Goal: Communication & Community: Answer question/provide support

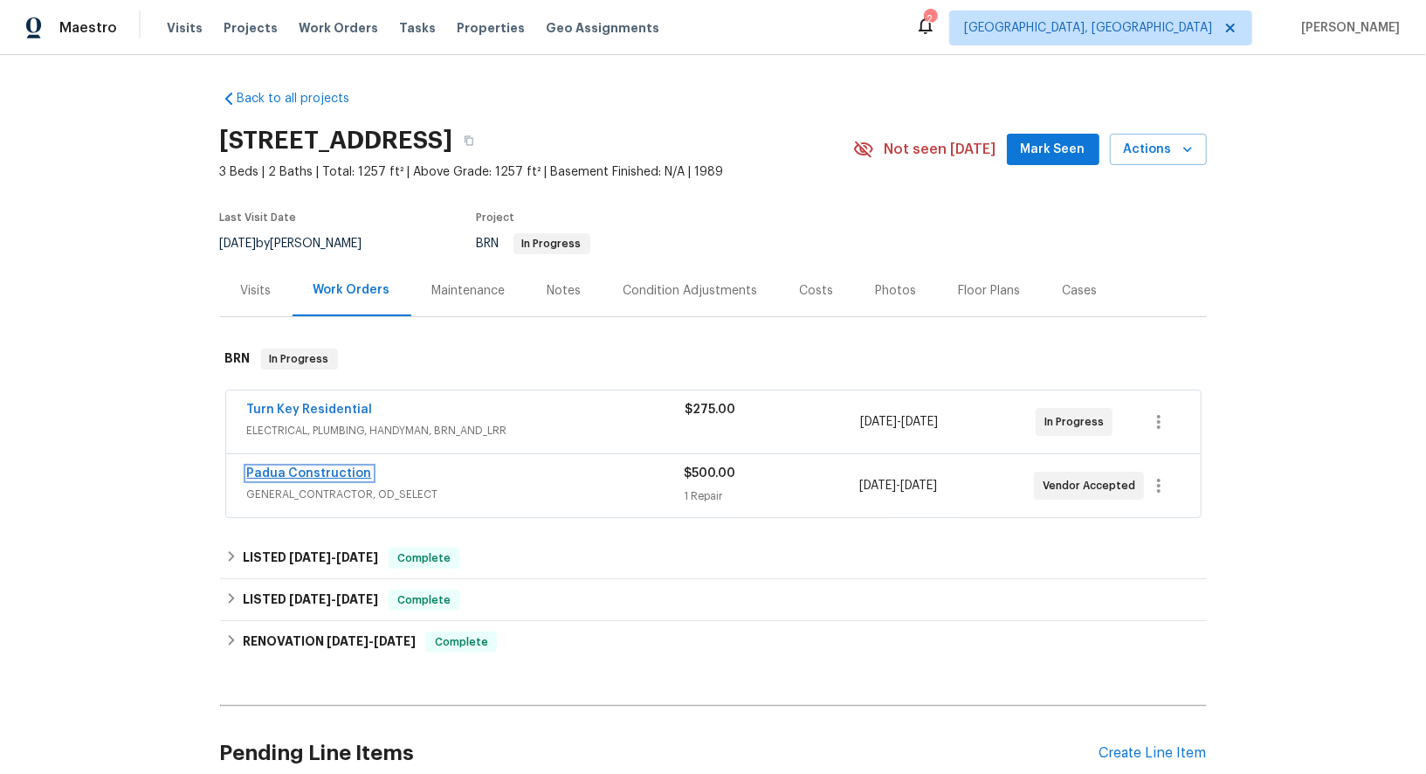
click at [316, 473] on link "Padua Construction" at bounding box center [309, 473] width 125 height 12
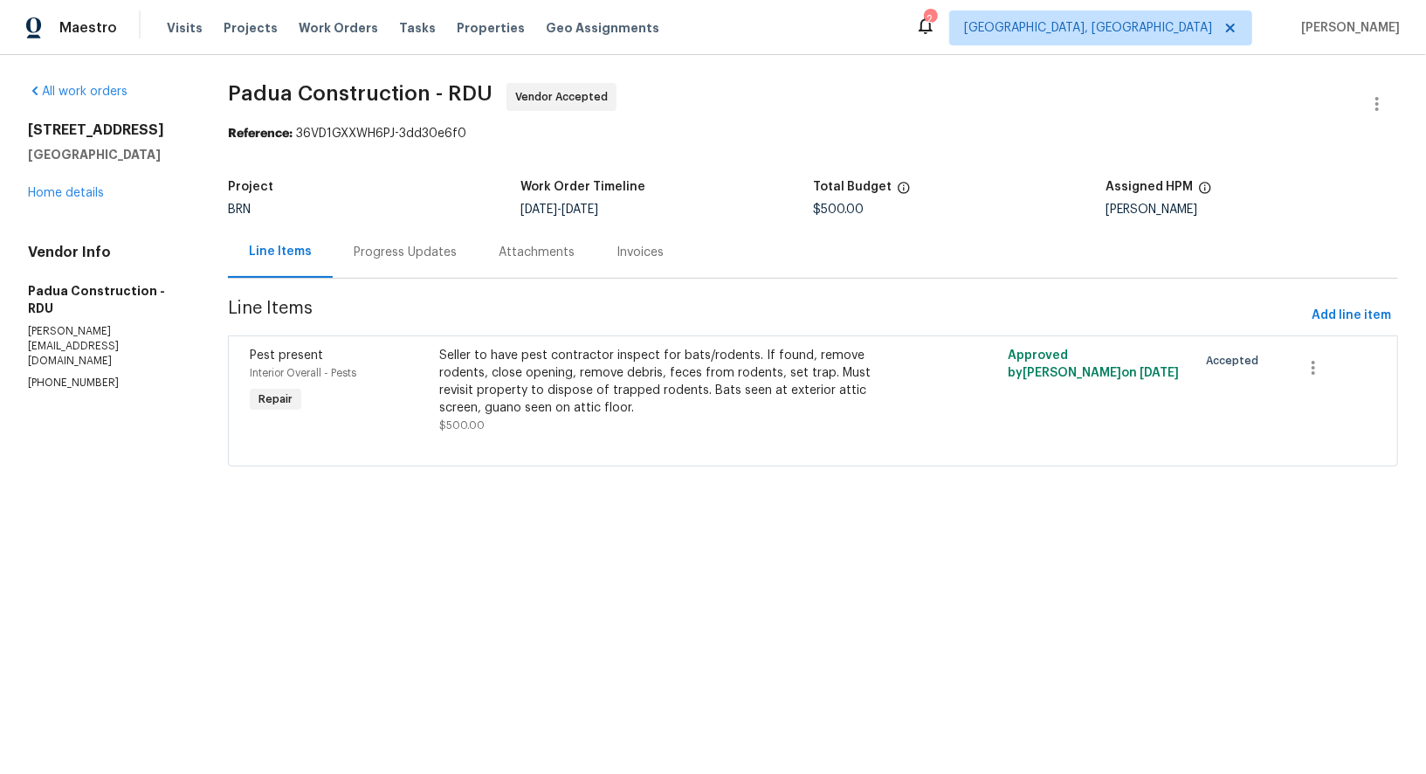
click at [437, 258] on div "Progress Updates" at bounding box center [405, 252] width 103 height 17
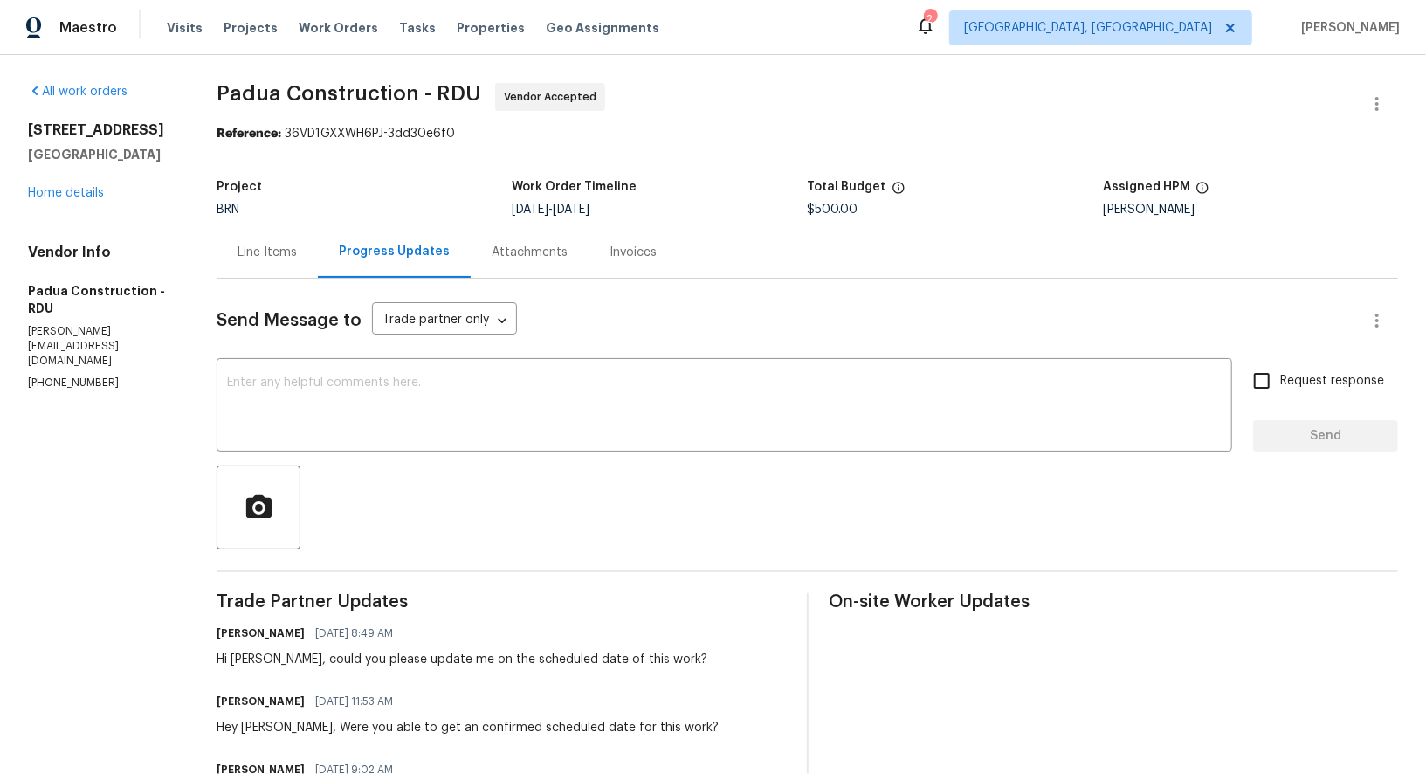
click at [277, 249] on div "Line Items" at bounding box center [266, 252] width 59 height 17
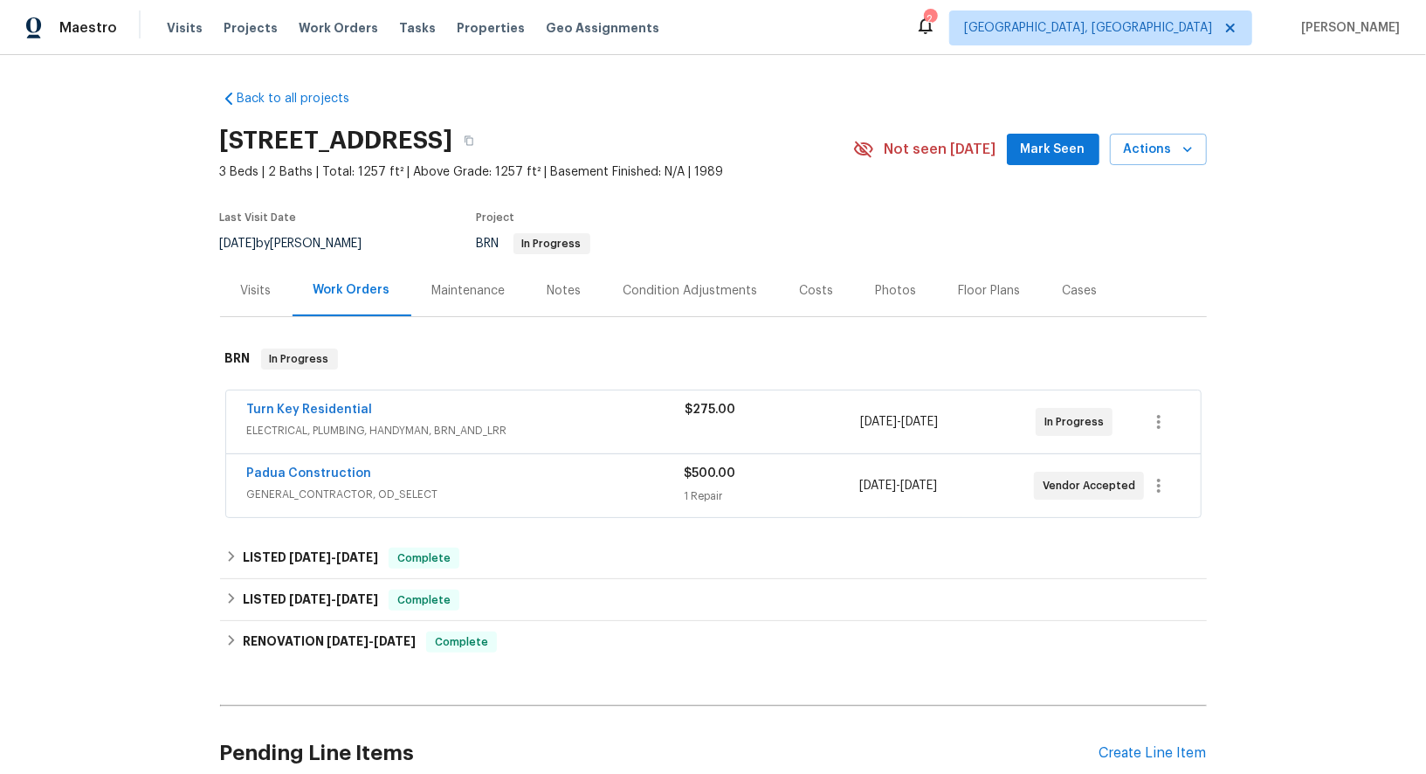
click at [311, 401] on span "Turn Key Residential" at bounding box center [310, 409] width 126 height 17
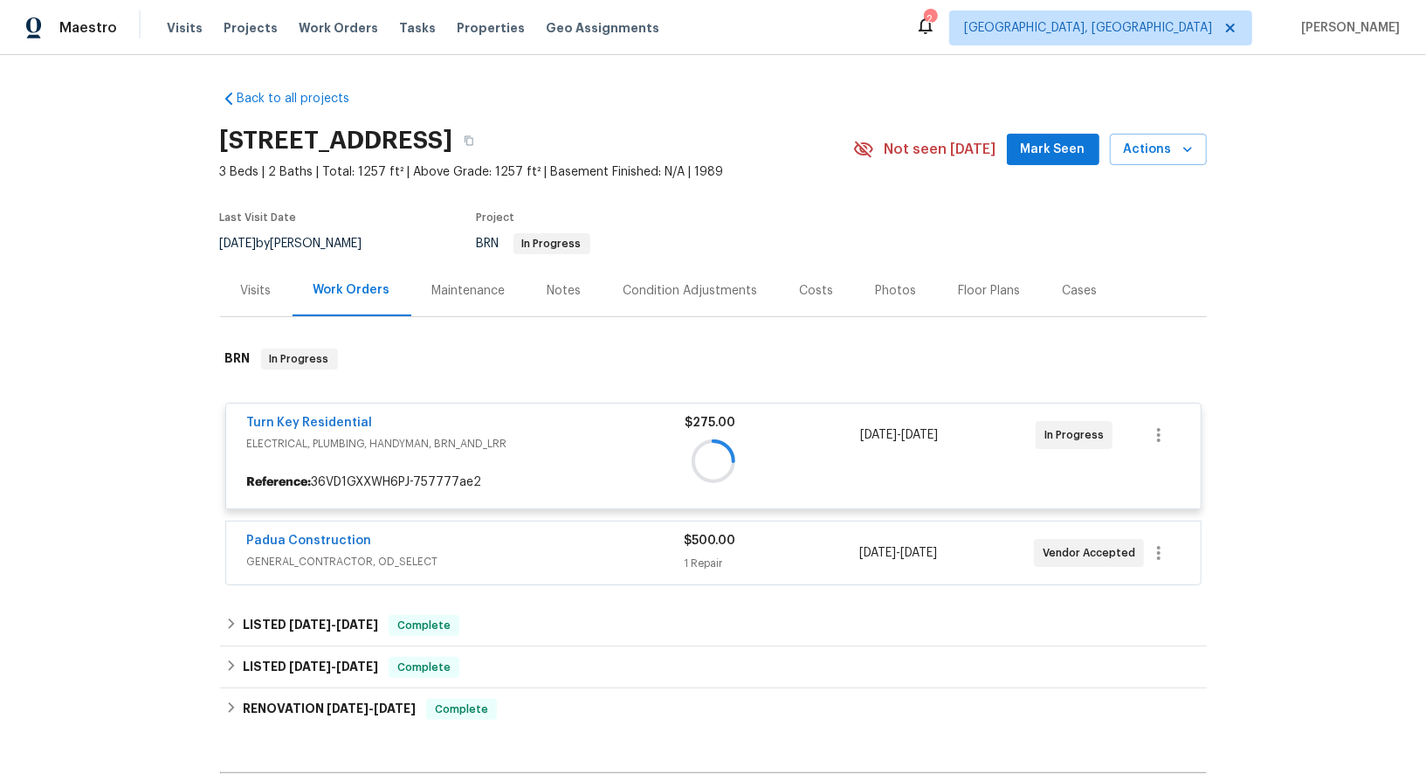
click at [299, 420] on div at bounding box center [713, 460] width 987 height 259
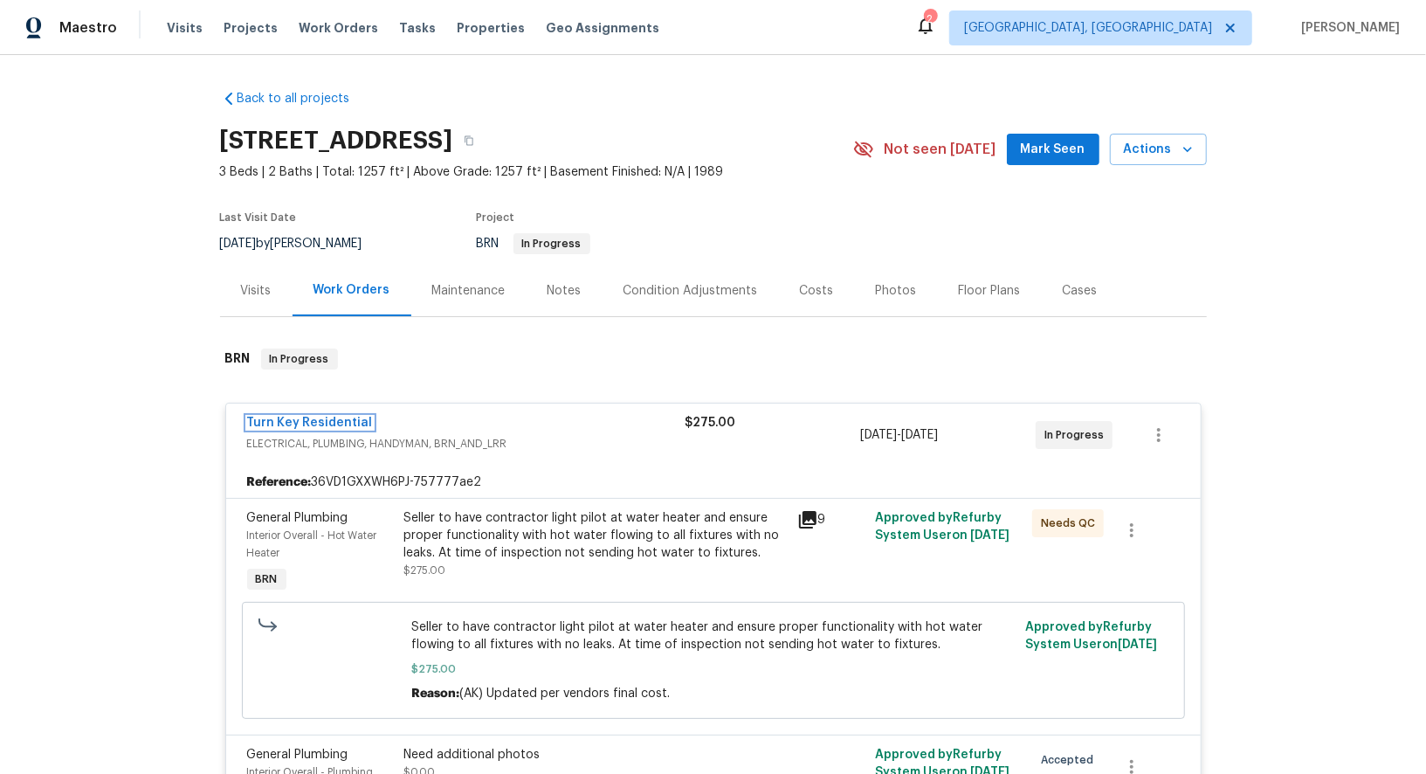
click at [299, 420] on link "Turn Key Residential" at bounding box center [310, 422] width 126 height 12
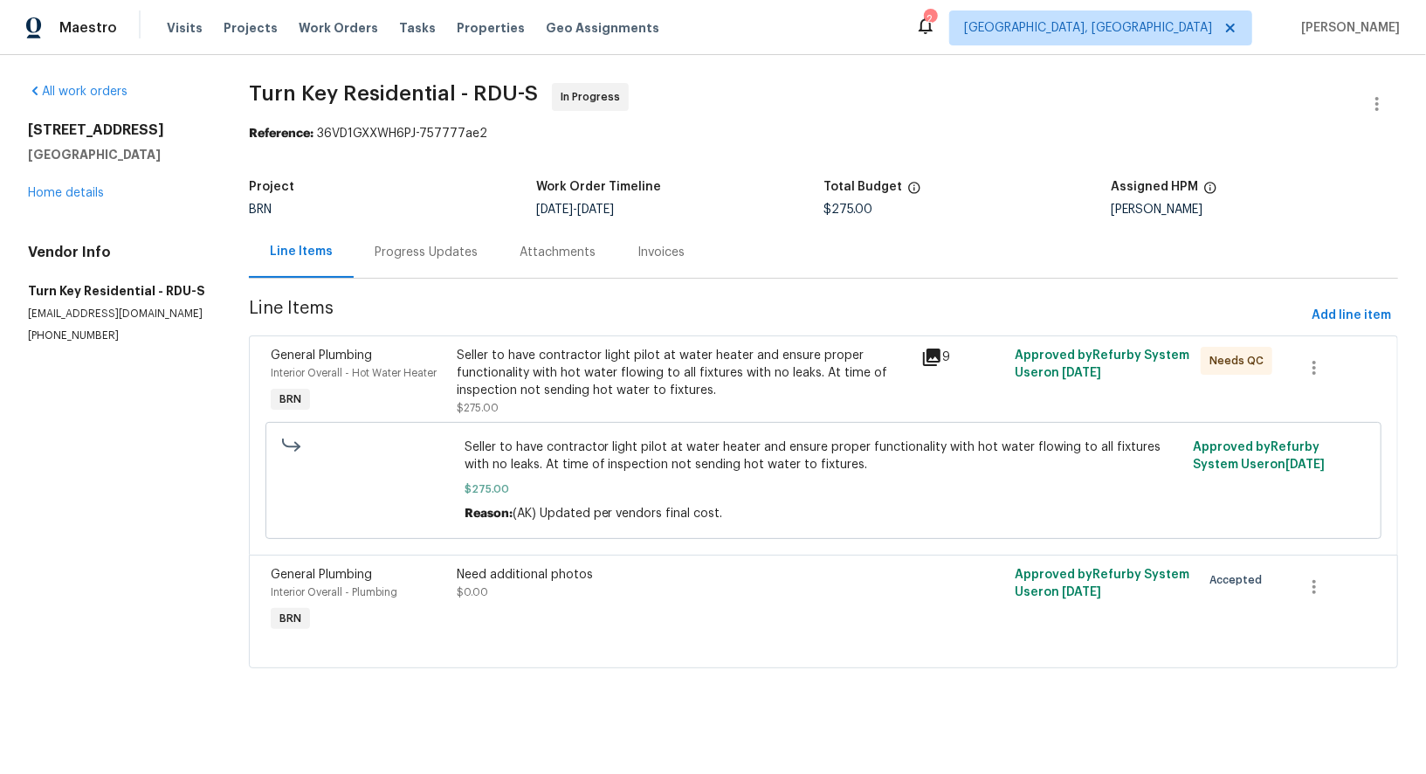
click at [460, 247] on div "Progress Updates" at bounding box center [426, 252] width 103 height 17
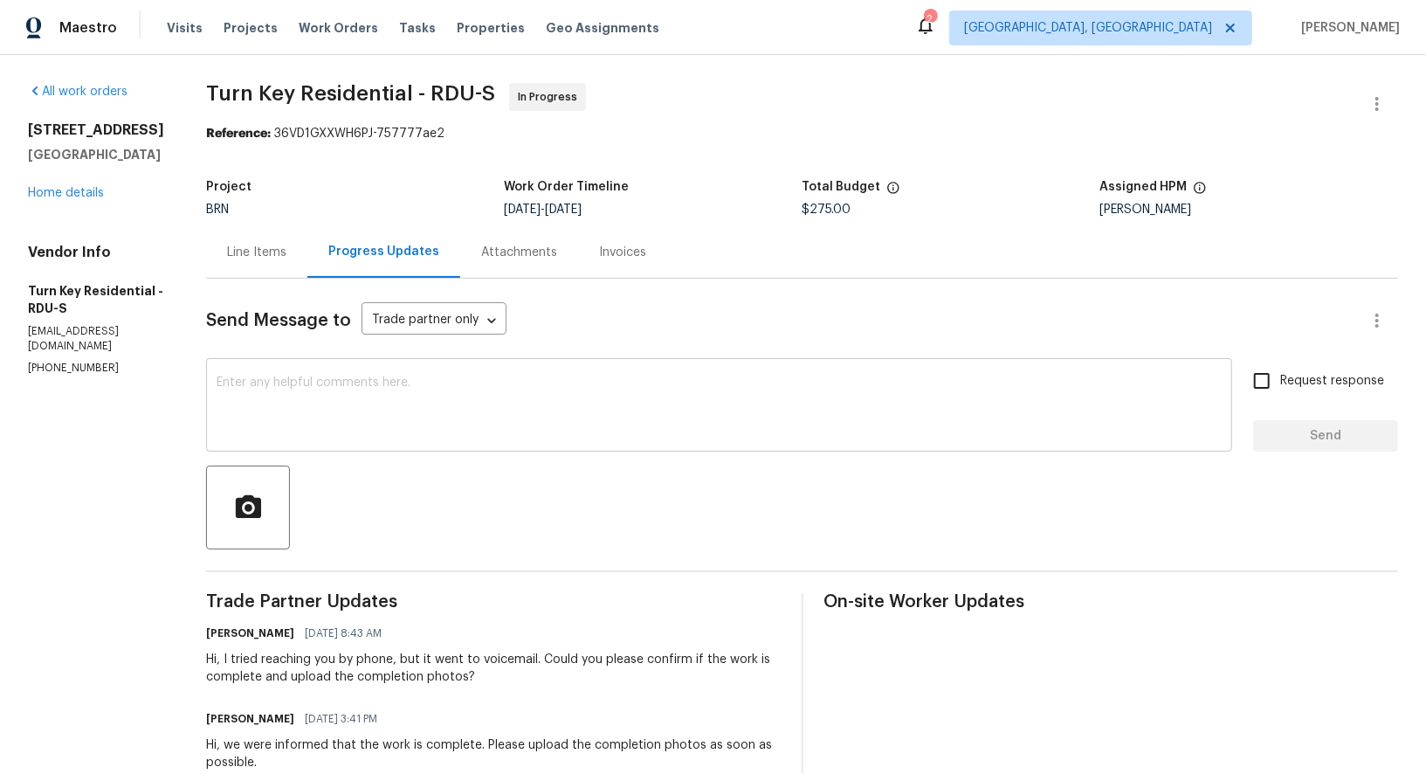
click at [406, 414] on textarea at bounding box center [719, 406] width 1005 height 61
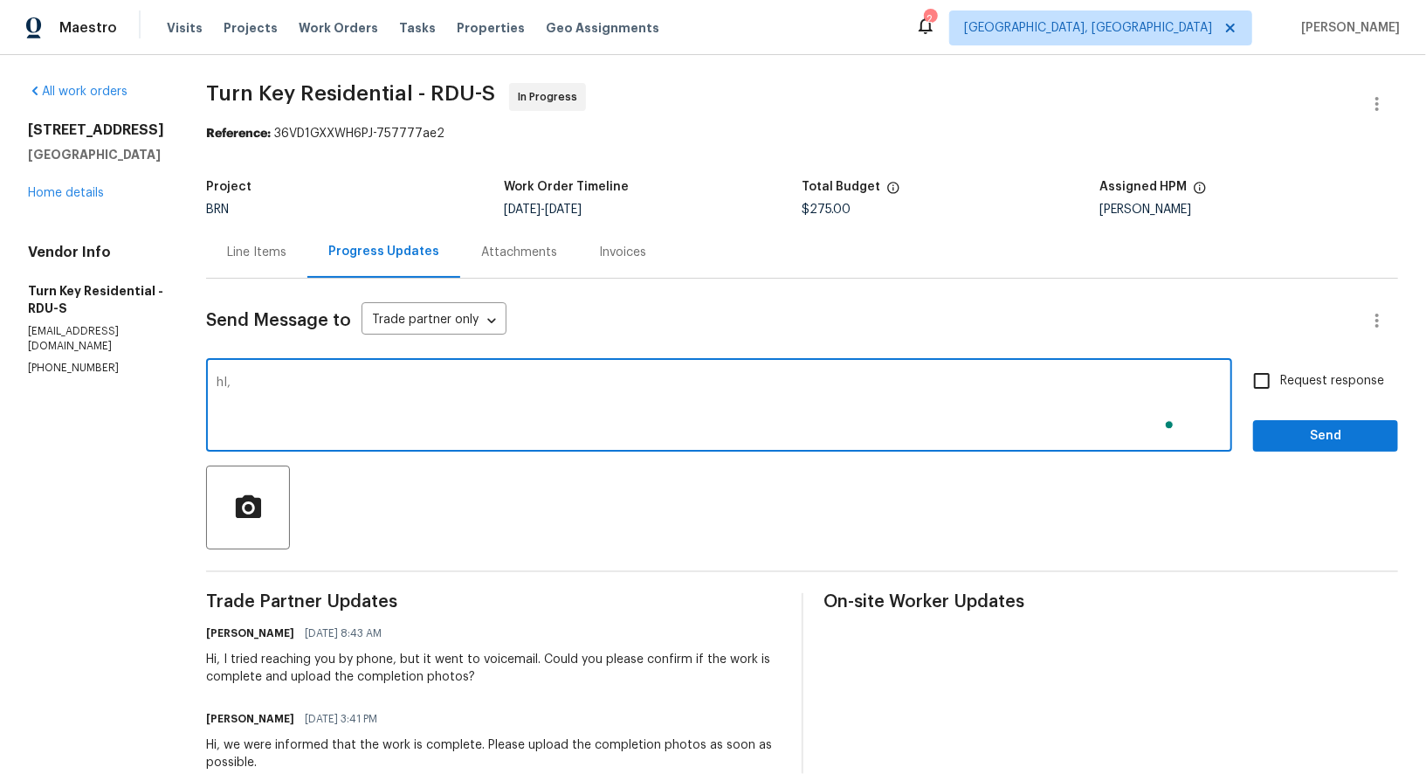
type textarea "hI, i"
type textarea "h"
type textarea "Hi, Is the work completed here? Please upload the photos and move the WO to QC."
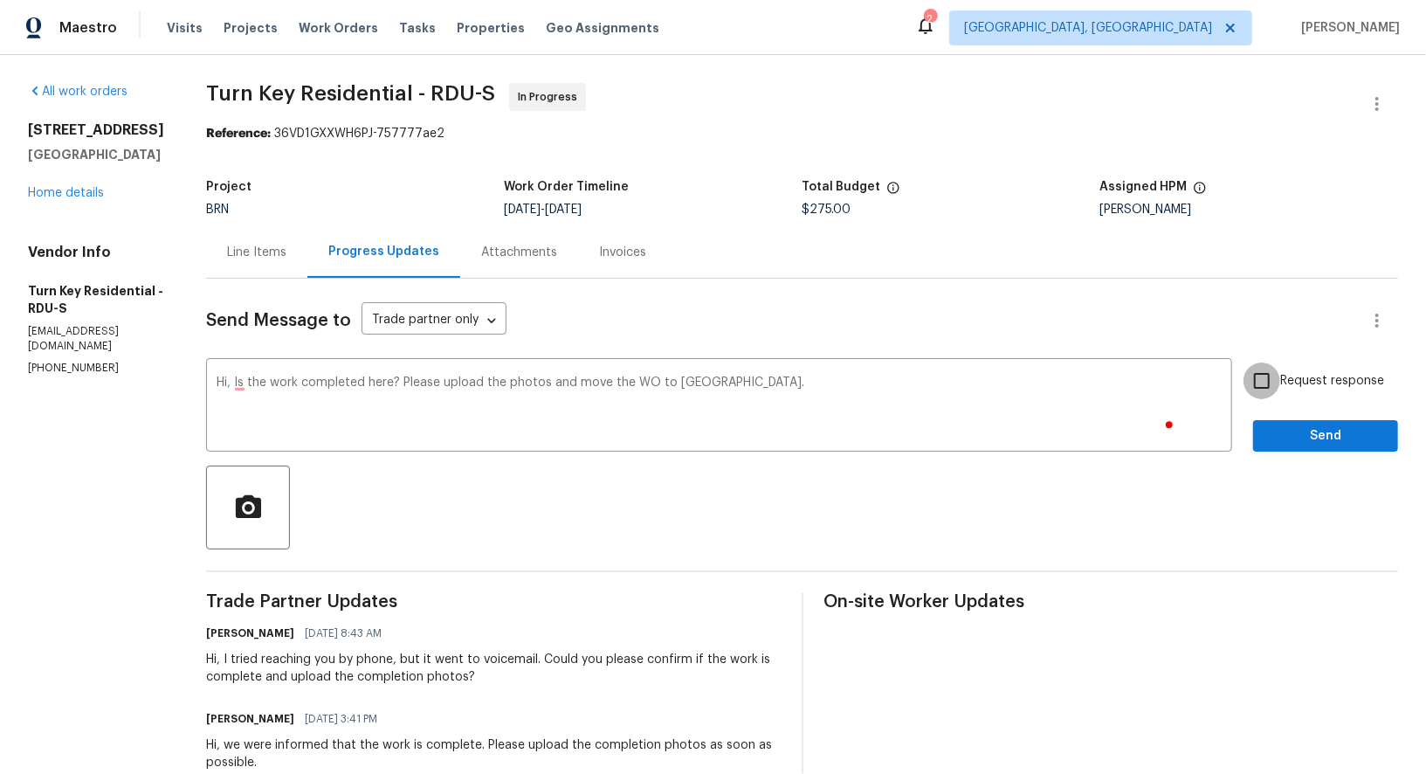
click at [1261, 388] on input "Request response" at bounding box center [1261, 380] width 37 height 37
checkbox input "true"
click at [1303, 447] on button "Send" at bounding box center [1325, 436] width 145 height 32
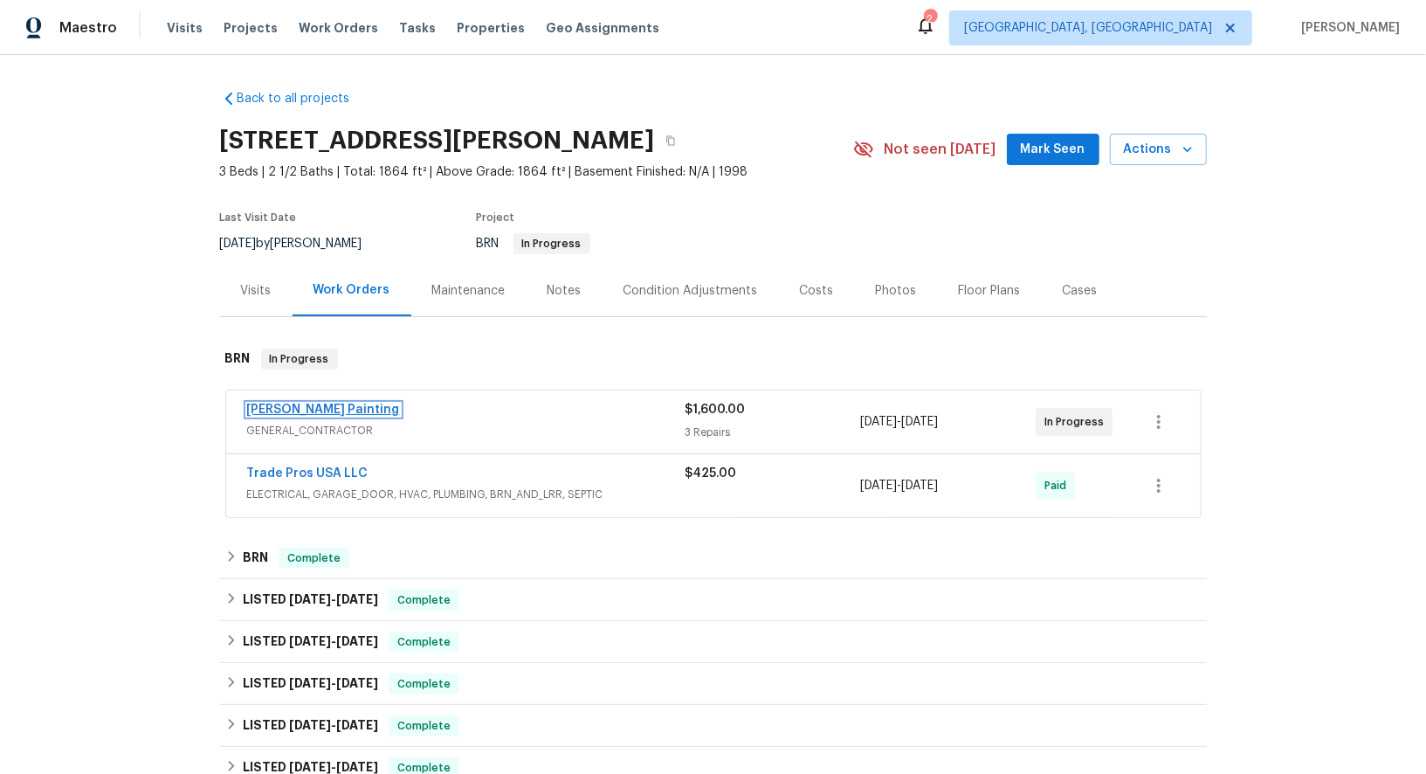
click at [309, 407] on link "Perez Painting" at bounding box center [323, 409] width 153 height 12
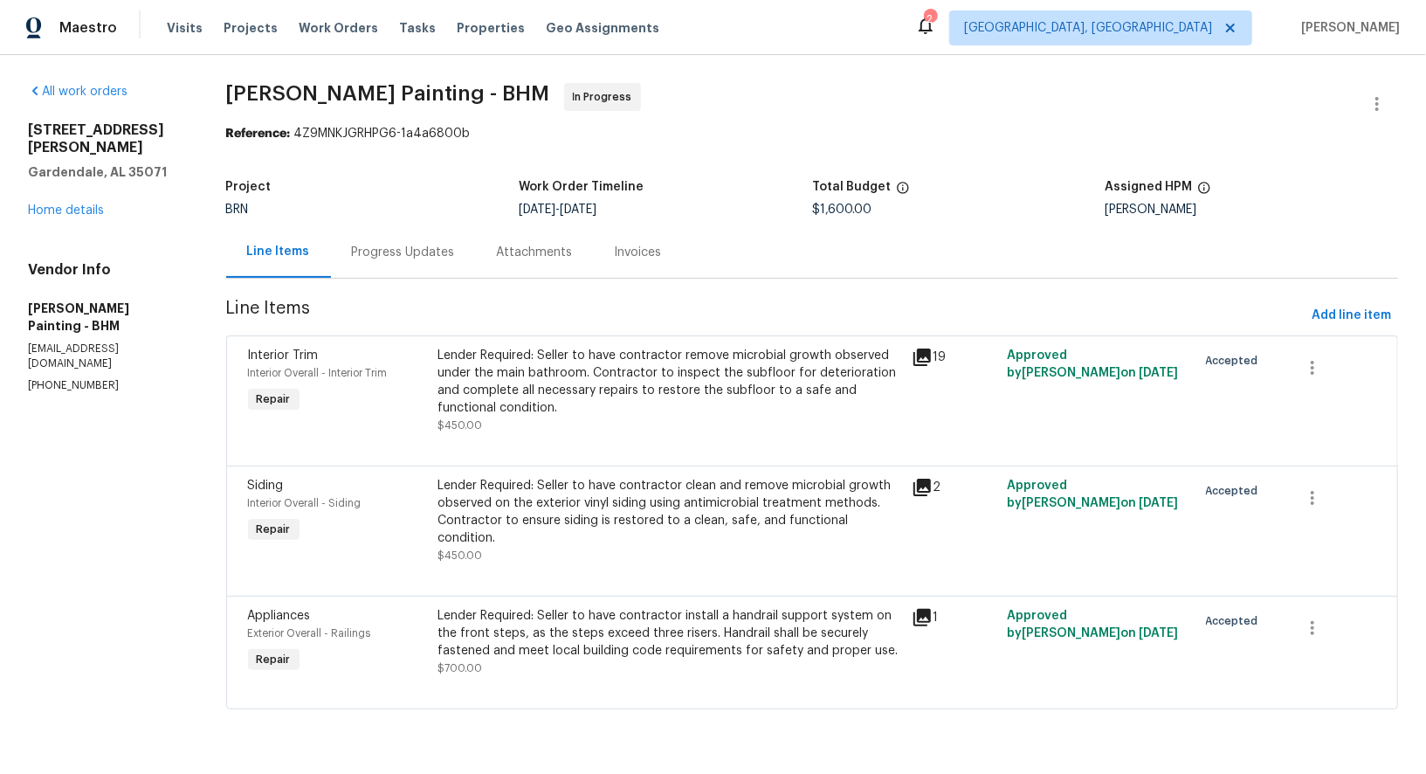
click at [636, 546] on div "Lender Required: Seller to have contractor clean and remove microbial growth ob…" at bounding box center [669, 520] width 464 height 87
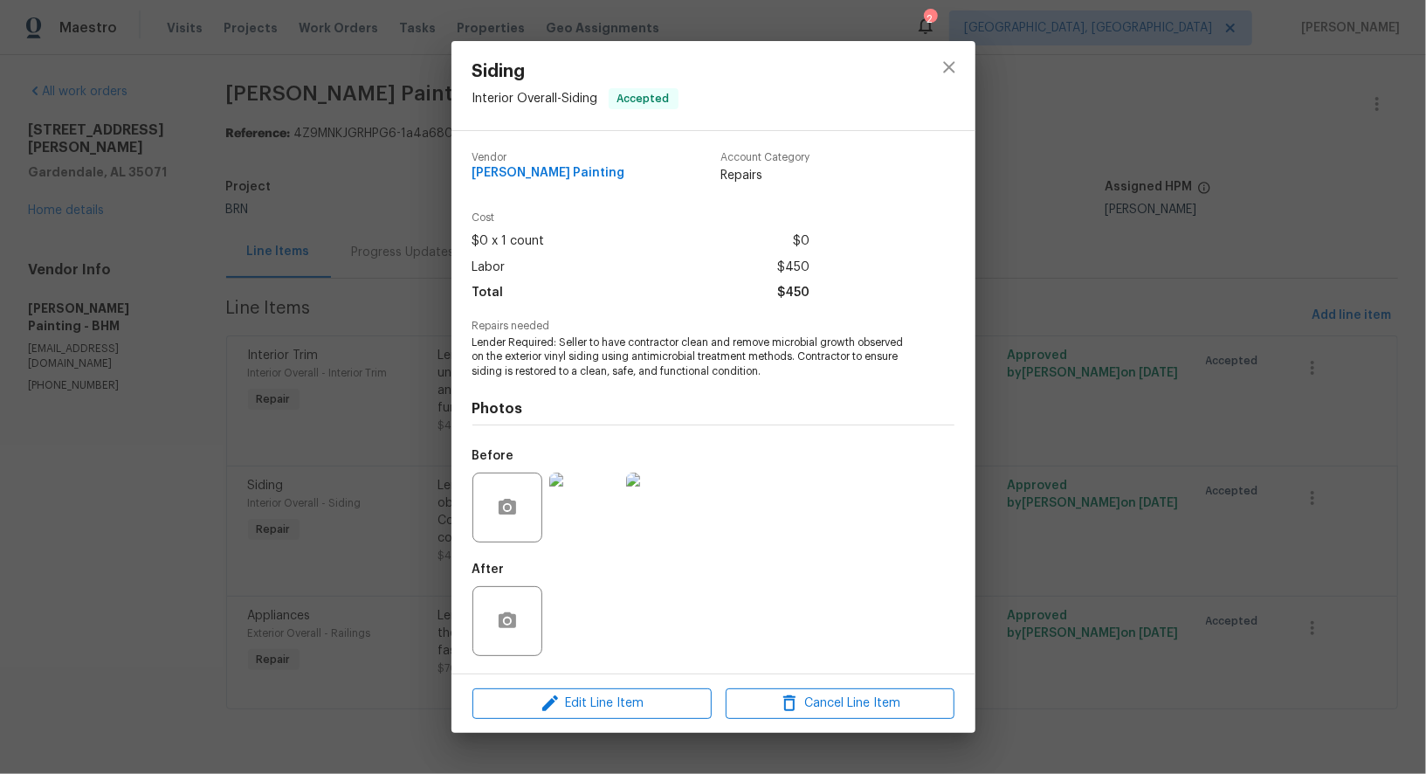
click at [571, 535] on img at bounding box center [584, 507] width 70 height 70
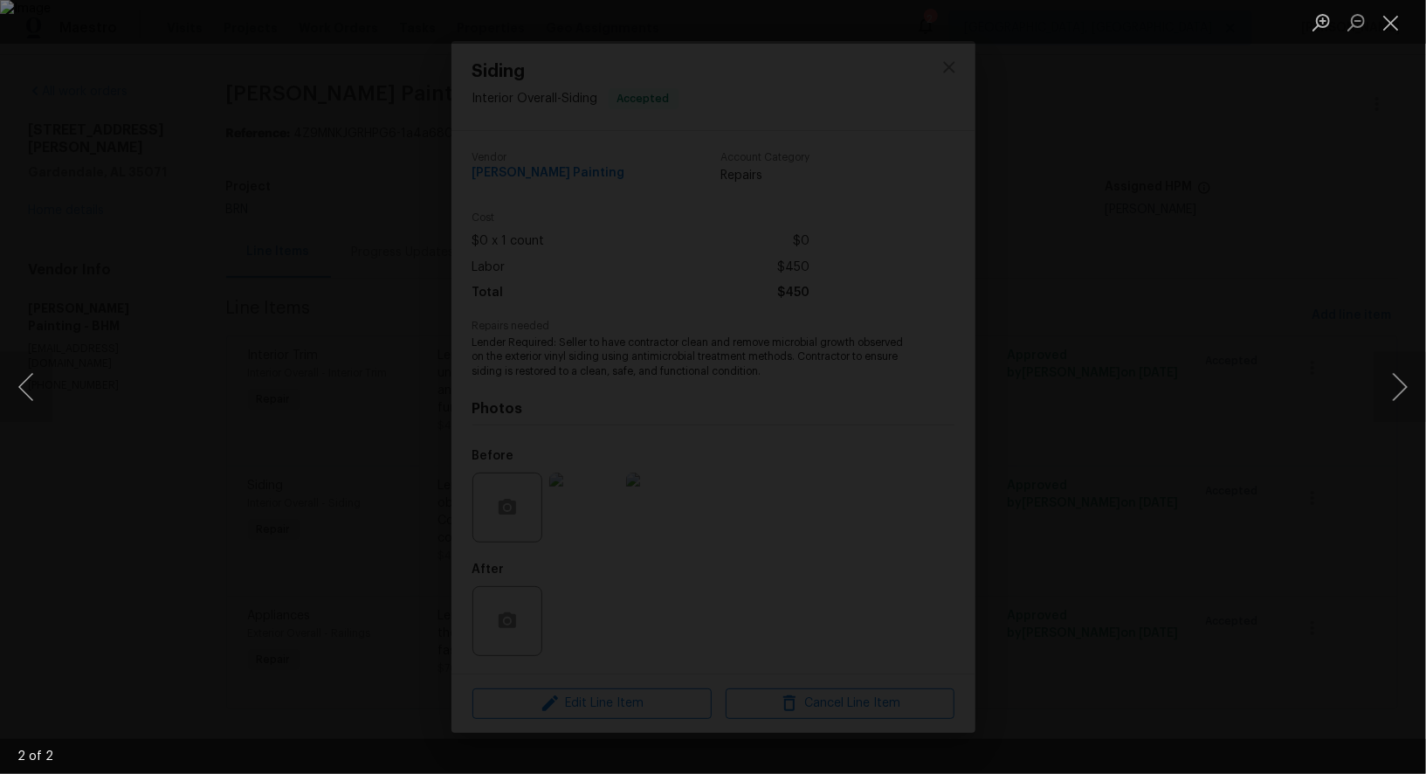
click at [1107, 557] on div "Lightbox" at bounding box center [713, 387] width 1426 height 774
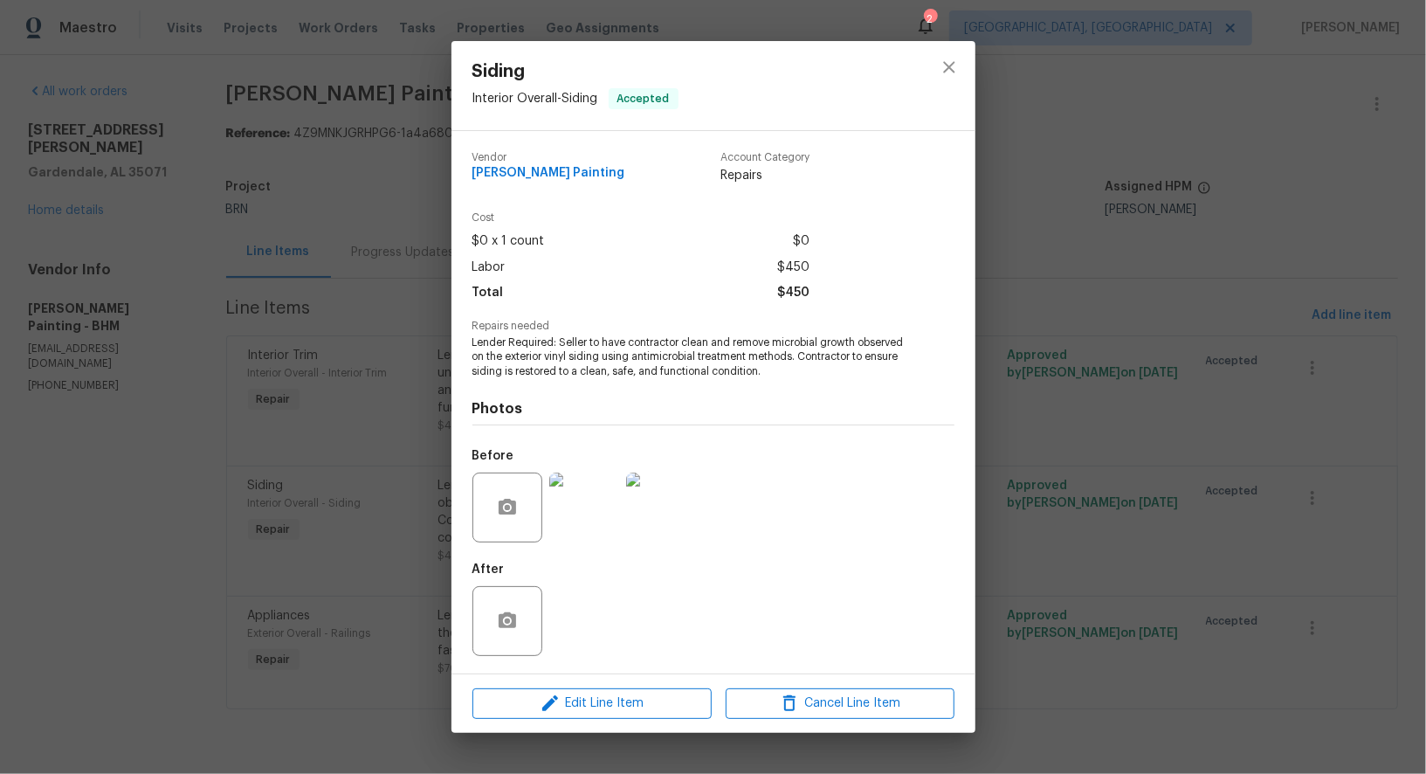
click at [1107, 557] on div "Siding Interior Overall - Siding Accepted Vendor Perez Painting Account Categor…" at bounding box center [713, 387] width 1426 height 774
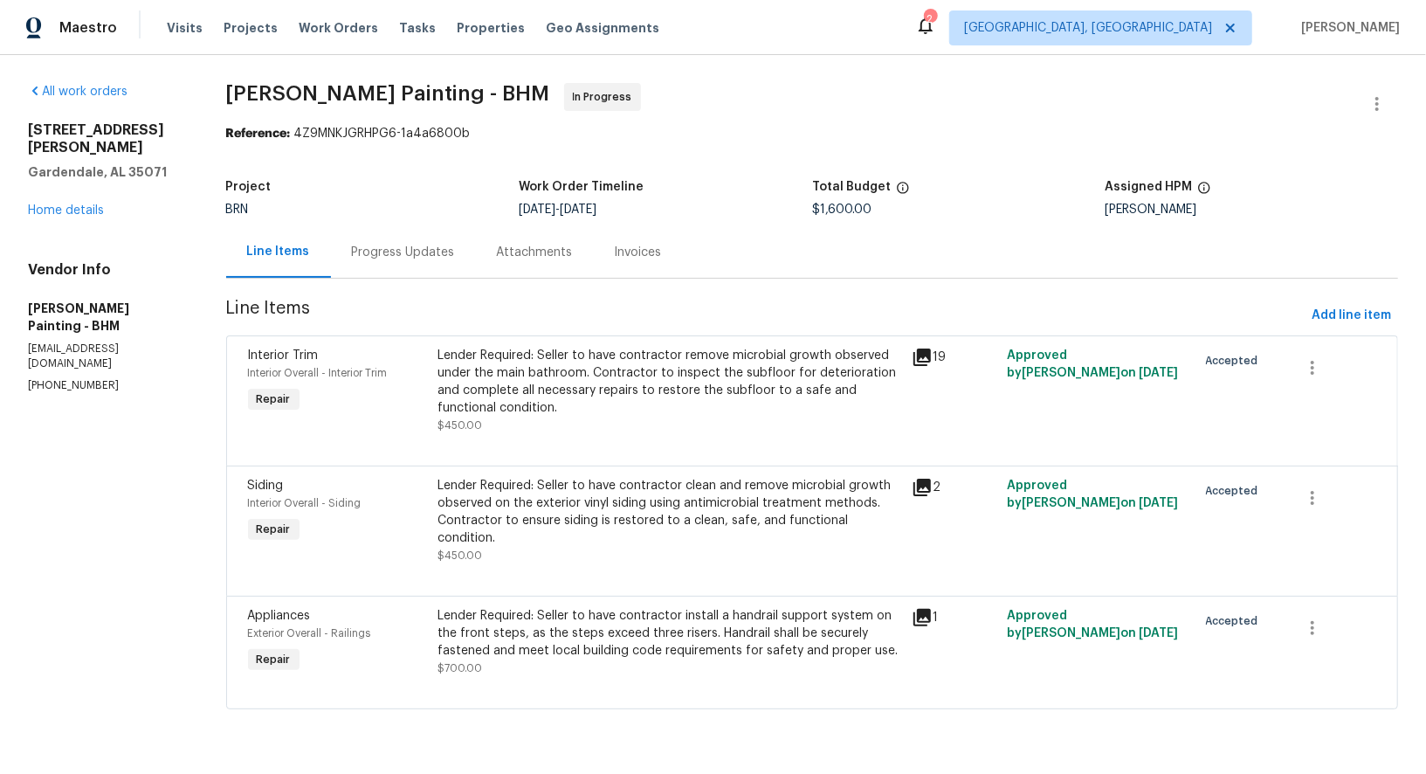
click at [600, 650] on div "Lender Required: Seller to have contractor install a handrail support system on…" at bounding box center [669, 633] width 464 height 52
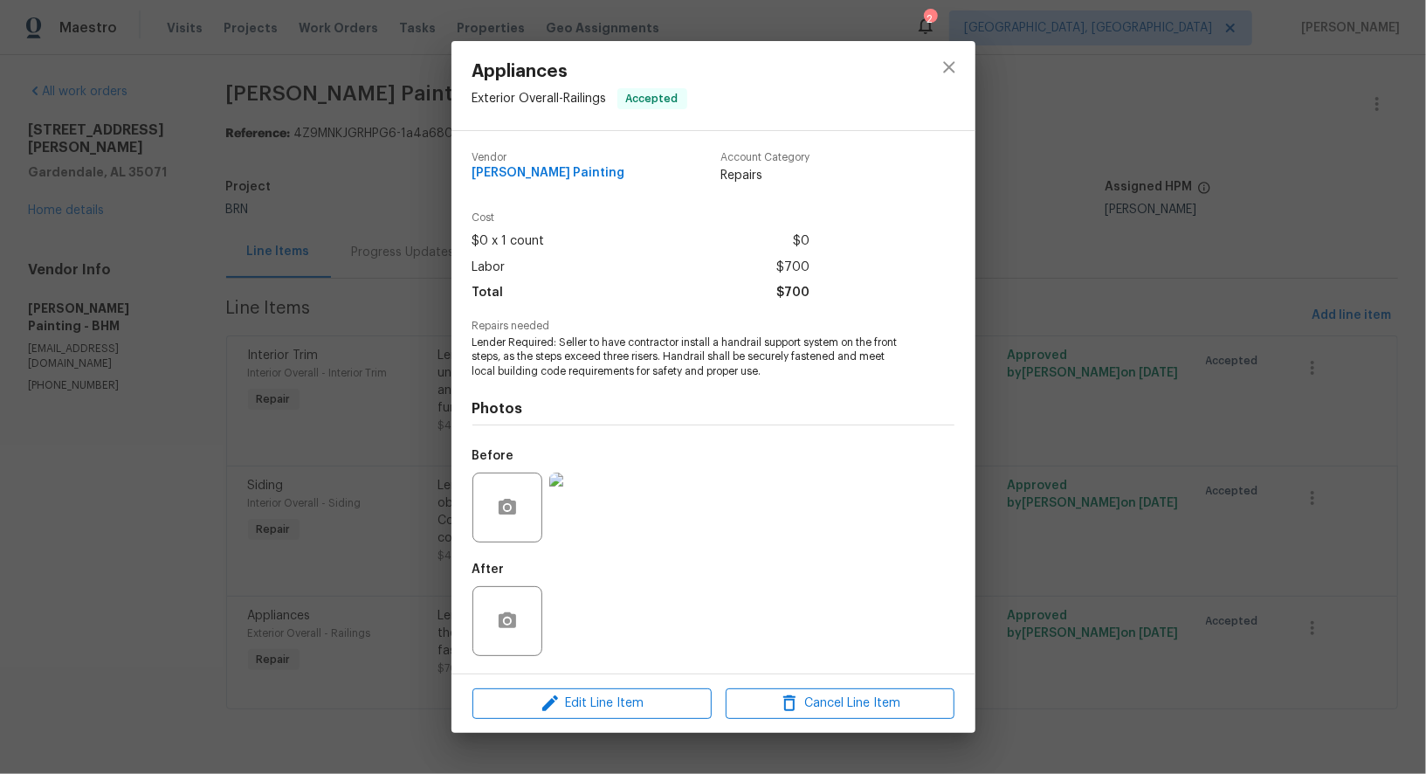
click at [576, 513] on img at bounding box center [584, 507] width 70 height 70
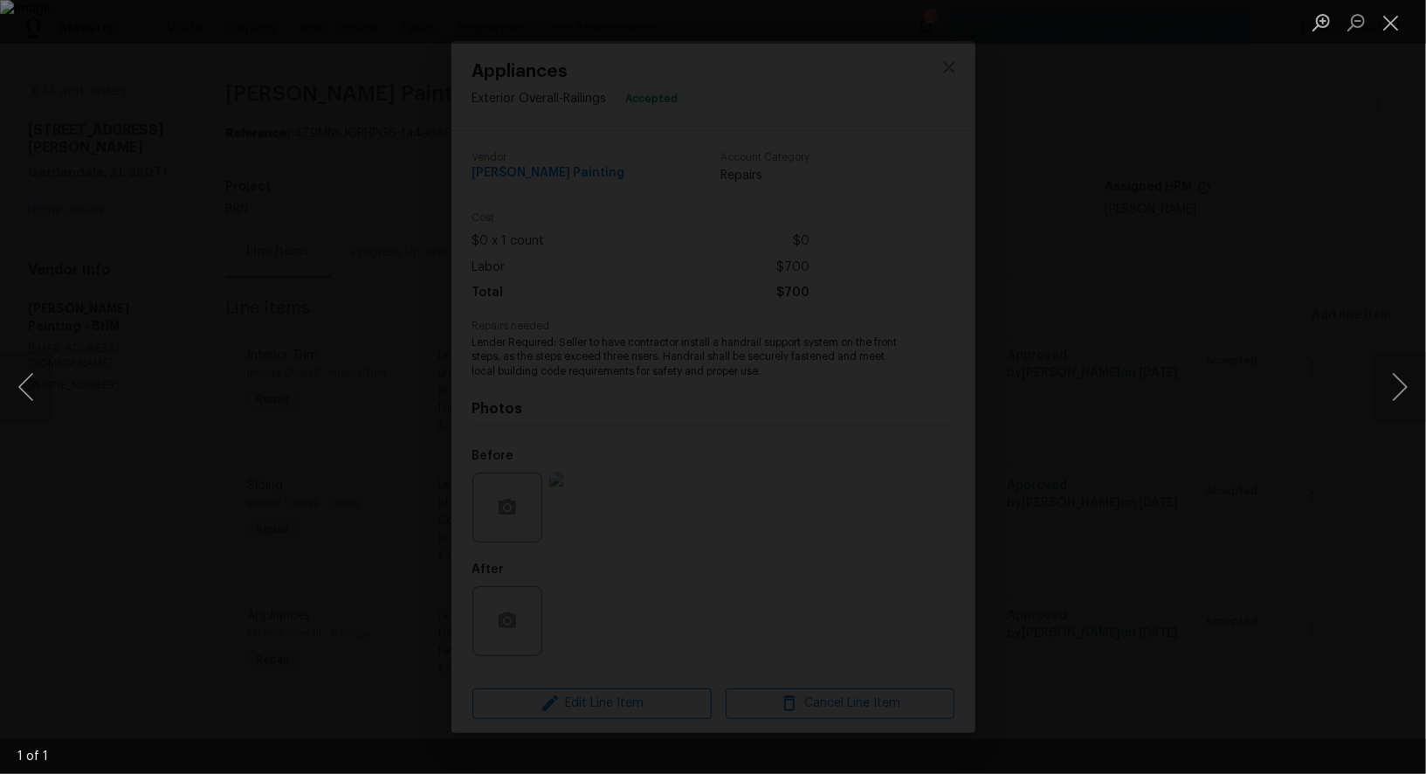
click at [1137, 595] on div "Lightbox" at bounding box center [713, 387] width 1426 height 774
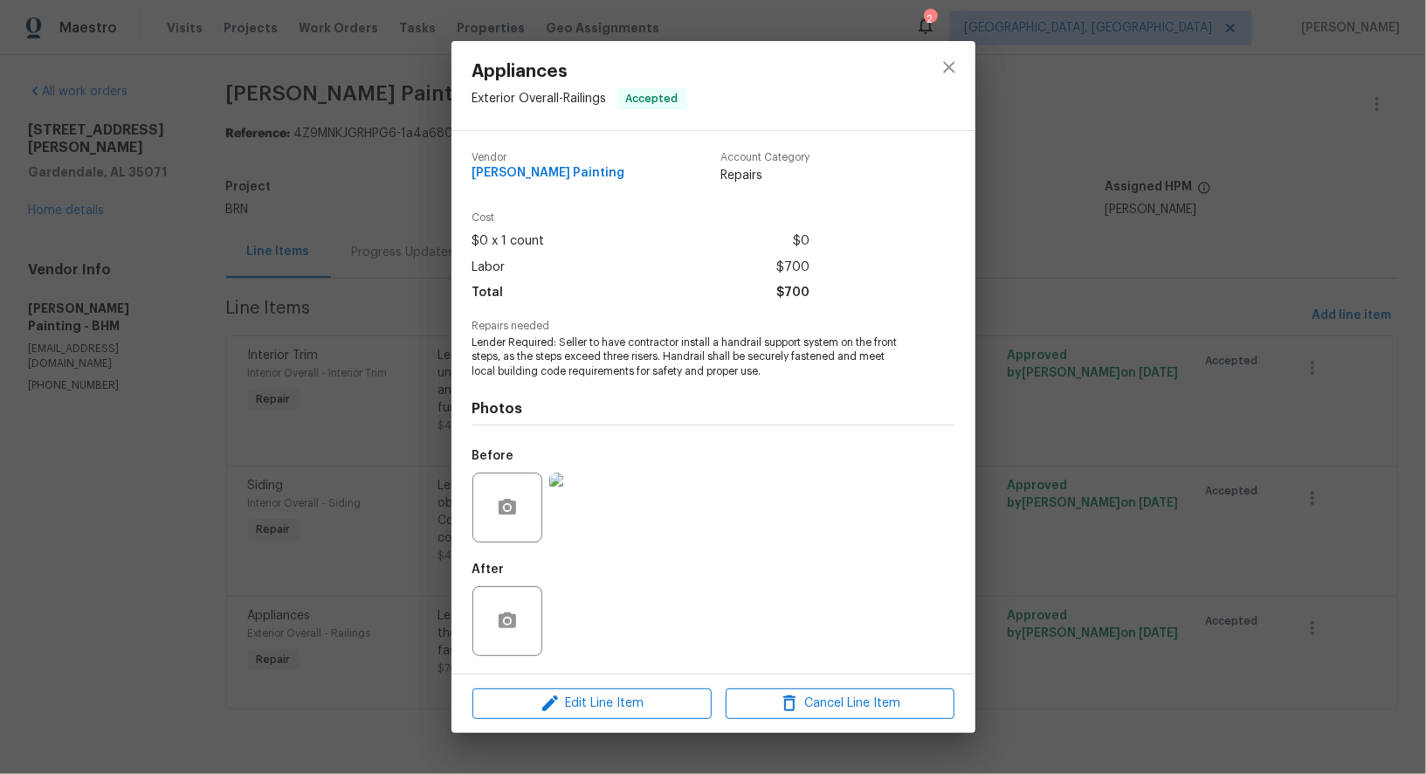
click at [1137, 595] on div "Appliances Exterior Overall - Railings Accepted Vendor Perez Painting Account C…" at bounding box center [713, 387] width 1426 height 774
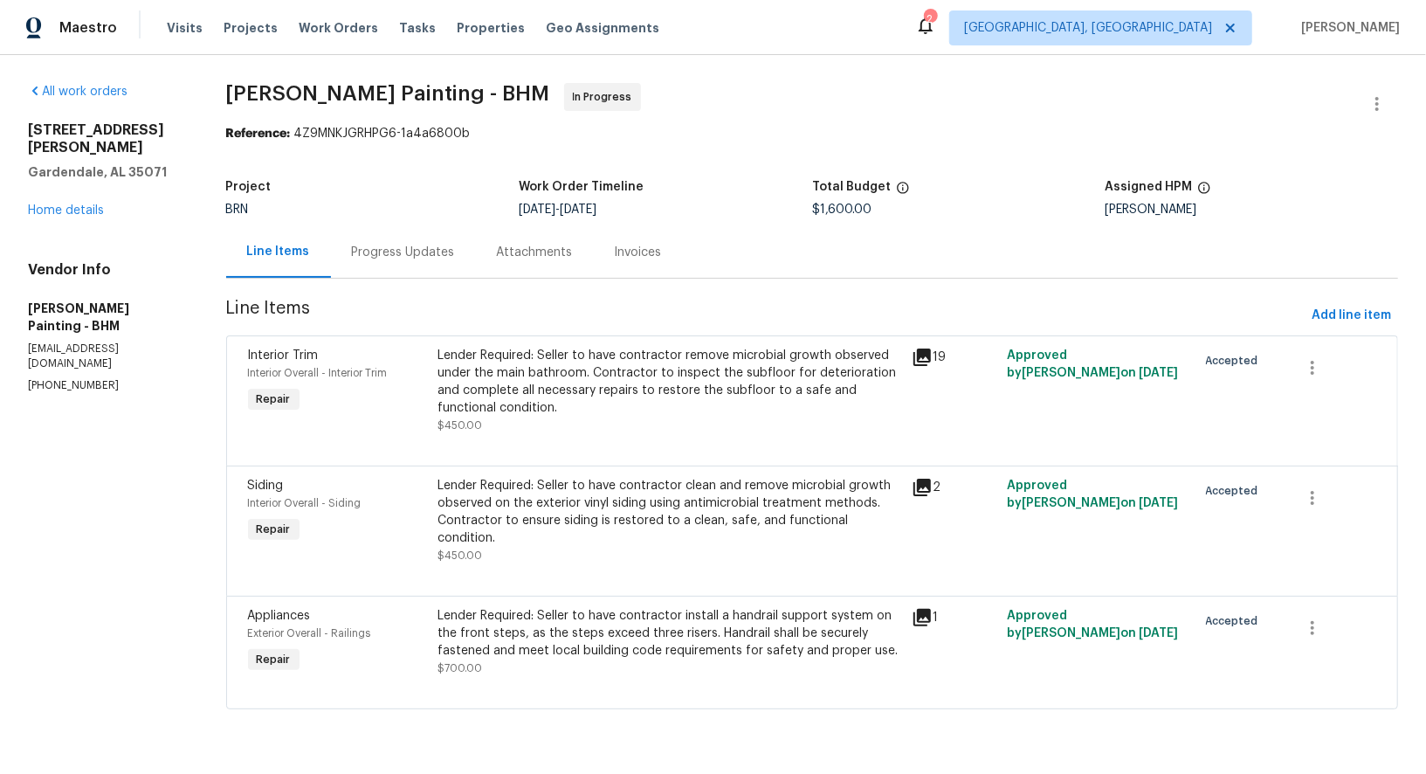
click at [444, 246] on div "Progress Updates" at bounding box center [403, 252] width 103 height 17
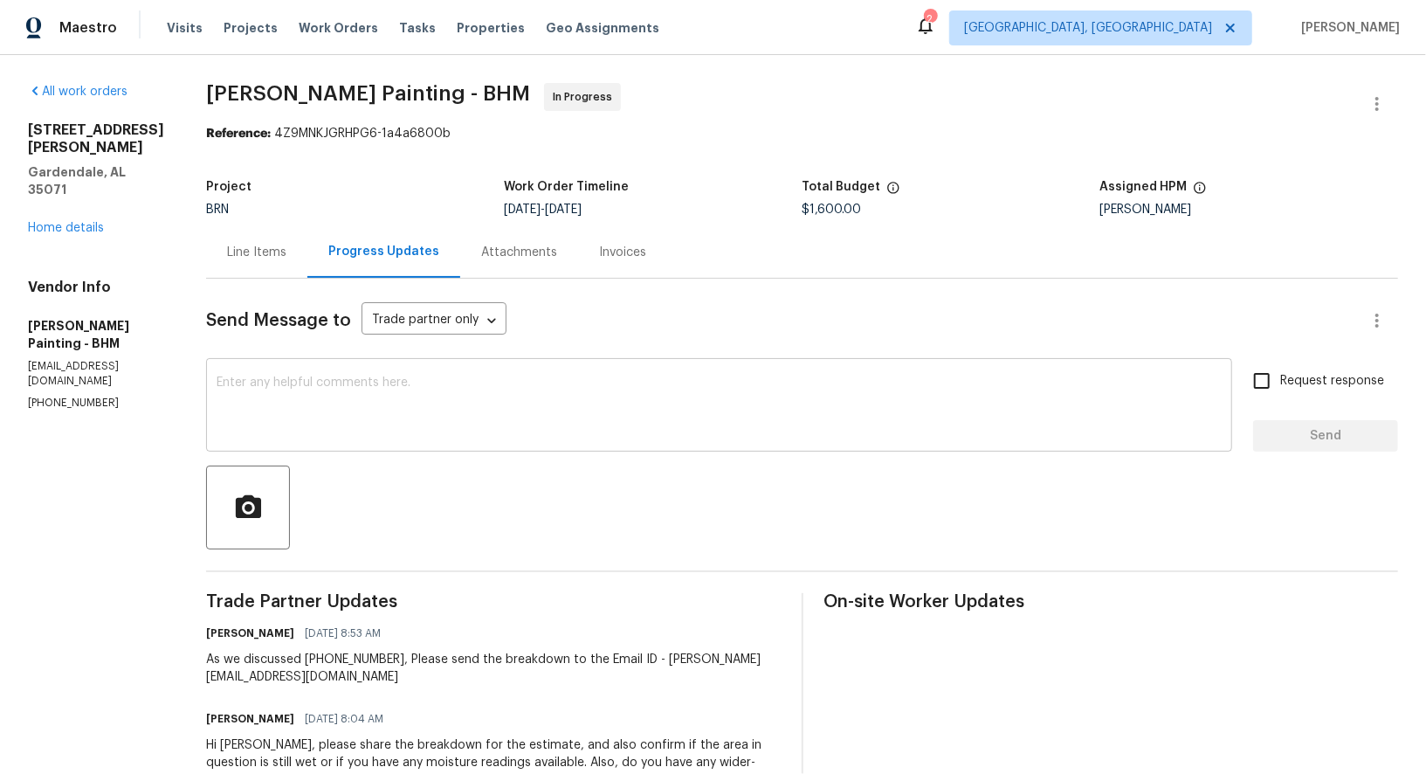
click at [474, 420] on textarea at bounding box center [719, 406] width 1005 height 61
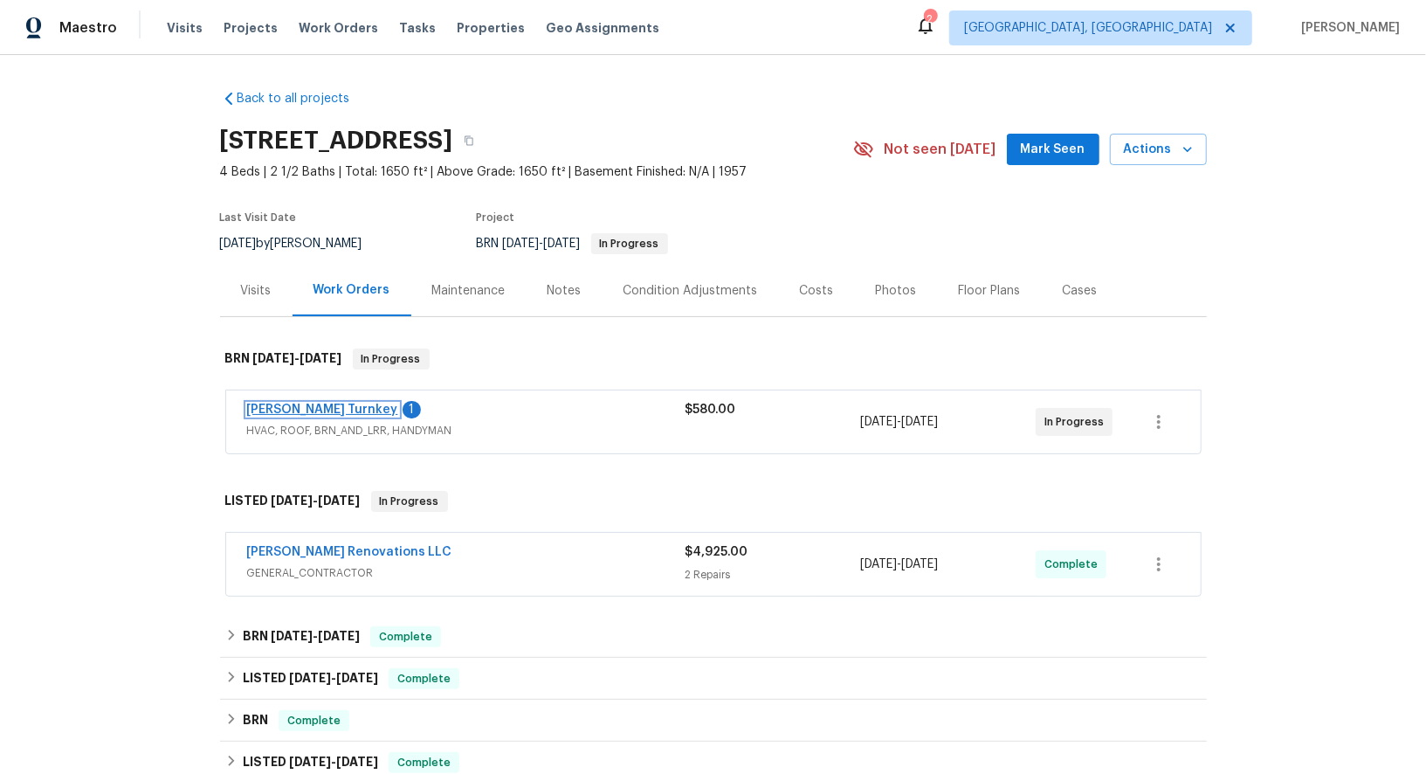
click at [307, 408] on link "[PERSON_NAME] Turnkey" at bounding box center [322, 409] width 151 height 12
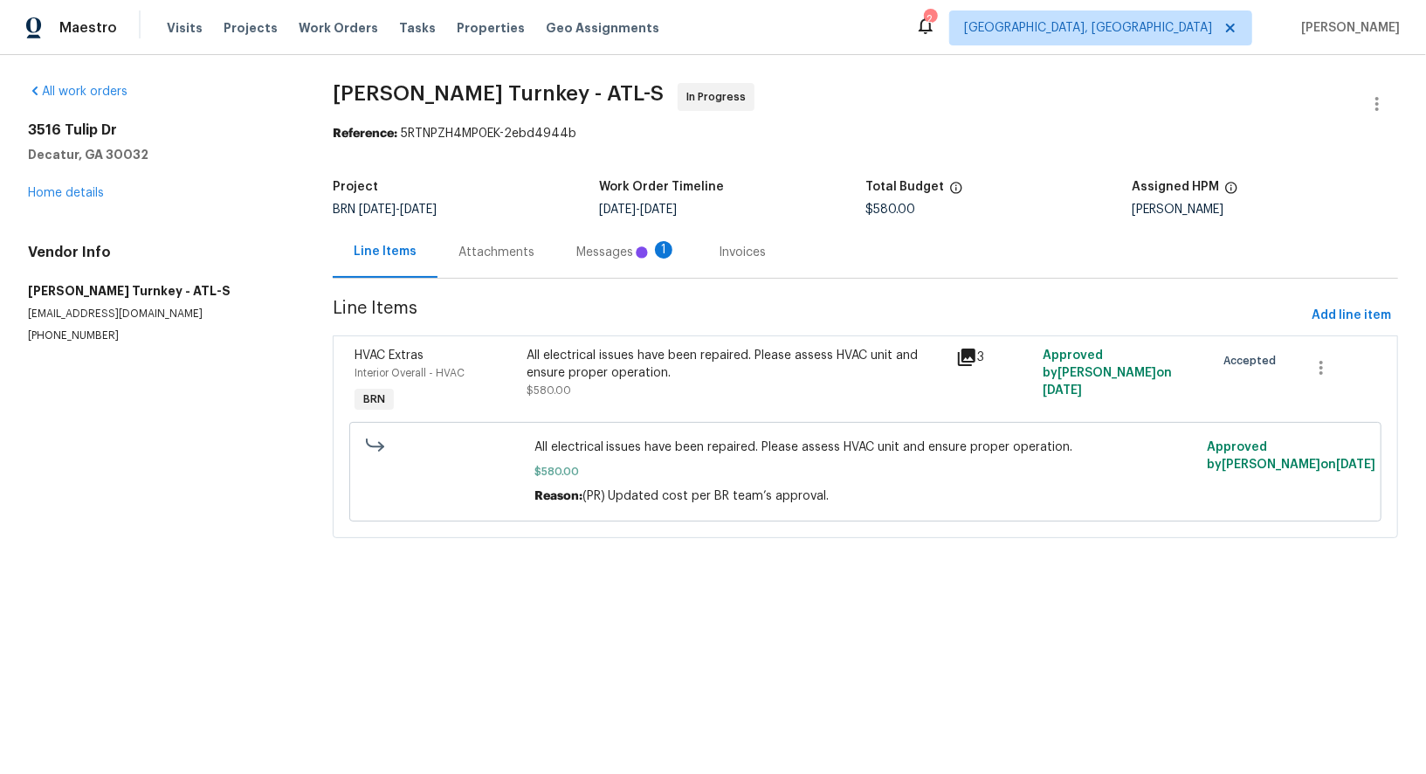
click at [458, 258] on div "Attachments" at bounding box center [496, 252] width 76 height 17
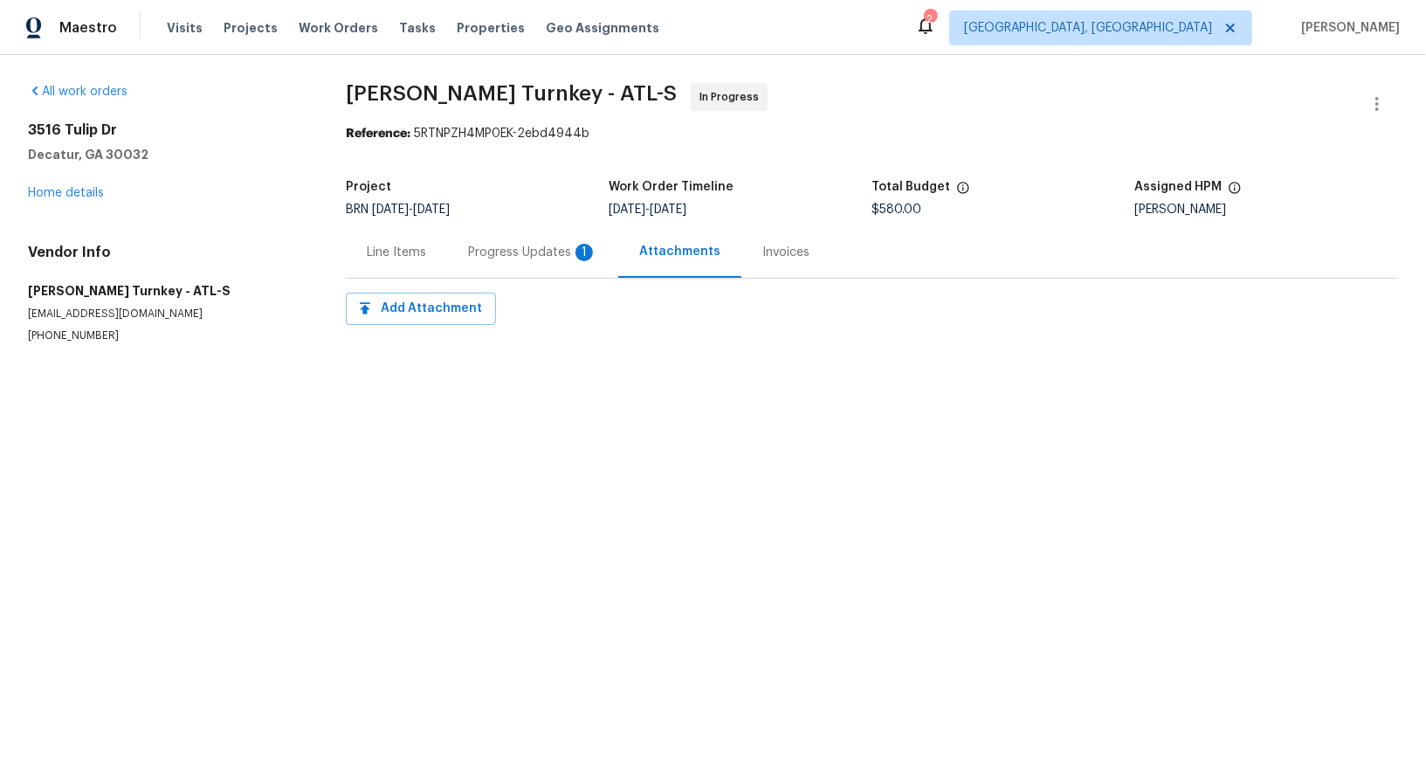
click at [513, 249] on div "Progress Updates 1" at bounding box center [532, 252] width 129 height 17
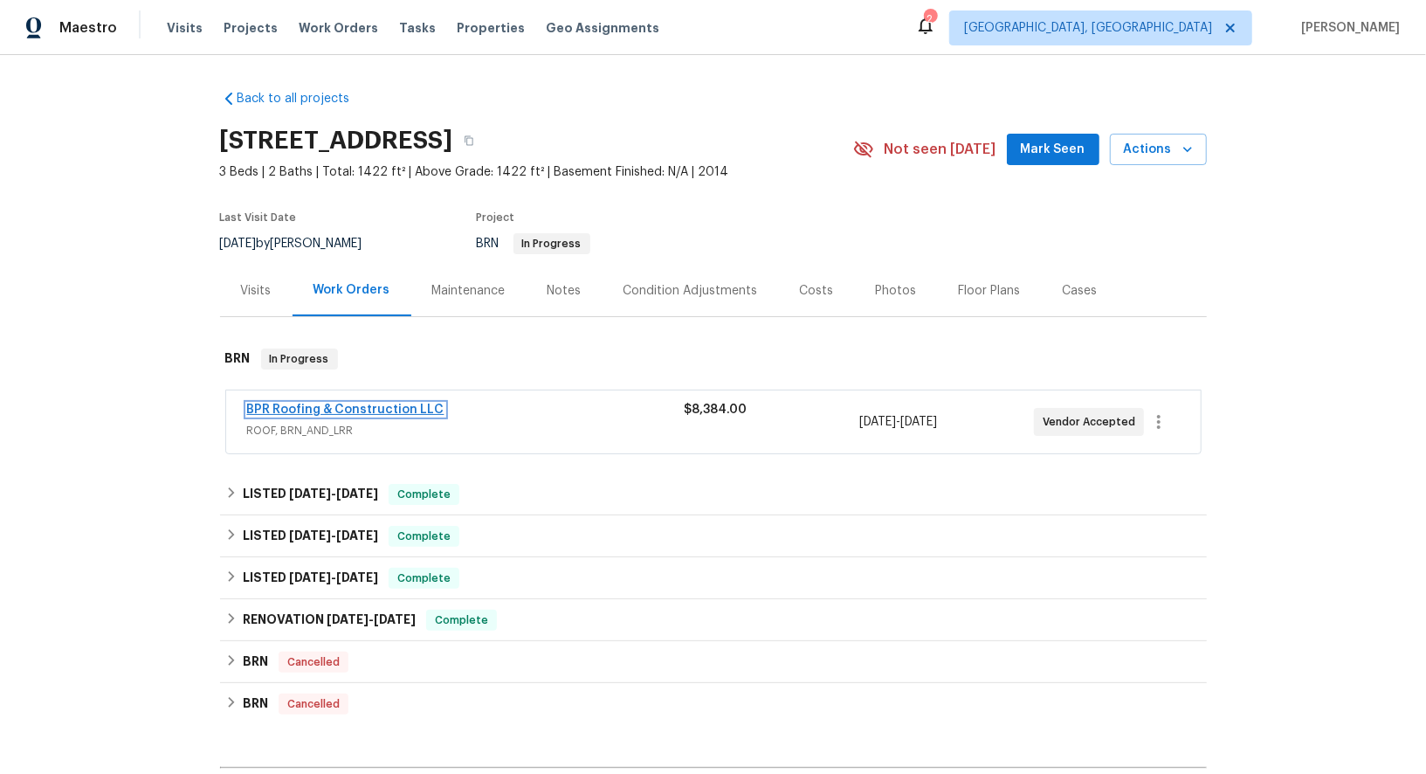
click at [305, 411] on link "BPR Roofing & Construction LLC" at bounding box center [345, 409] width 197 height 12
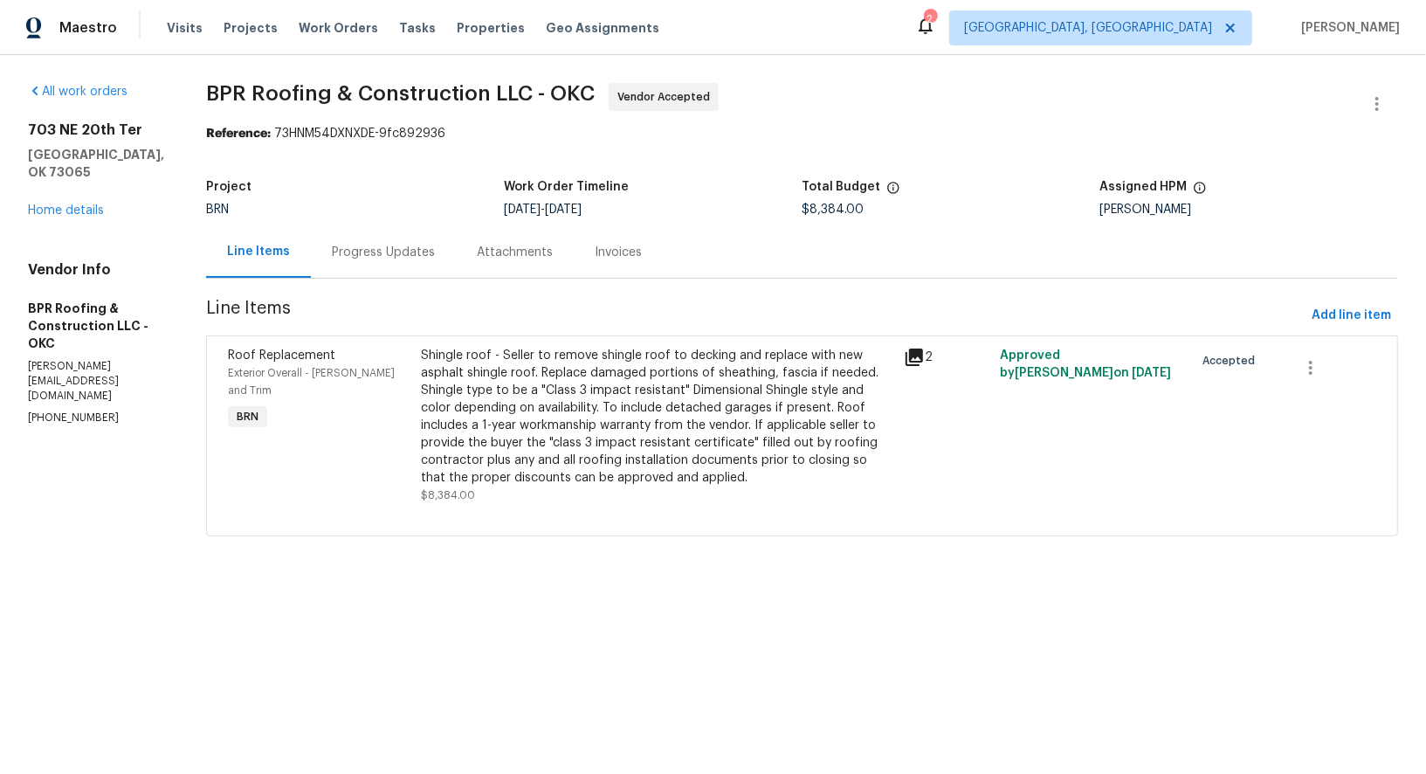
click at [429, 250] on div "Progress Updates" at bounding box center [383, 252] width 145 height 52
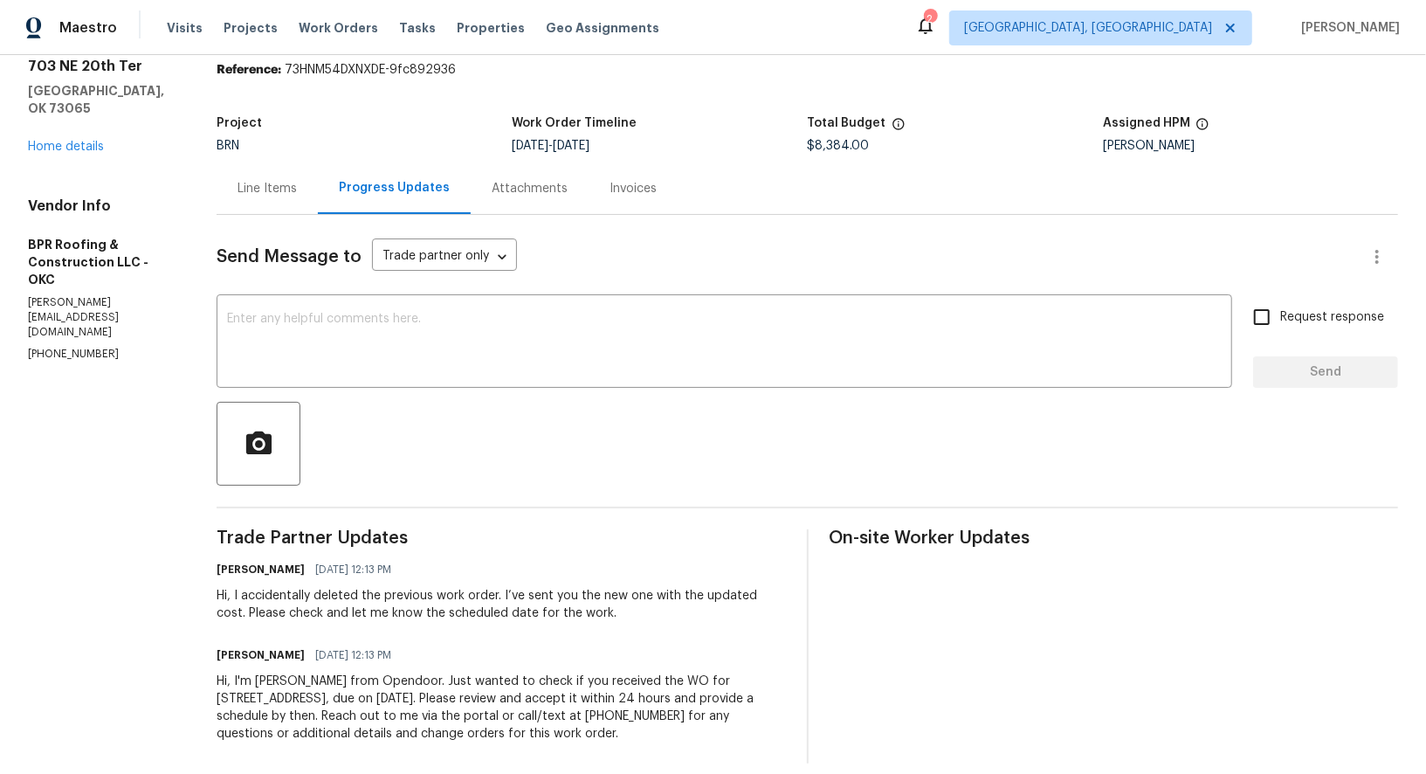
scroll to position [80, 0]
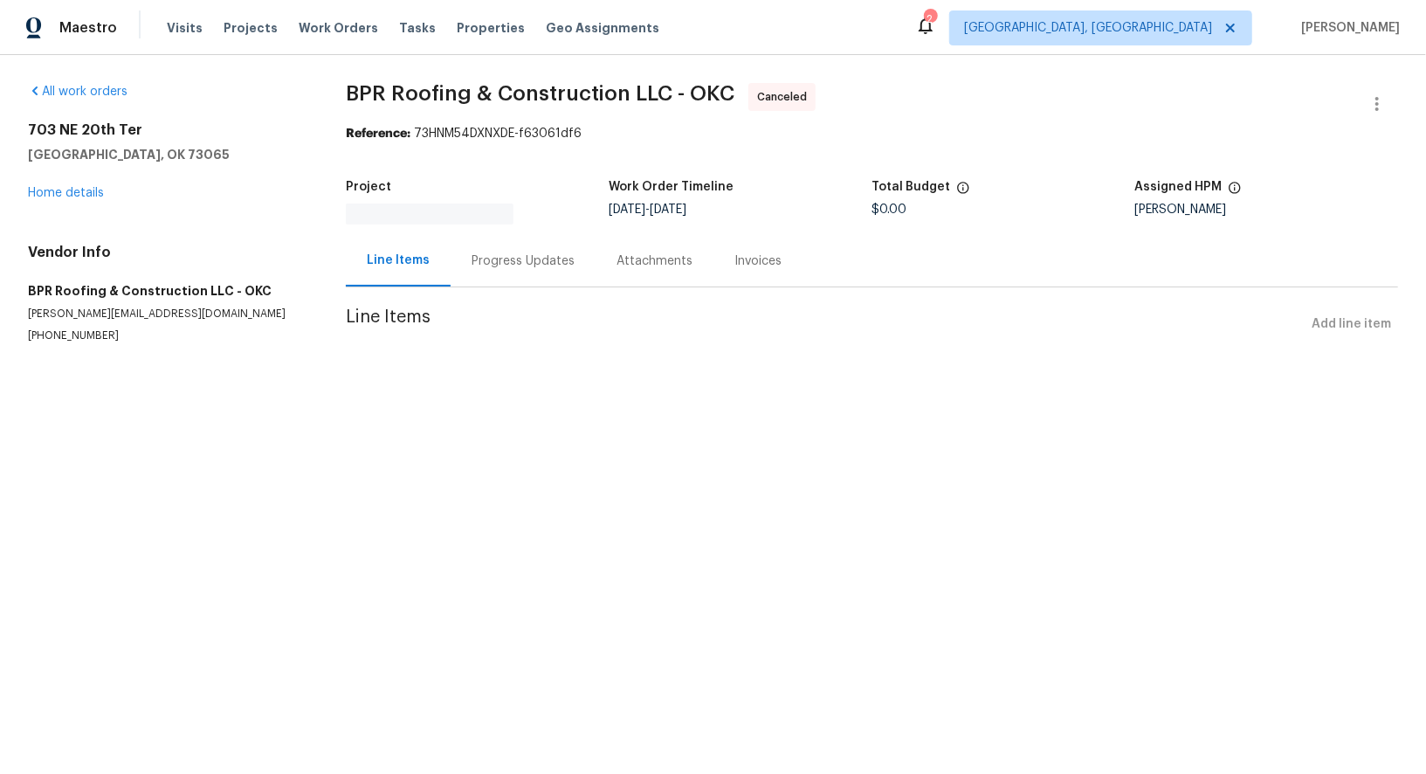
click at [484, 244] on div "Progress Updates" at bounding box center [523, 261] width 145 height 52
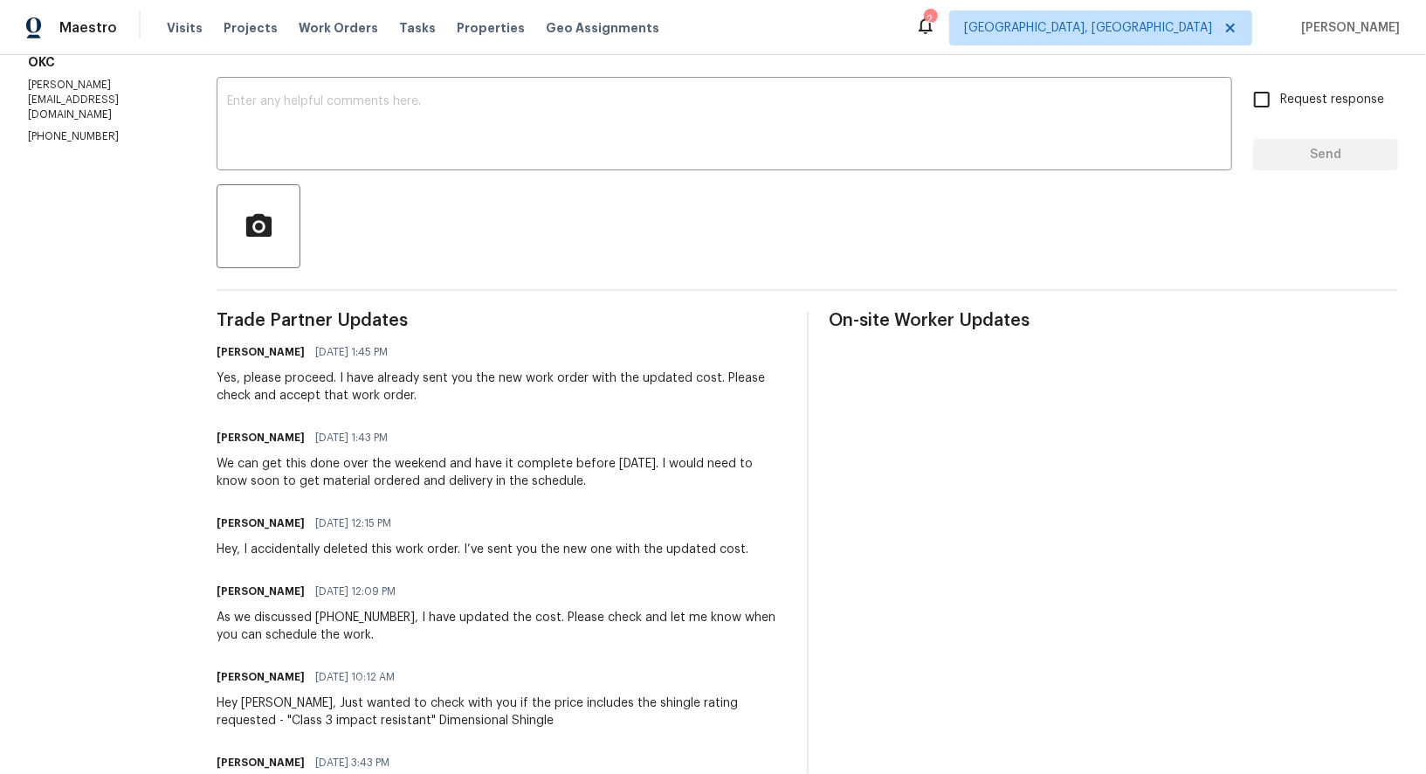
scroll to position [258, 0]
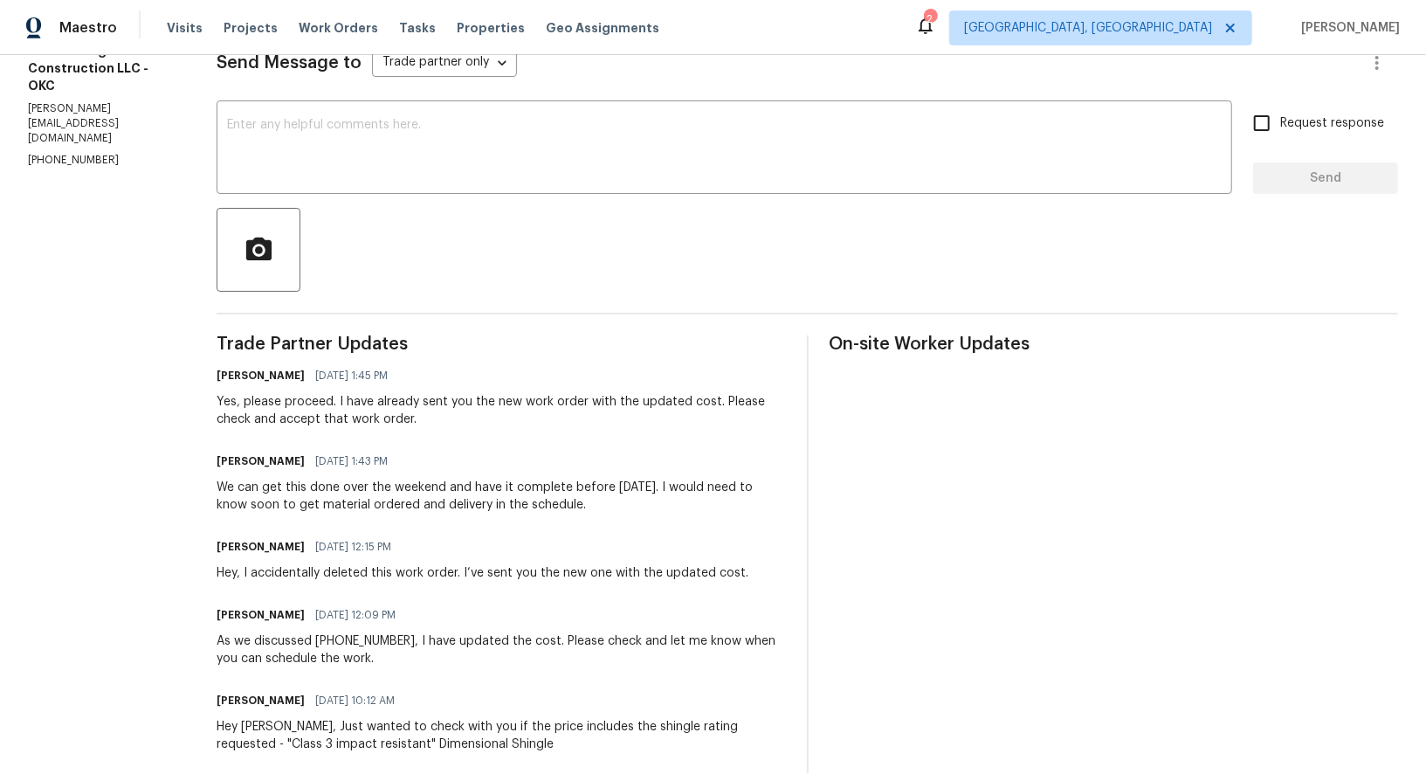
click at [613, 389] on div "Padmapriya R 09/10/2025 1:45 PM Yes, please proceed. I have already sent you th…" at bounding box center [501, 395] width 568 height 65
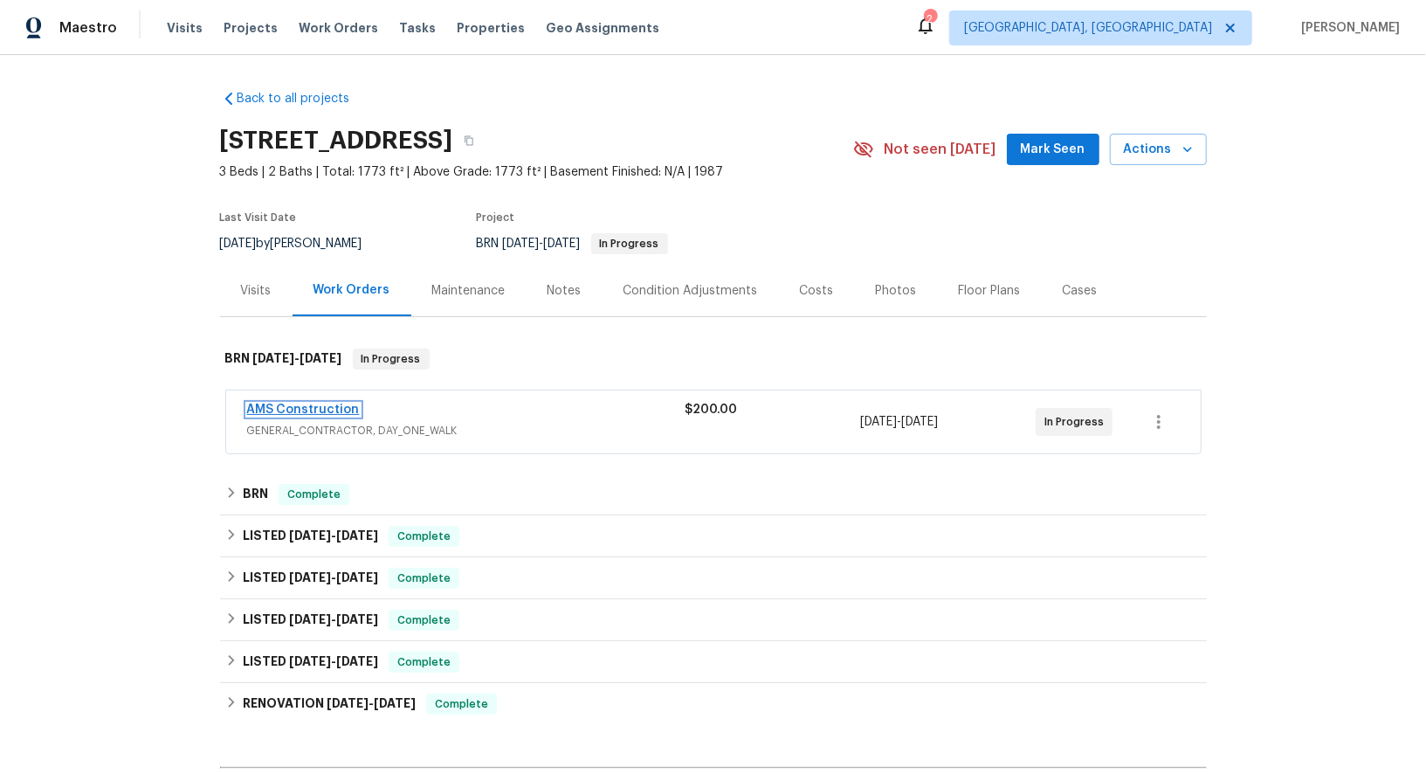
click at [301, 406] on link "AMS Construction" at bounding box center [303, 409] width 113 height 12
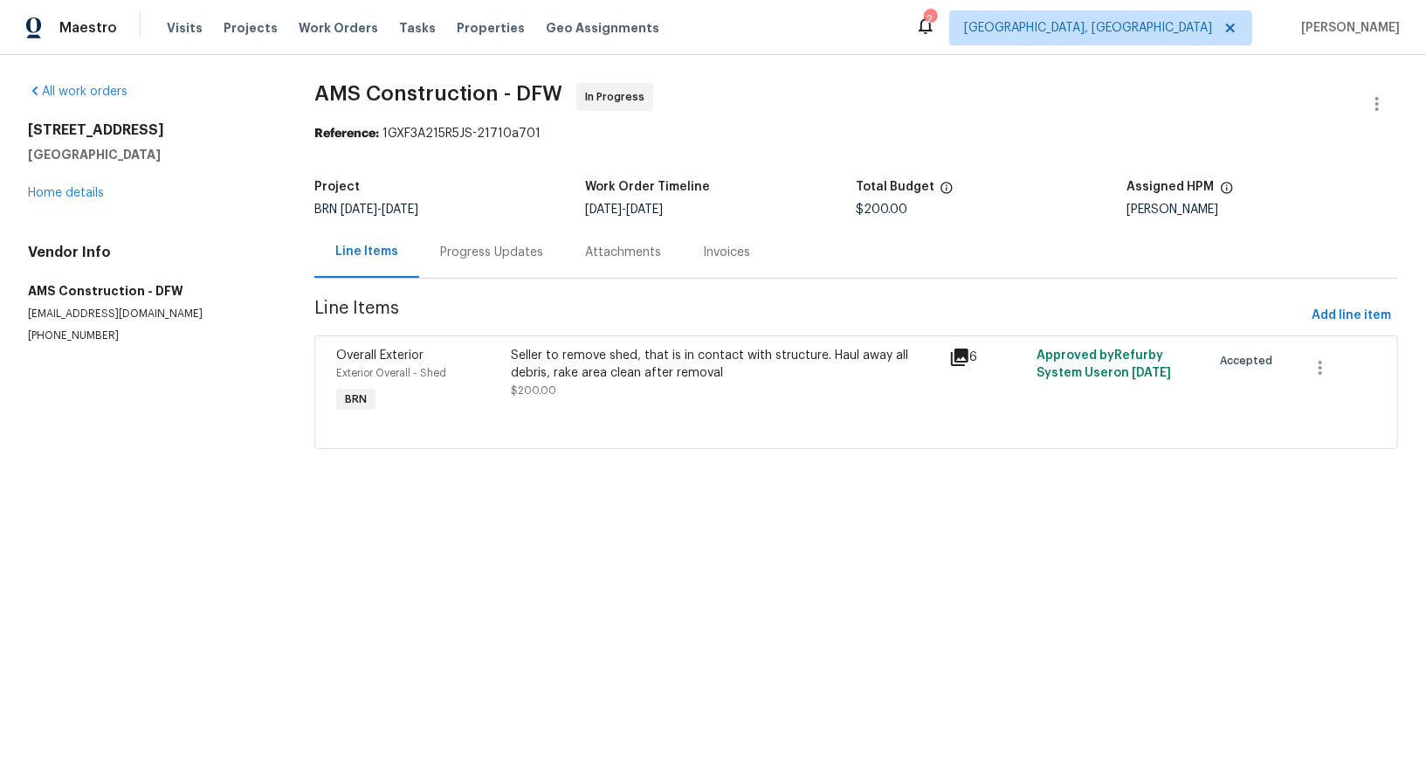
click at [442, 249] on div "Progress Updates" at bounding box center [491, 252] width 103 height 17
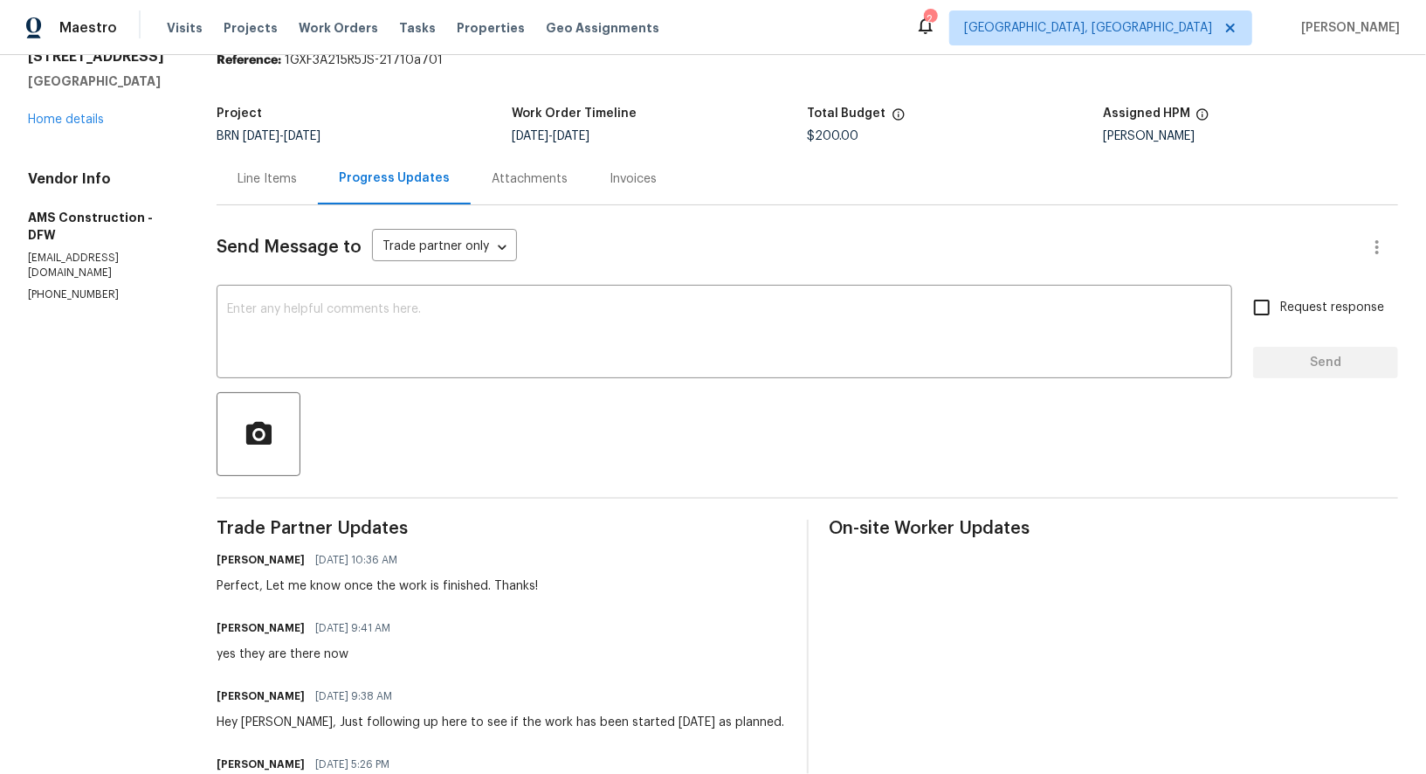
scroll to position [82, 0]
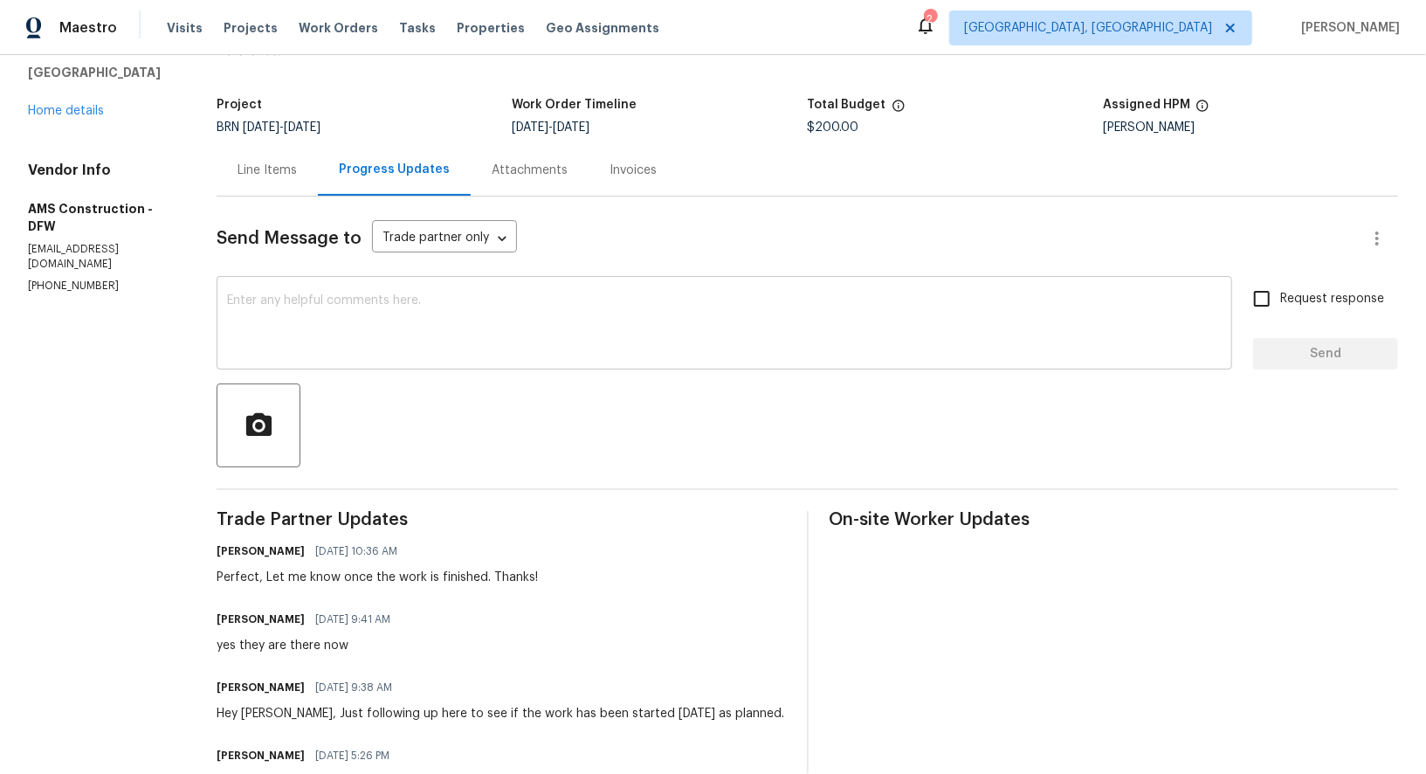
click at [350, 282] on div "x ​" at bounding box center [724, 324] width 1015 height 89
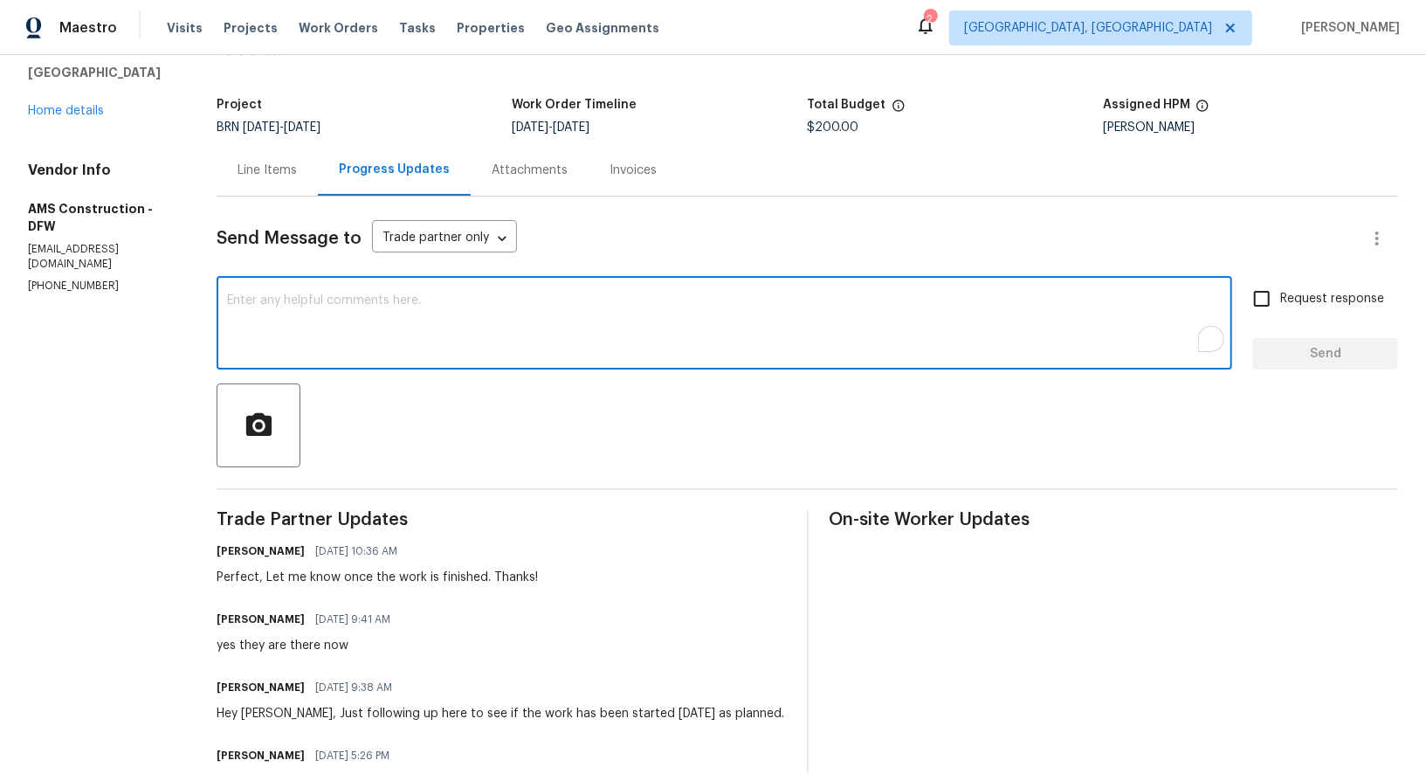
click at [350, 281] on div "x ​" at bounding box center [724, 324] width 1015 height 89
type textarea "J"
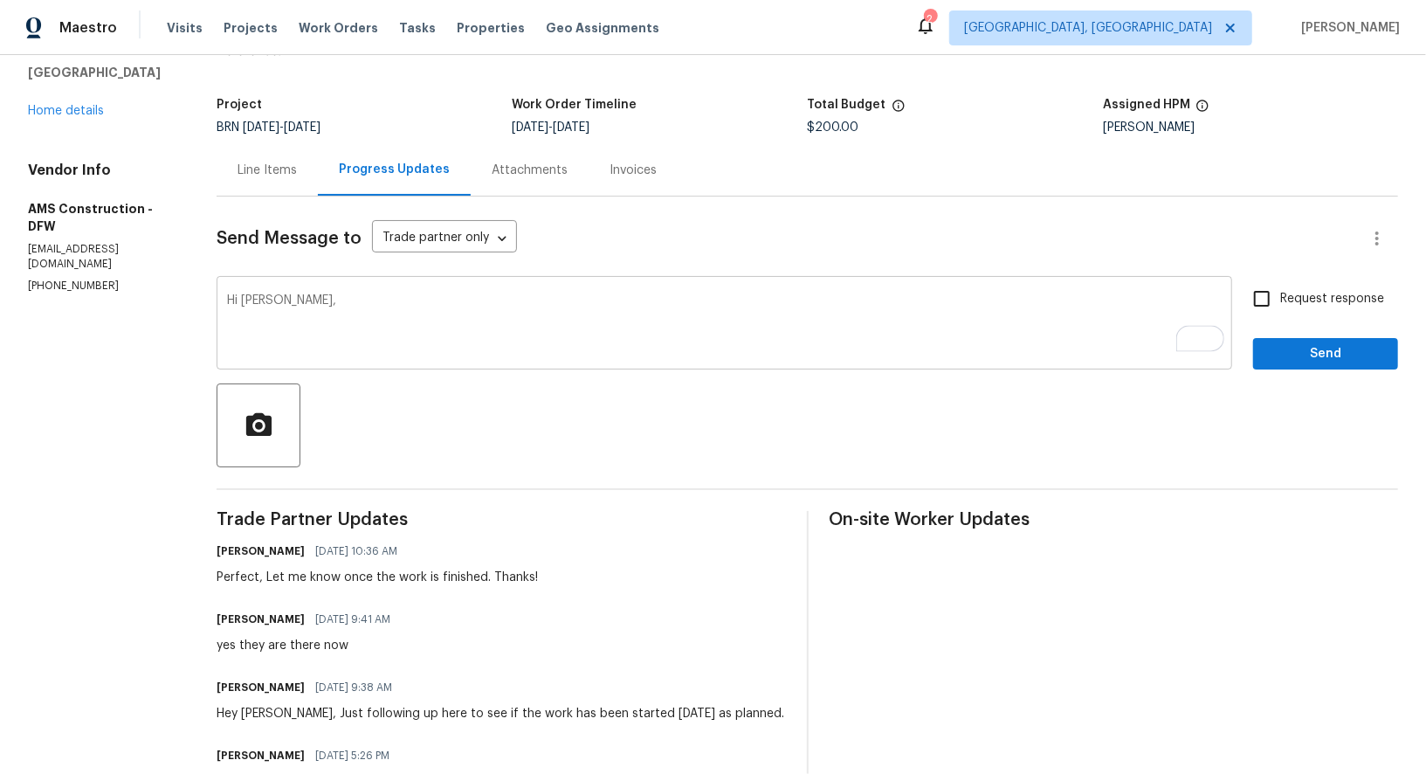
paste textarea "Is the work completed here?"
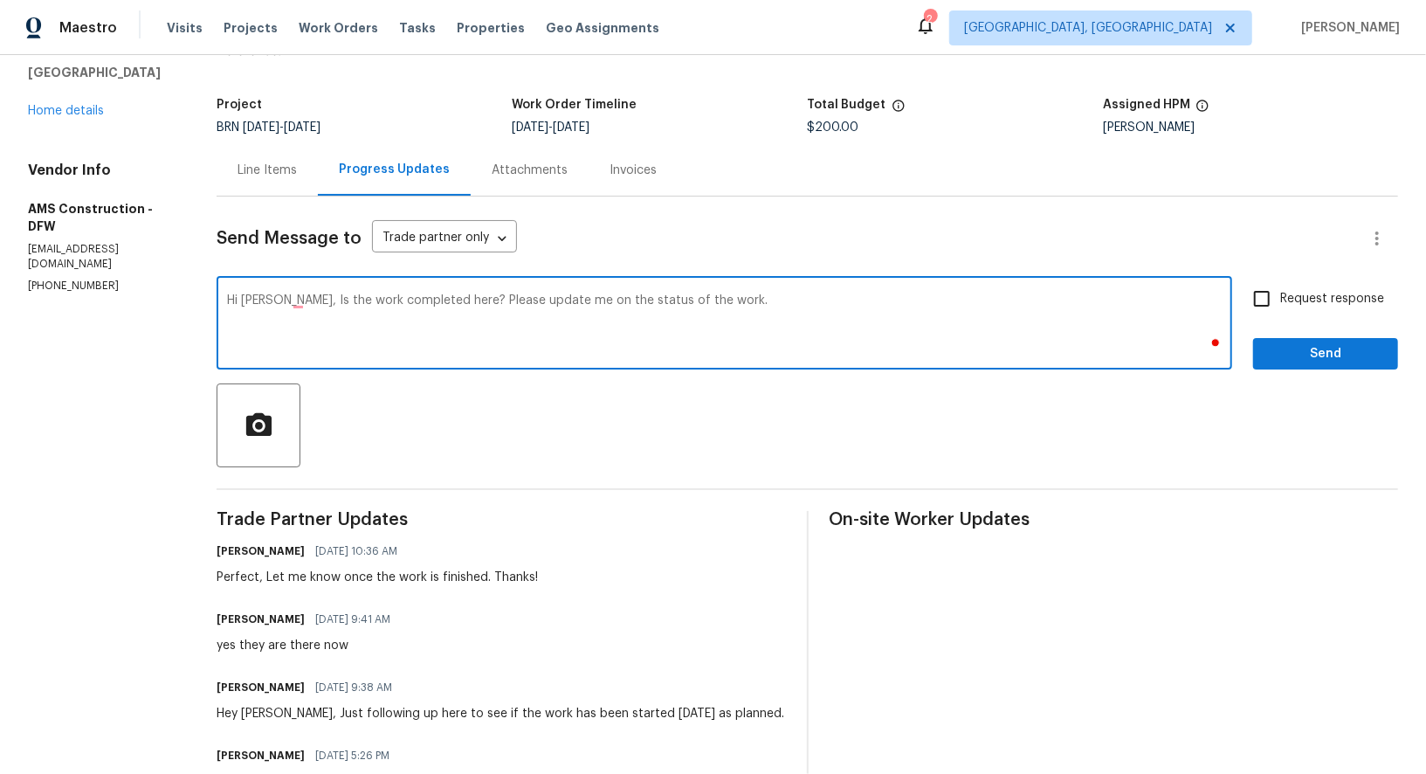
type textarea "Hi Michael, Is the work completed here? Please update me on the status of the w…"
click at [1278, 313] on input "Request response" at bounding box center [1261, 298] width 37 height 37
checkbox input "true"
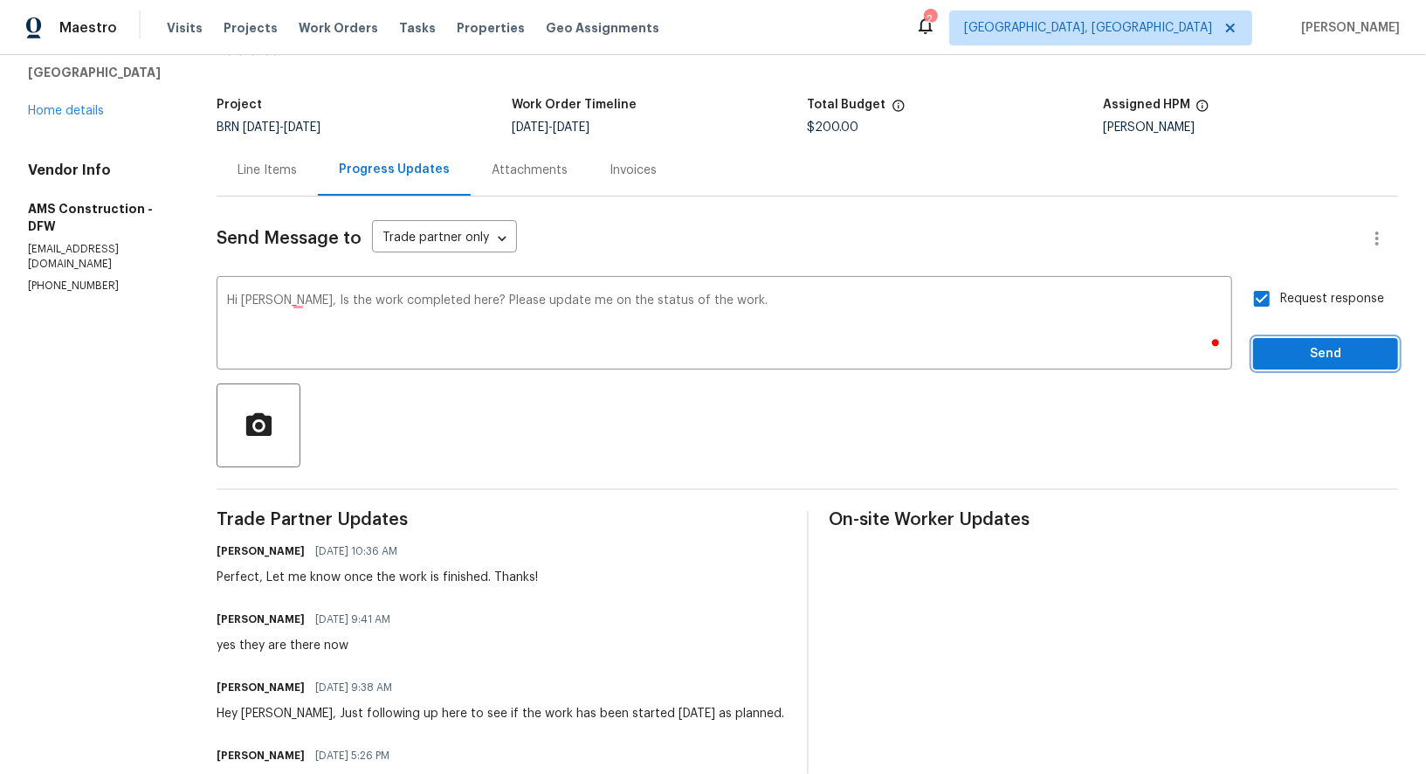
click at [1297, 347] on span "Send" at bounding box center [1325, 354] width 117 height 22
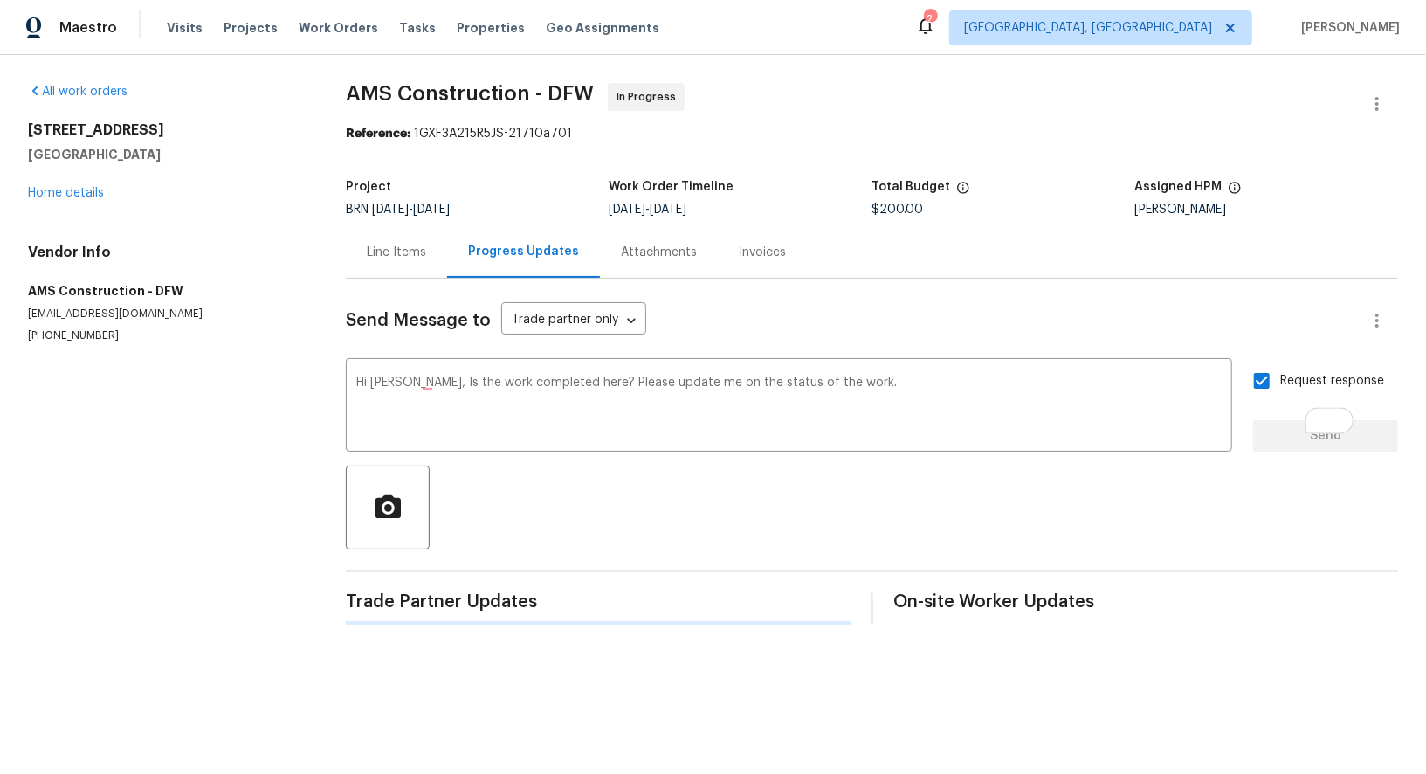
scroll to position [0, 0]
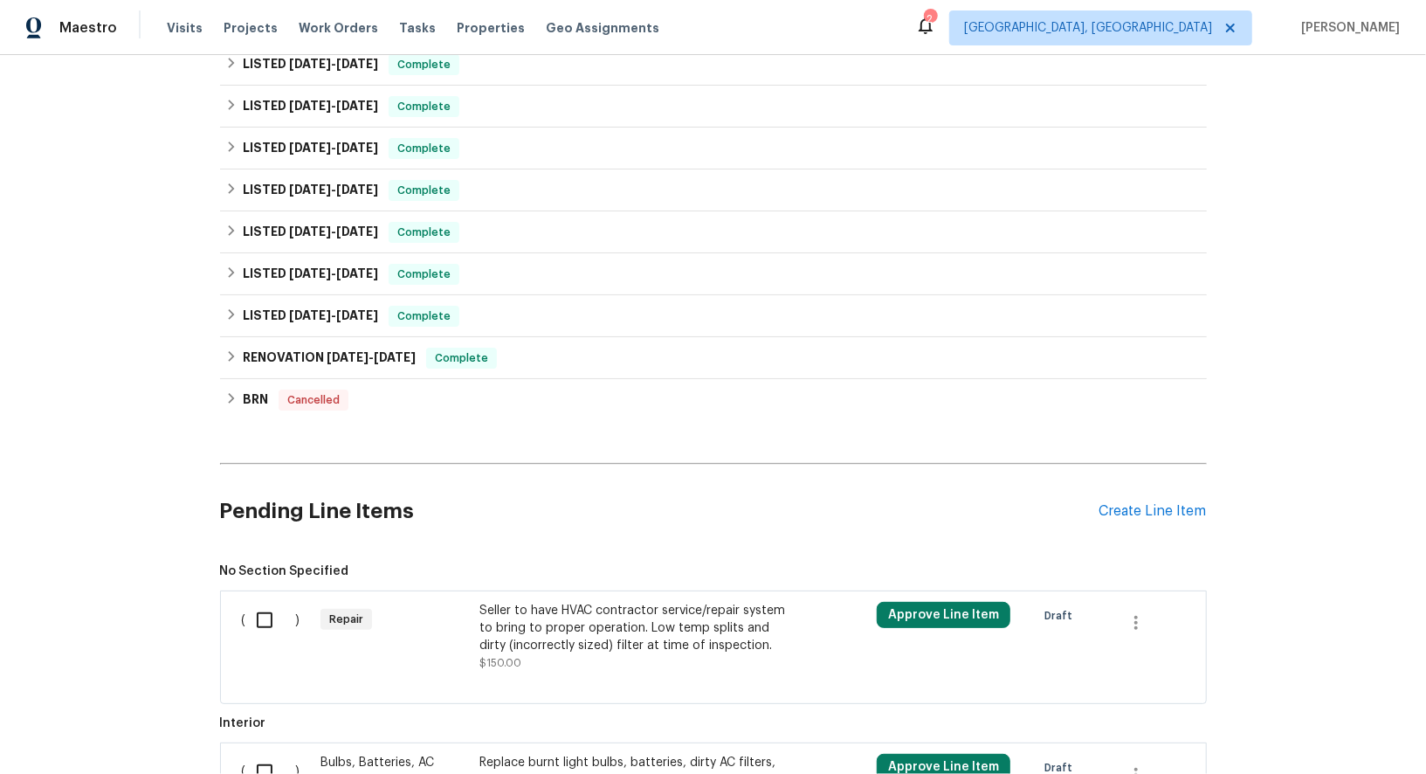
scroll to position [1010, 0]
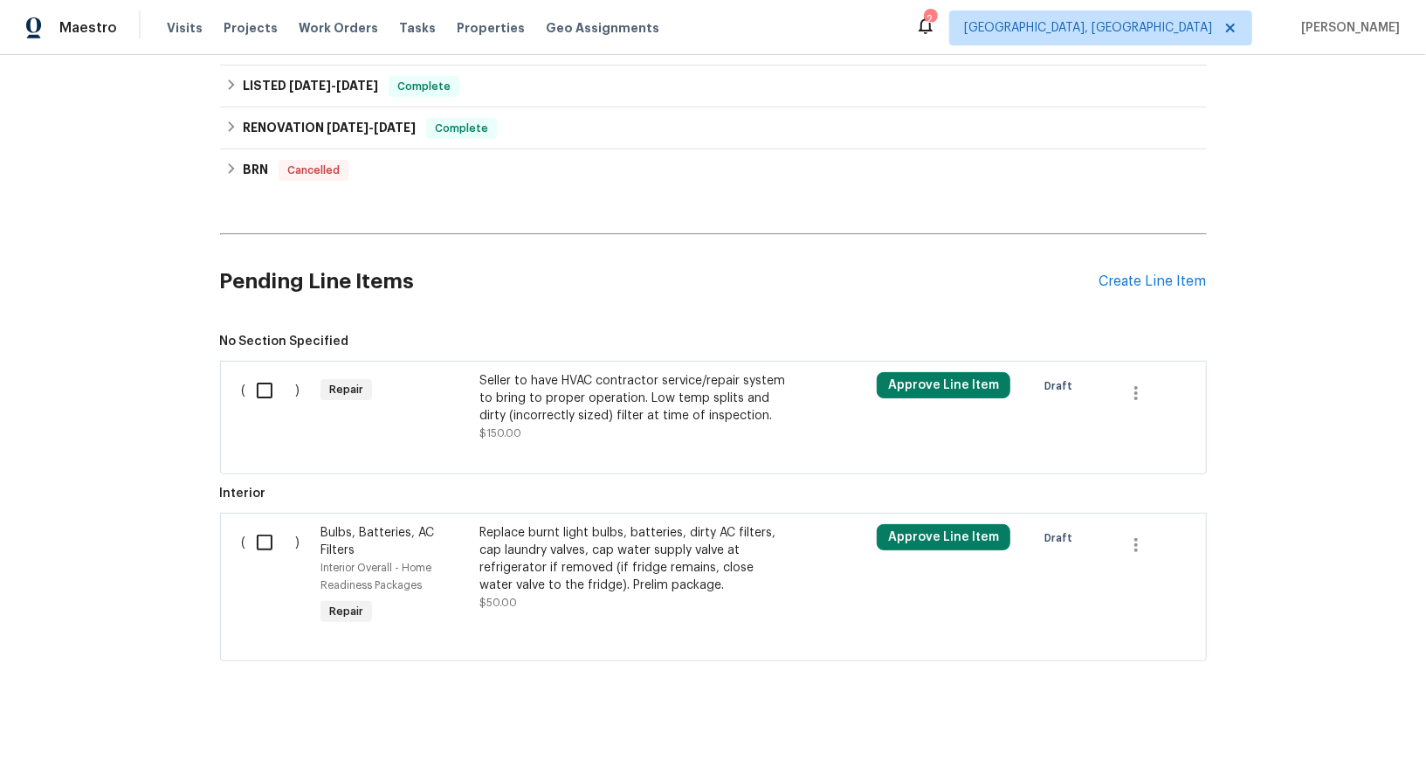
click at [588, 392] on div "Seller to have HVAC contractor service/repair system to bring to proper operati…" at bounding box center [632, 398] width 307 height 52
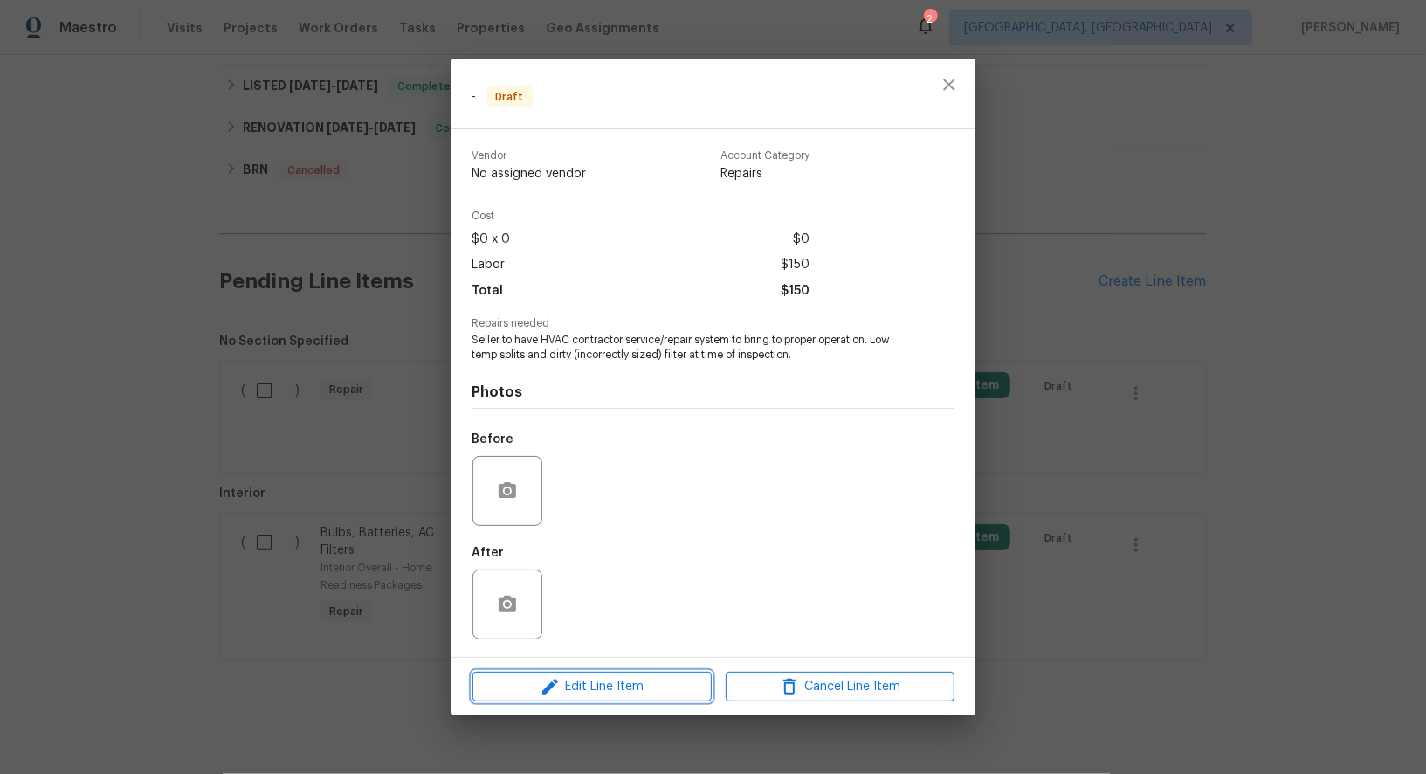
click at [608, 680] on span "Edit Line Item" at bounding box center [592, 687] width 229 height 22
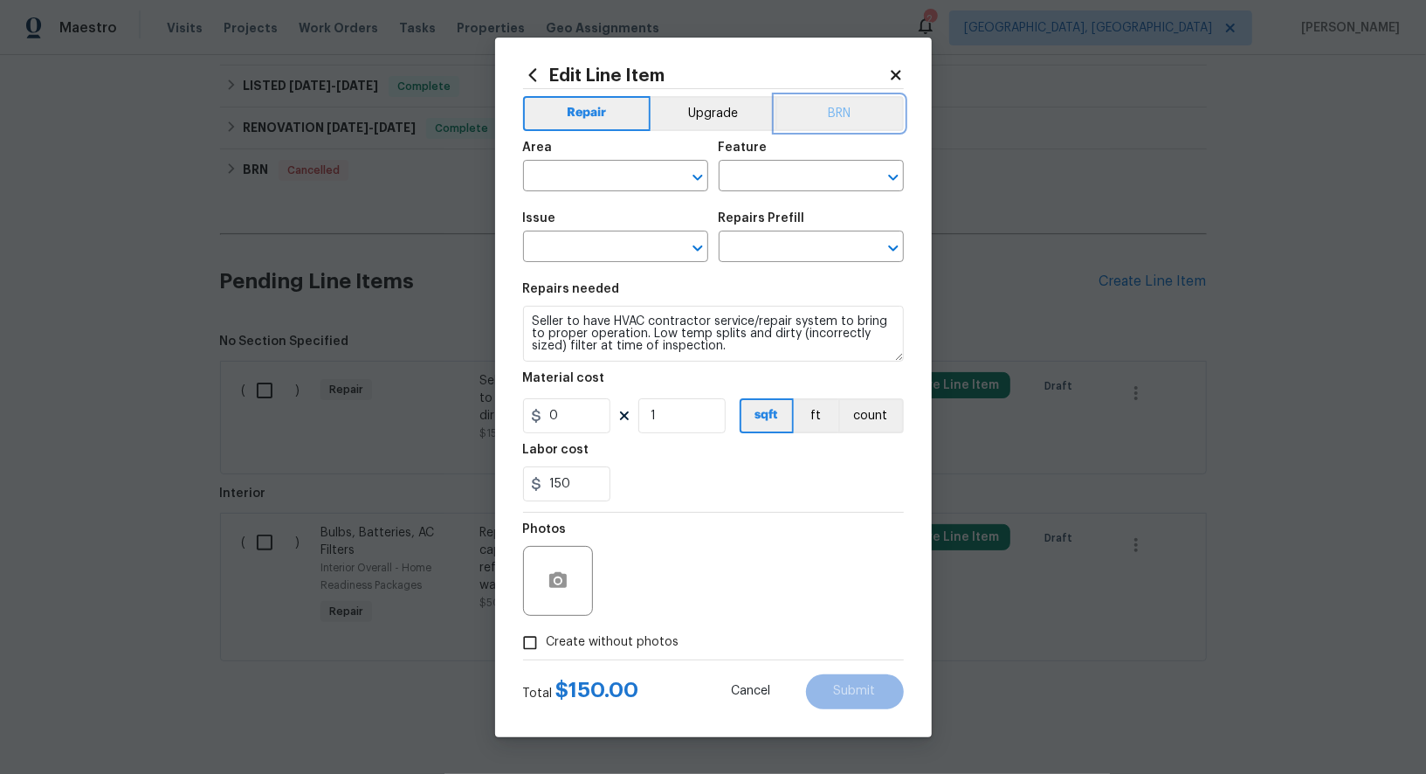
click at [821, 112] on button "BRN" at bounding box center [839, 113] width 128 height 35
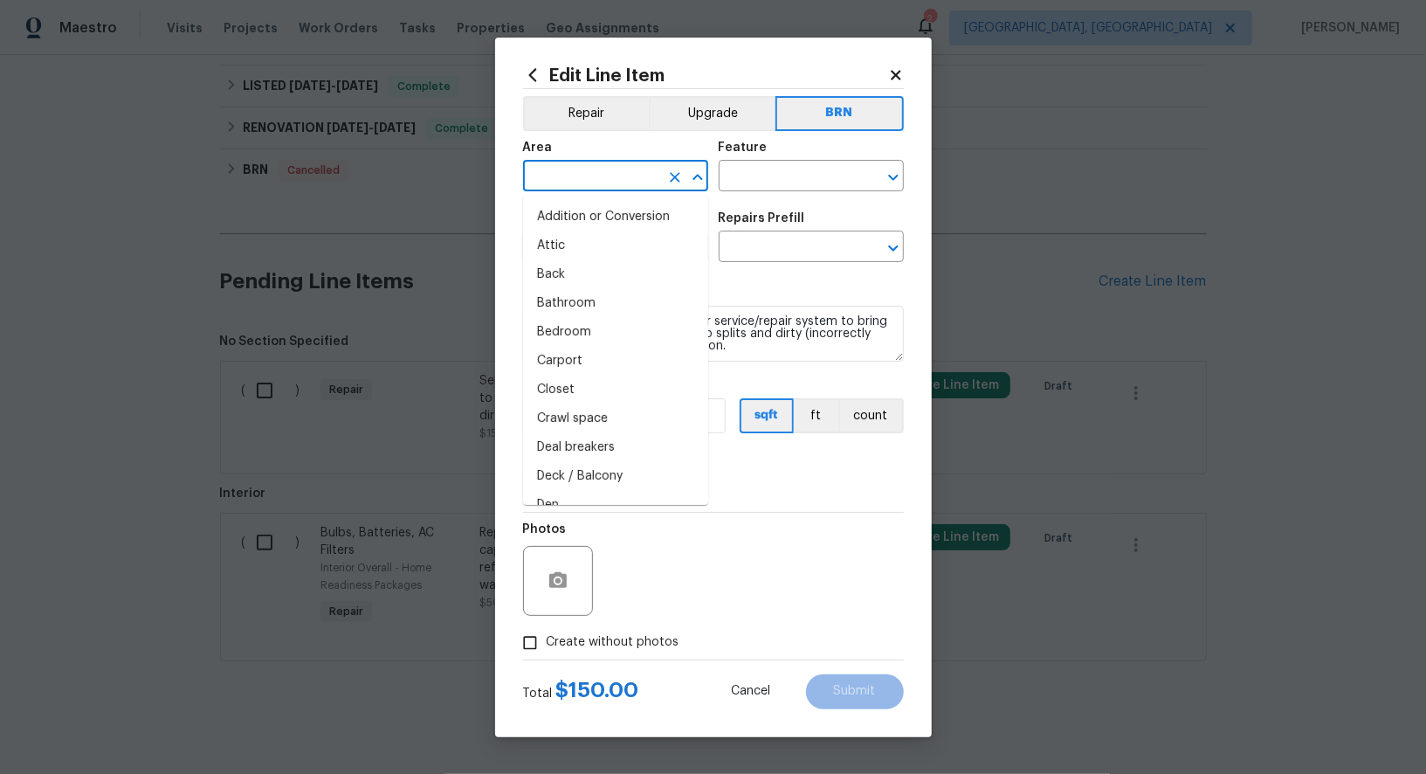
click at [573, 189] on input "text" at bounding box center [591, 177] width 136 height 27
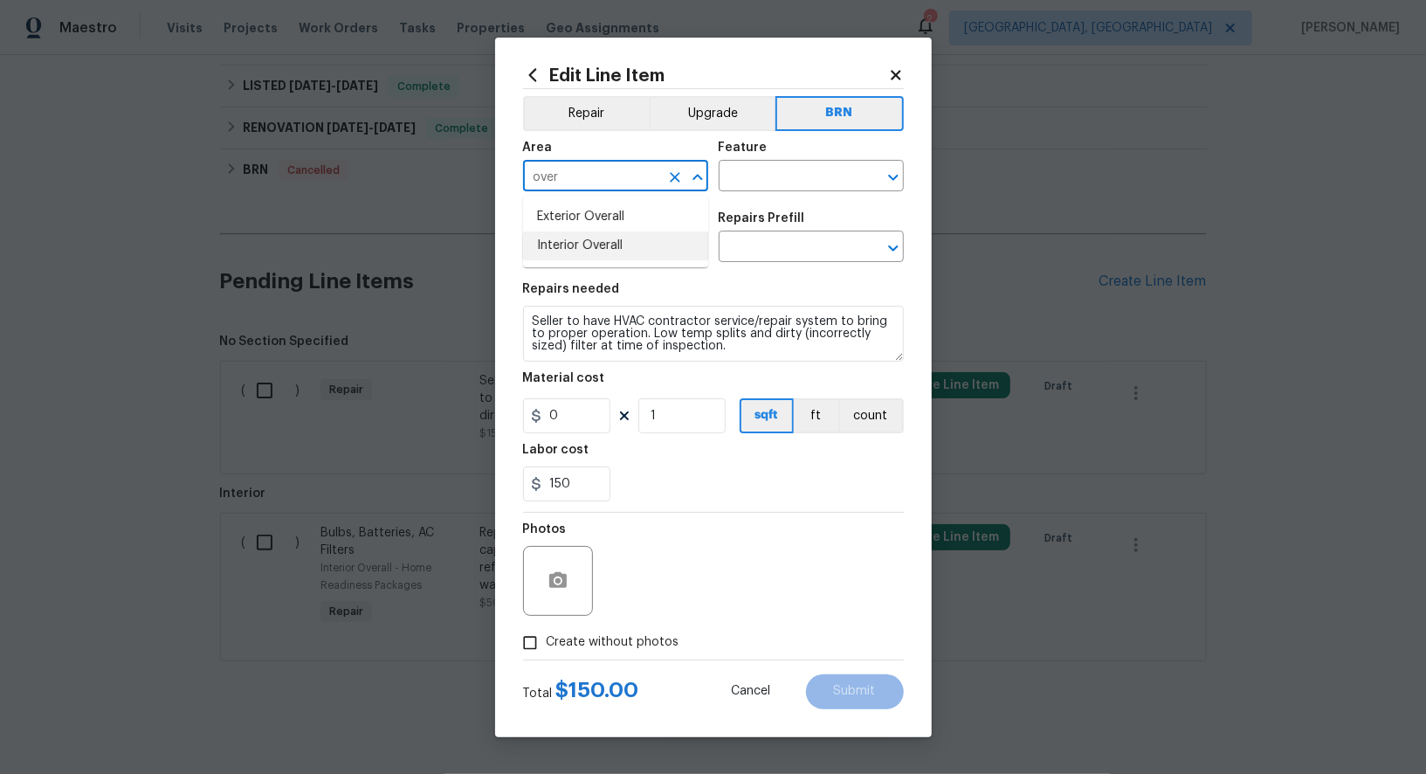
click at [580, 239] on li "Interior Overall" at bounding box center [615, 245] width 185 height 29
type input "Interior Overall"
click at [765, 187] on input "text" at bounding box center [787, 177] width 136 height 27
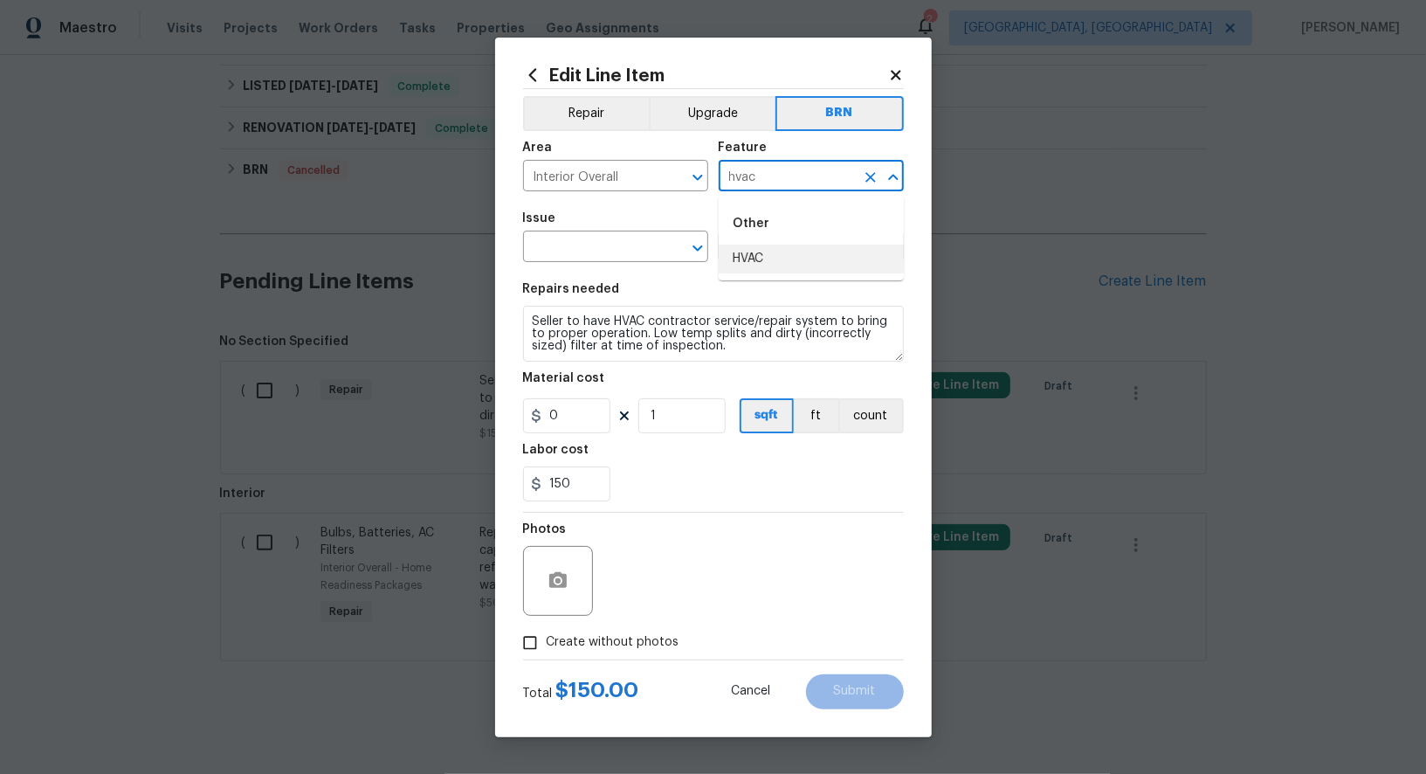
click at [787, 272] on li "HVAC" at bounding box center [811, 258] width 185 height 29
type input "HVAC"
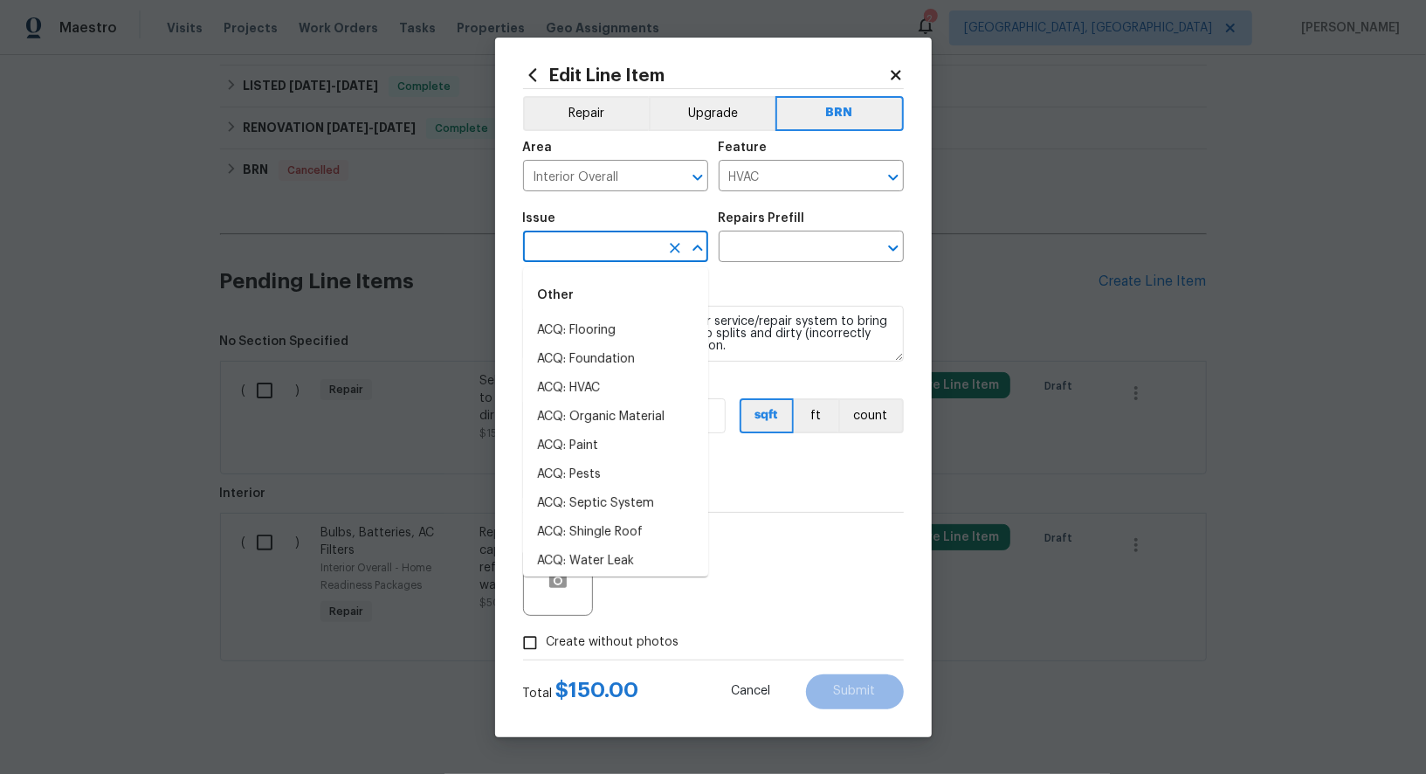
click at [614, 253] on input "text" at bounding box center [591, 248] width 136 height 27
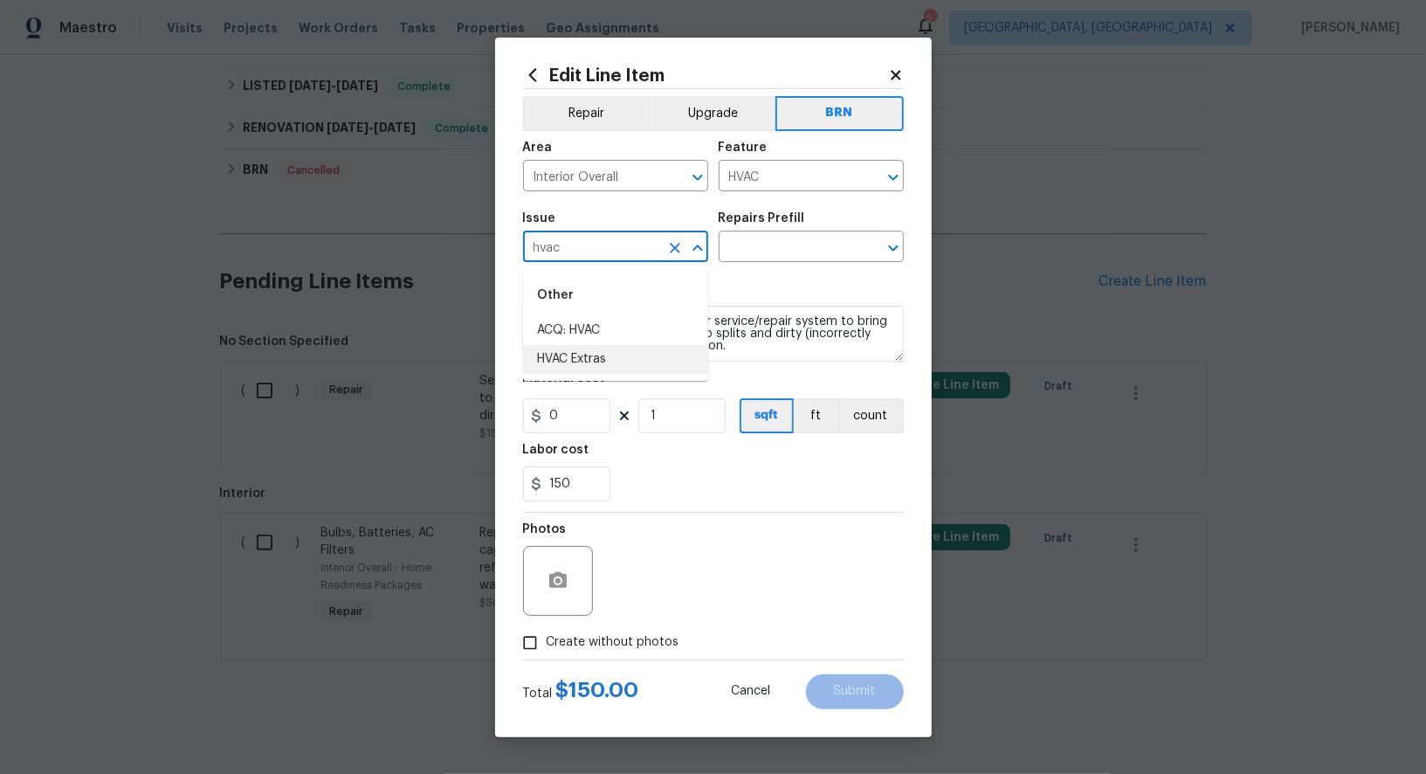
click at [596, 366] on li "HVAC Extras" at bounding box center [615, 359] width 185 height 29
type input "HVAC Extras"
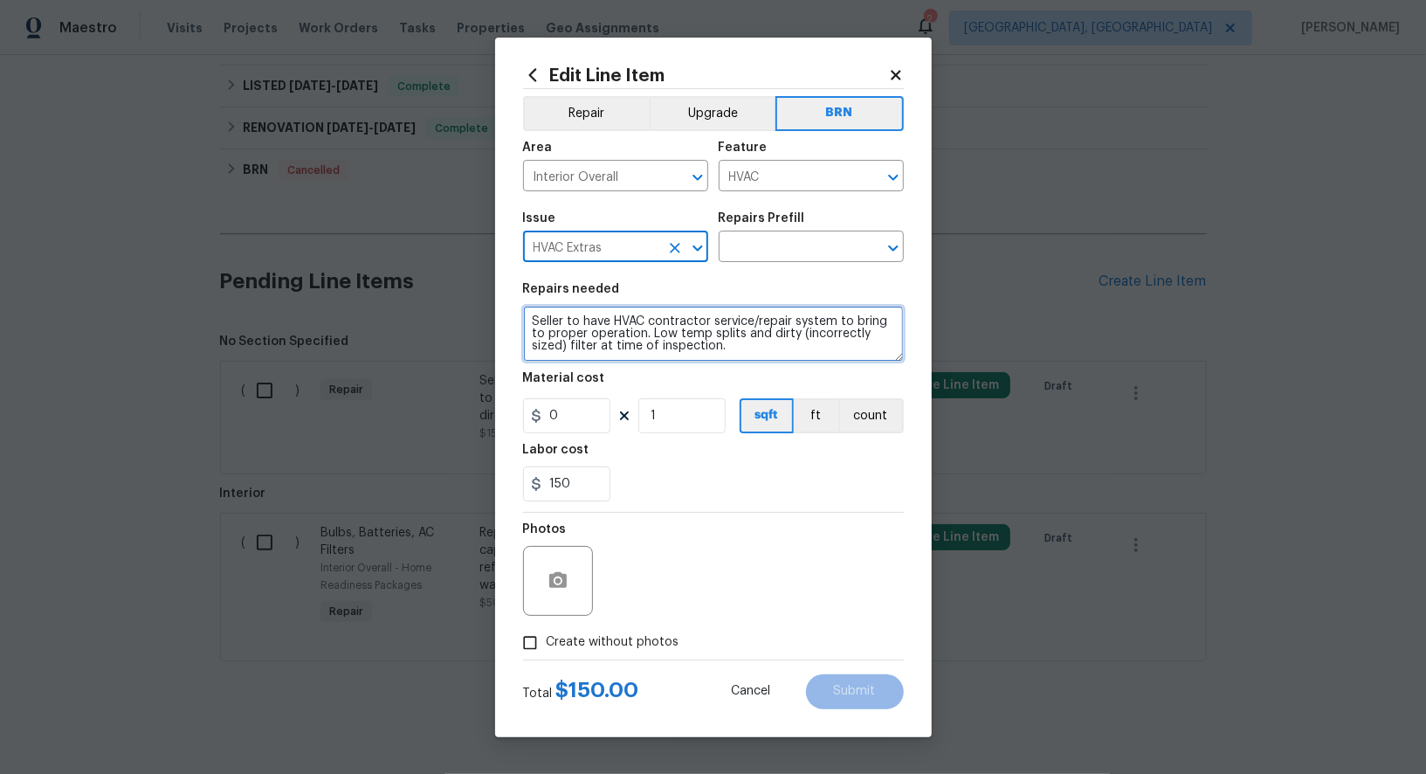
click at [678, 334] on textarea "Seller to have HVAC contractor service/repair system to bring to proper operati…" at bounding box center [713, 334] width 381 height 56
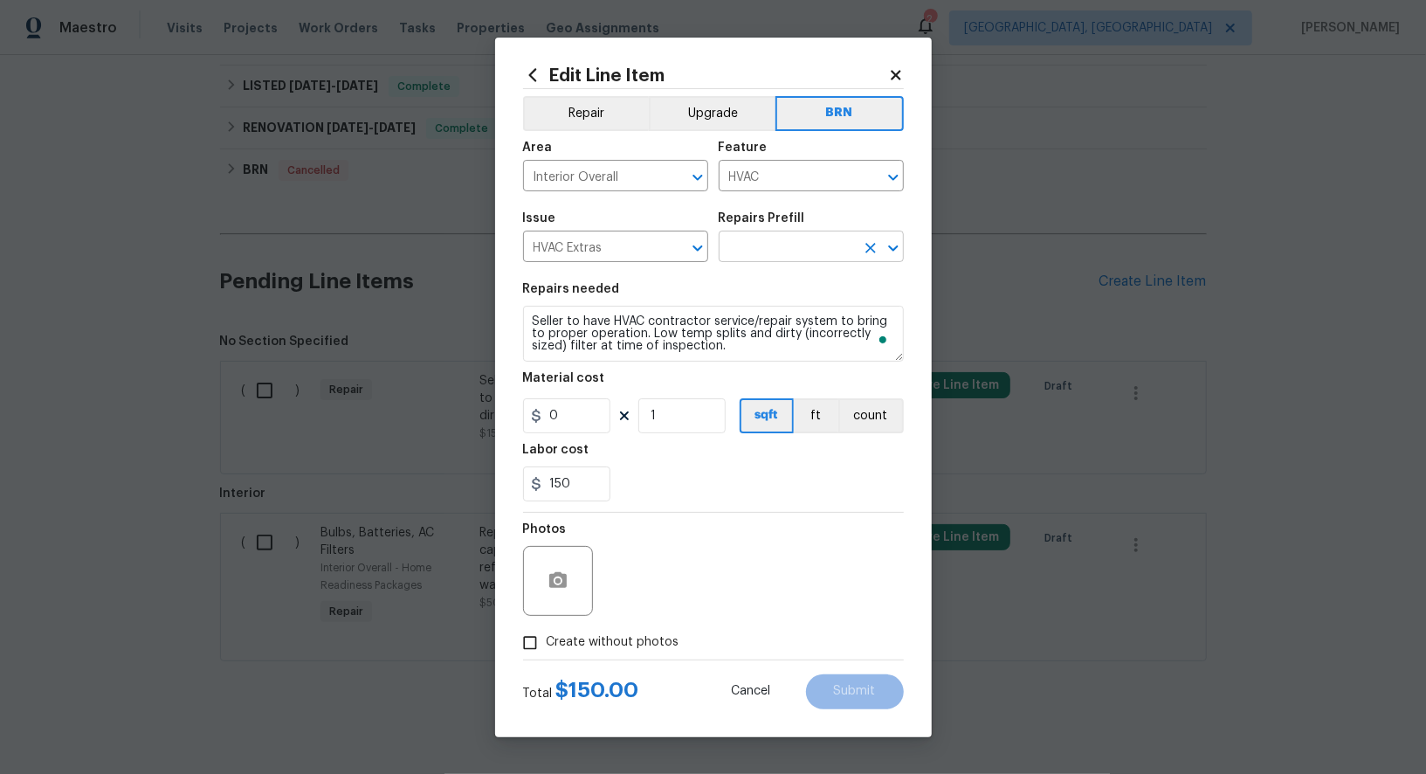
click at [774, 261] on input "text" at bounding box center [787, 248] width 136 height 27
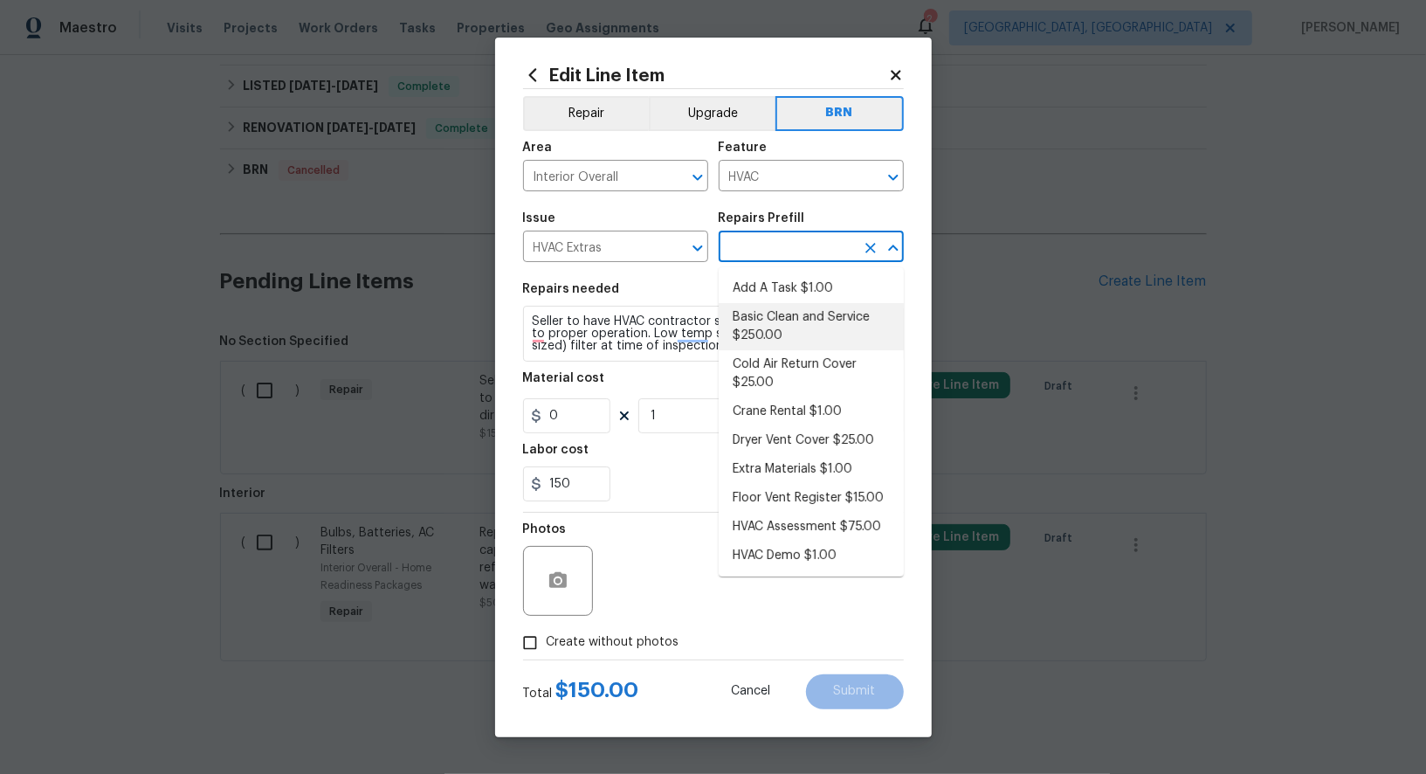
click at [784, 317] on li "Basic Clean and Service $250.00" at bounding box center [811, 326] width 185 height 47
type input "Basic Clean and Service $250.00"
type textarea "General Service HVAC system including: cleaning condenser and evaporator coils,…"
type input "250"
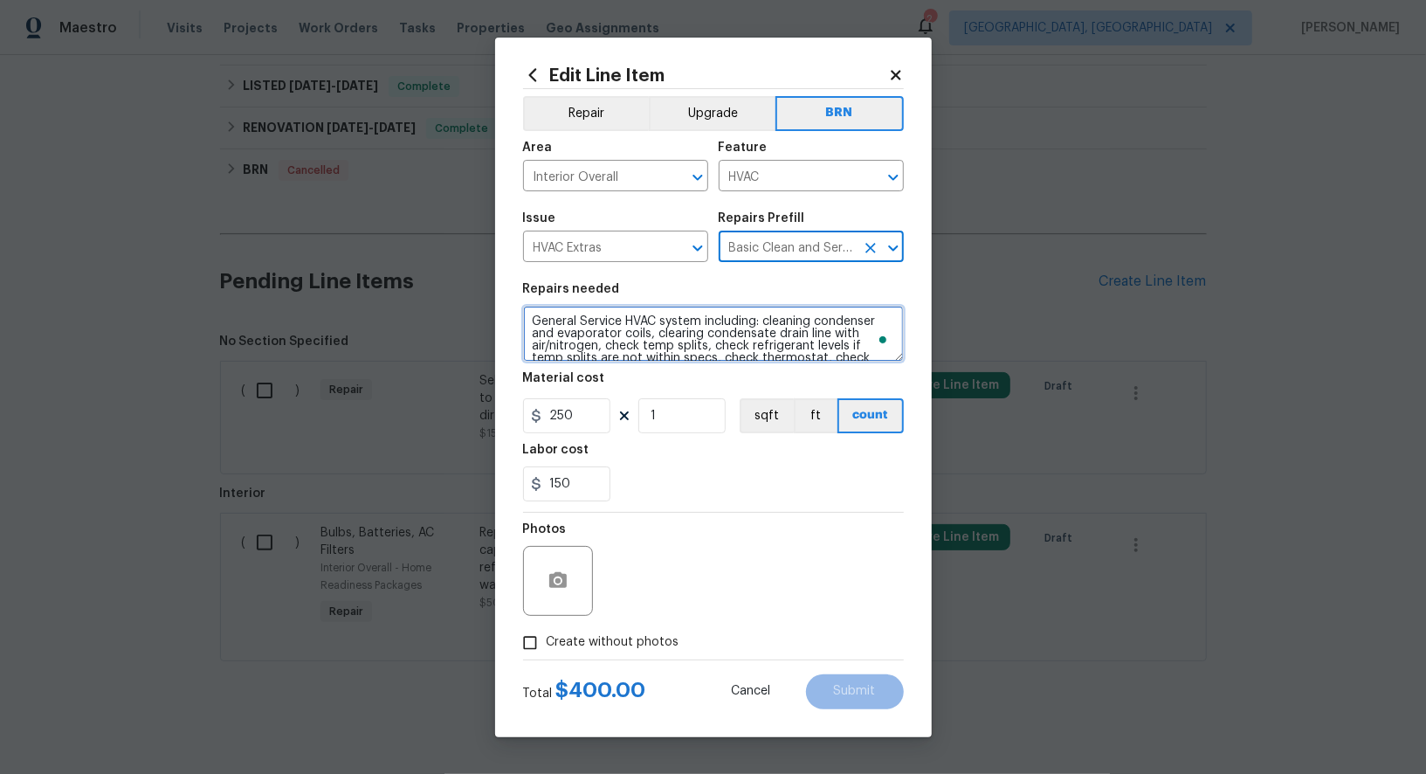
click at [708, 332] on textarea "General Service HVAC system including: cleaning condenser and evaporator coils,…" at bounding box center [713, 334] width 381 height 56
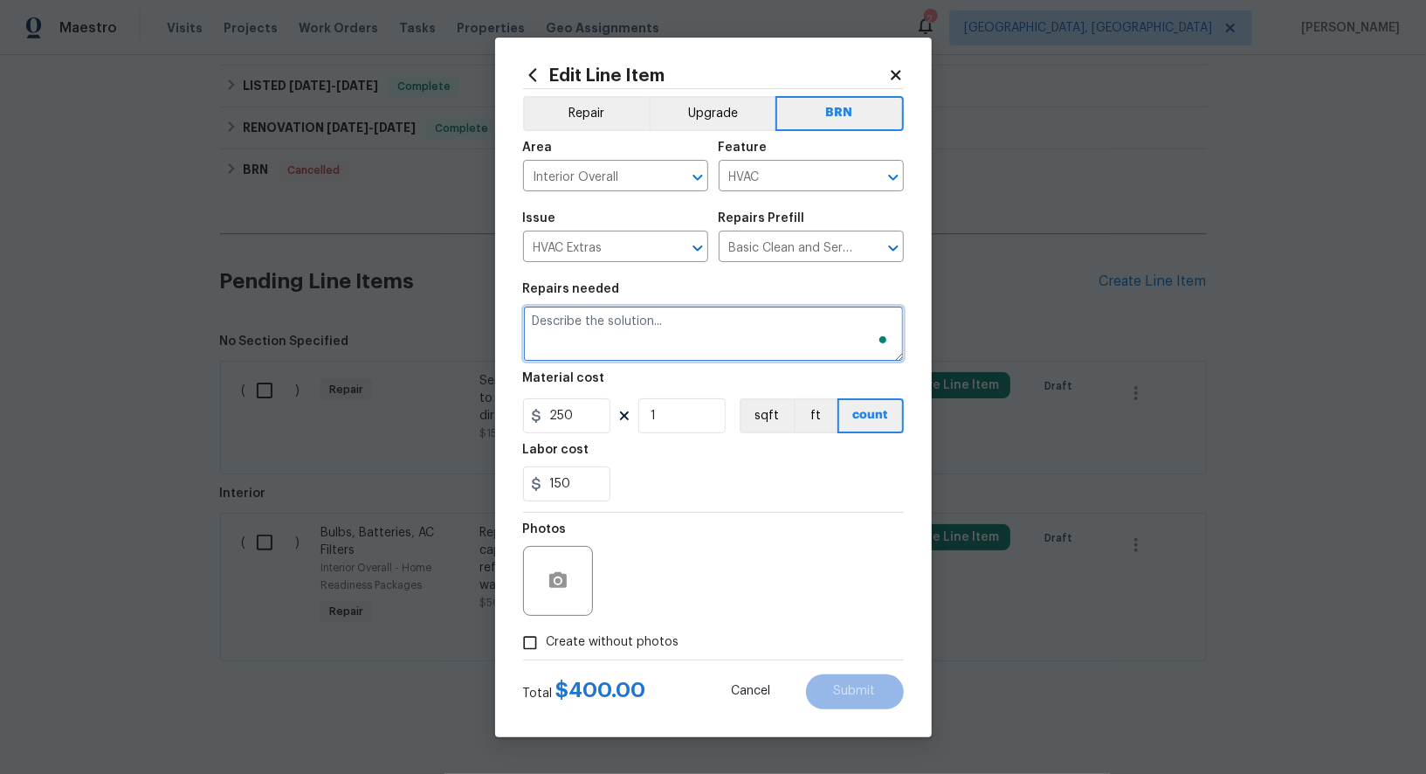
paste textarea "Seller to have HVAC contractor service/repair system to bring to proper operati…"
type textarea "Seller to have HVAC contractor service/repair system to bring to proper operati…"
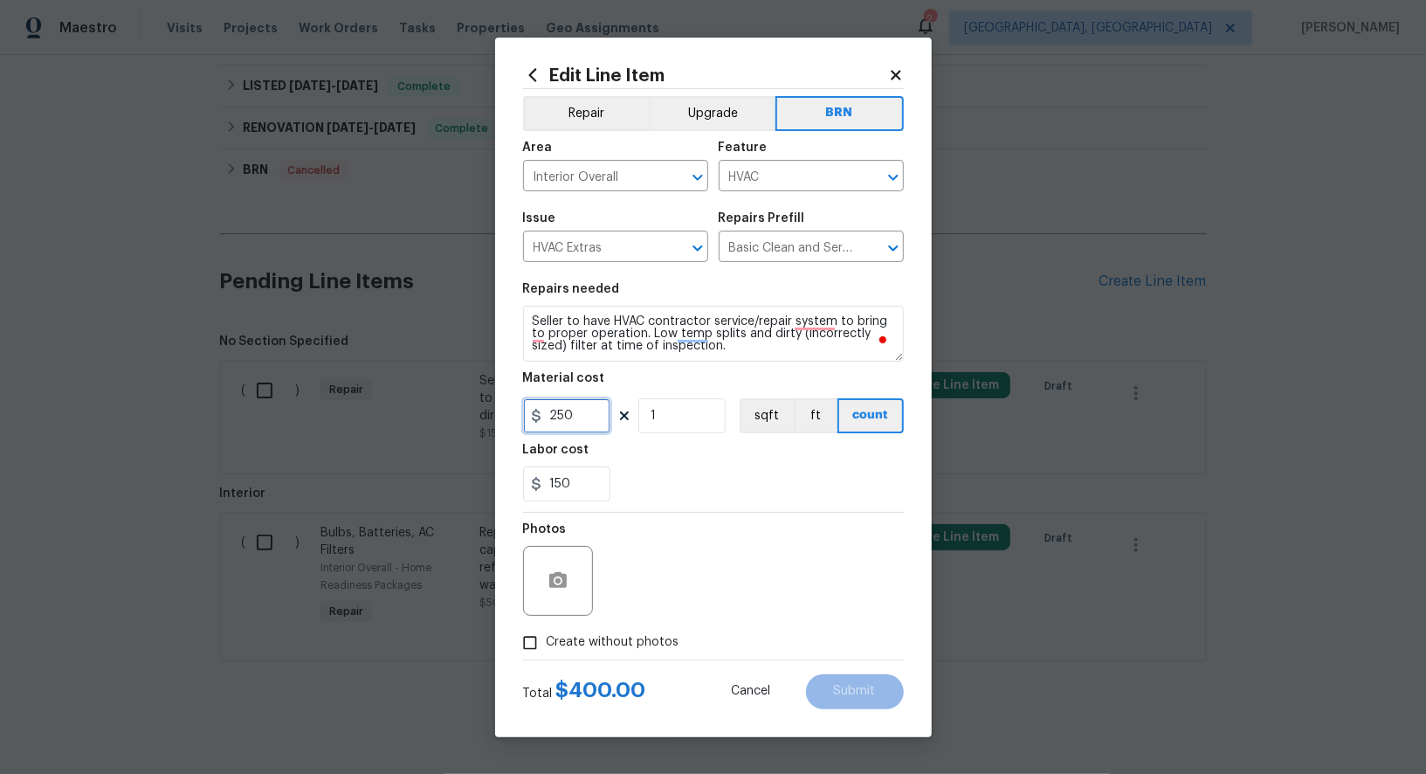
click at [579, 416] on input "250" at bounding box center [566, 415] width 87 height 35
type input "0"
click at [561, 576] on icon "button" at bounding box center [557, 580] width 17 height 16
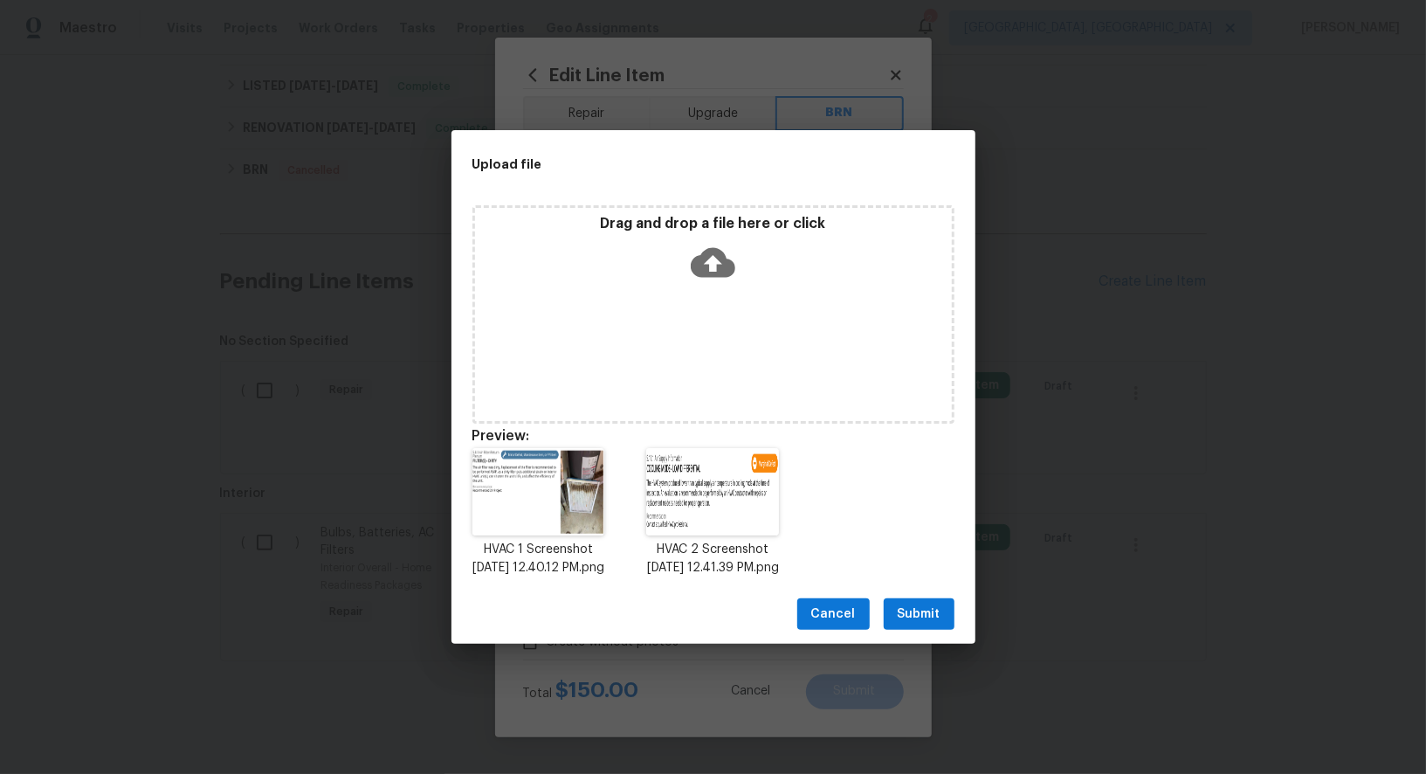
click at [929, 623] on span "Submit" at bounding box center [919, 614] width 43 height 22
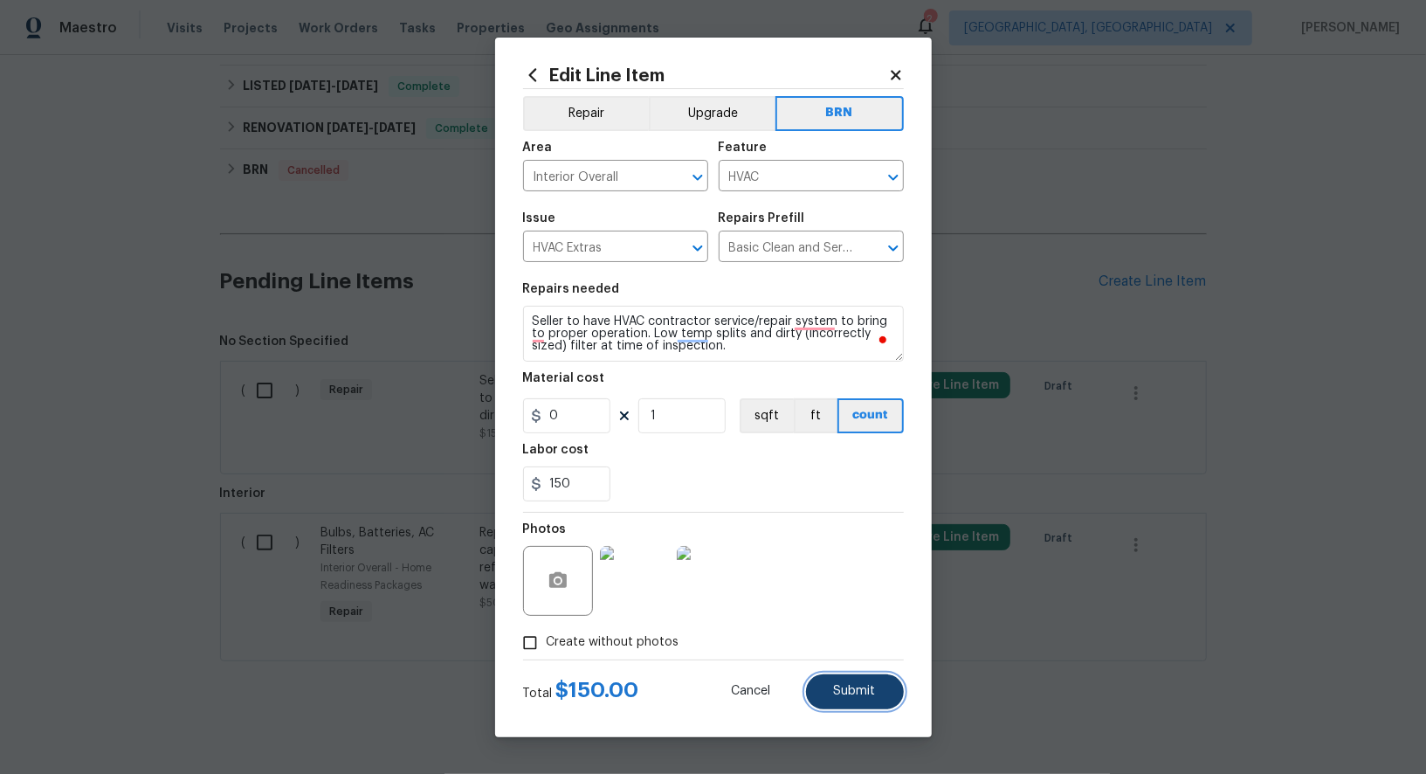
click at [843, 678] on button "Submit" at bounding box center [855, 691] width 98 height 35
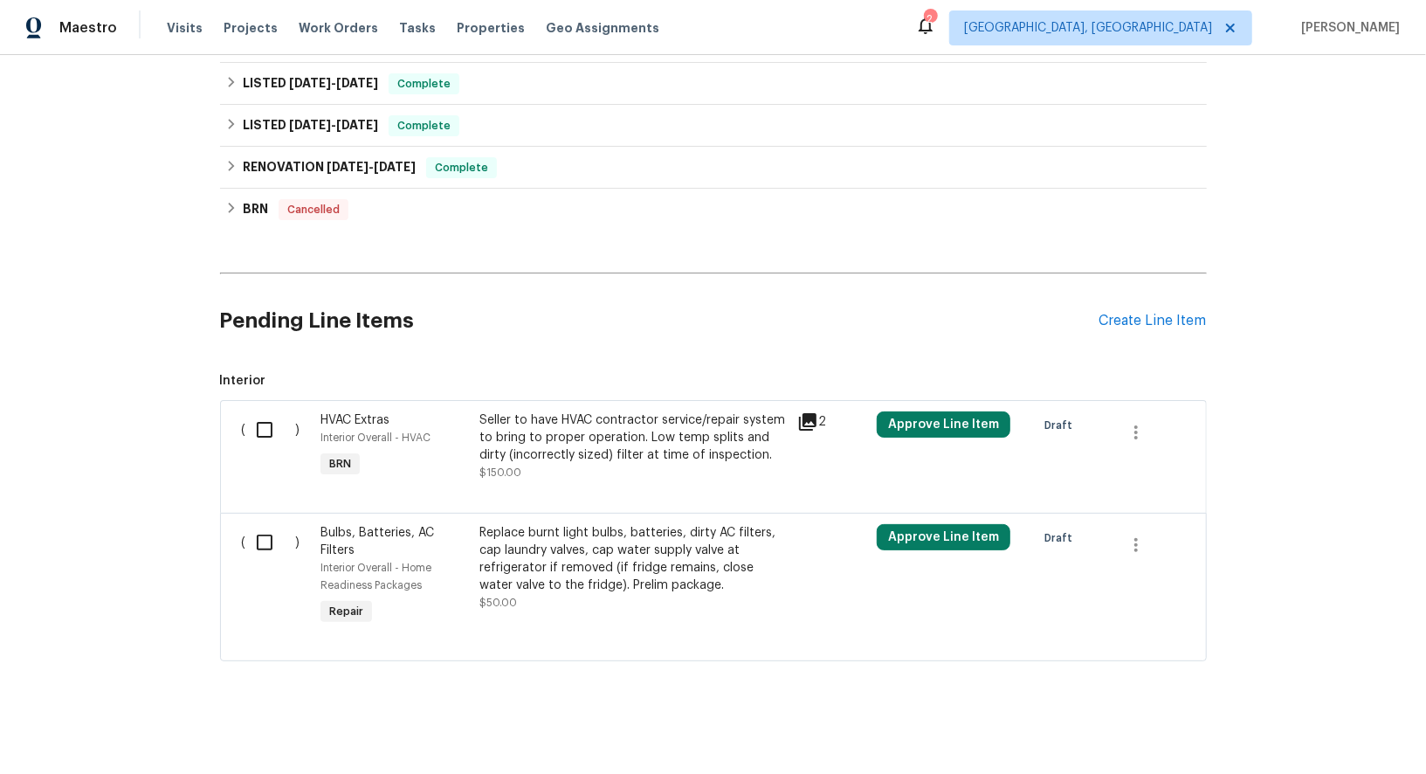
scroll to position [953, 0]
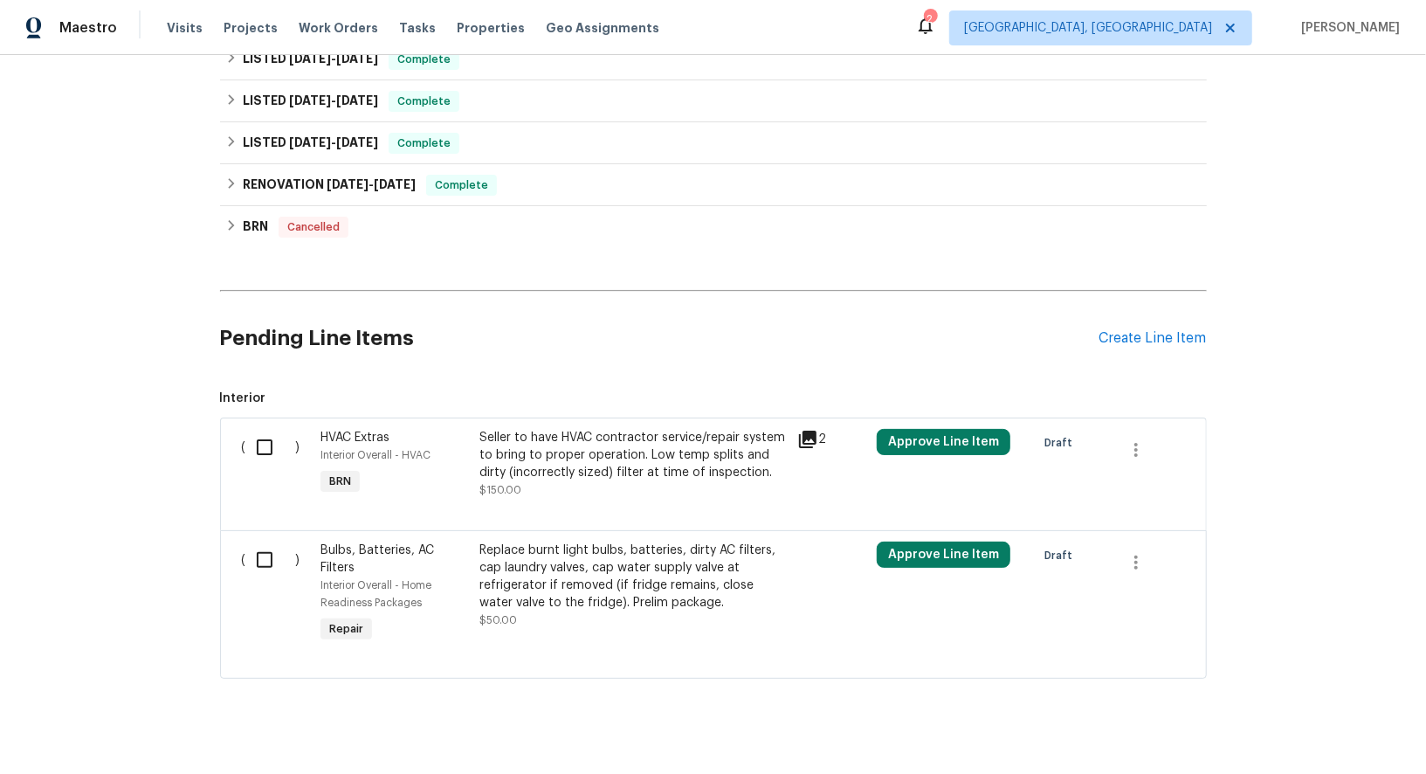
click at [247, 447] on input "checkbox" at bounding box center [271, 447] width 50 height 37
checkbox input "true"
click at [1318, 738] on span "Create Work Order" at bounding box center [1326, 730] width 116 height 22
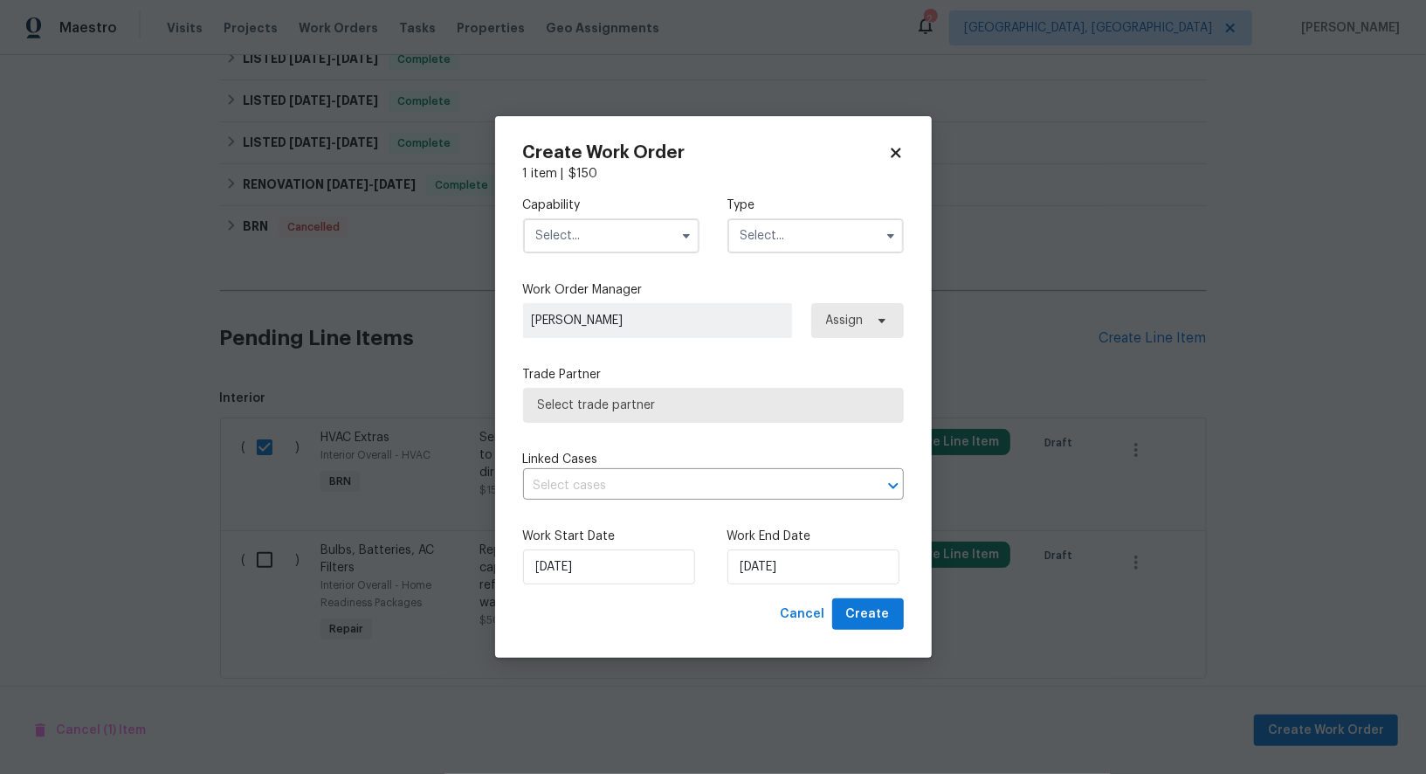
click at [614, 230] on input "text" at bounding box center [611, 235] width 176 height 35
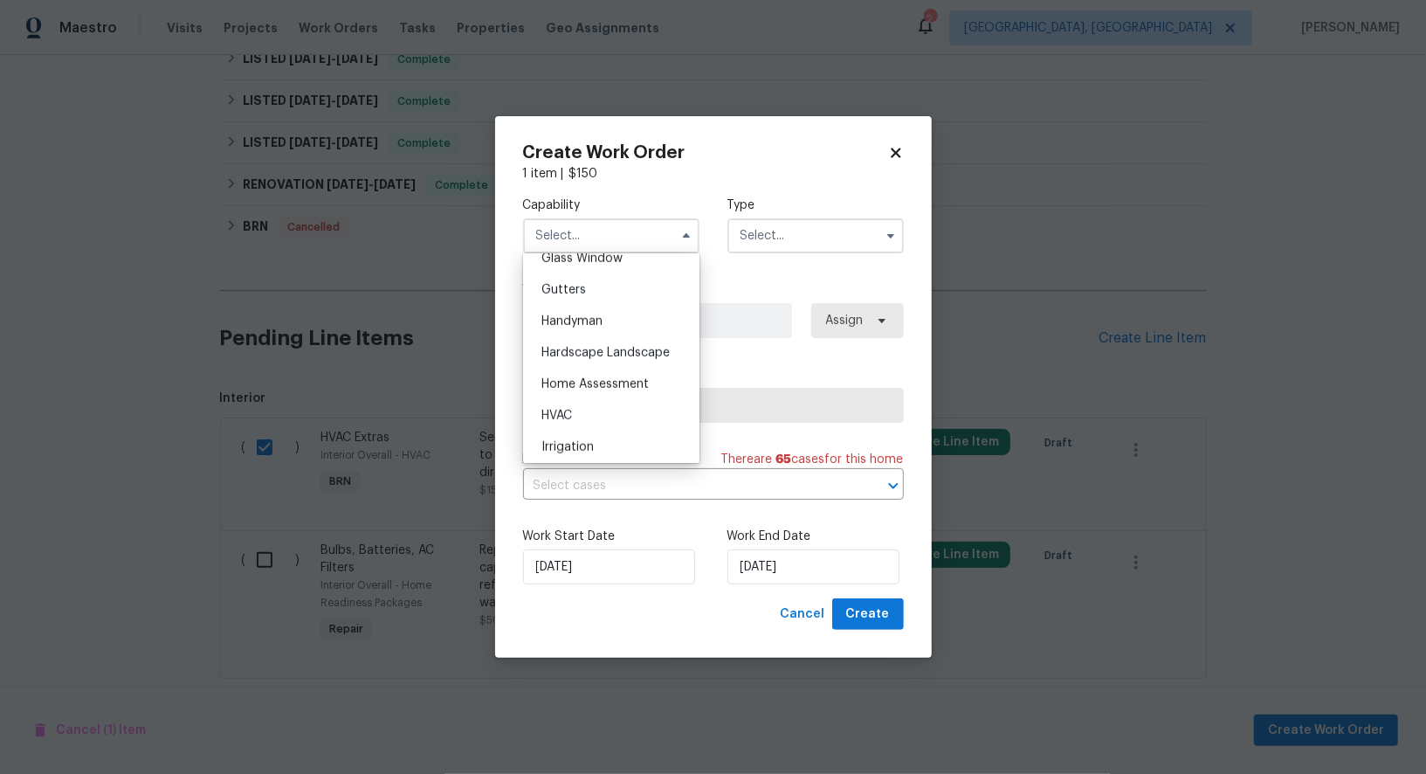
scroll to position [945, 0]
click at [571, 374] on div "HVAC" at bounding box center [611, 383] width 168 height 31
type input "HVAC"
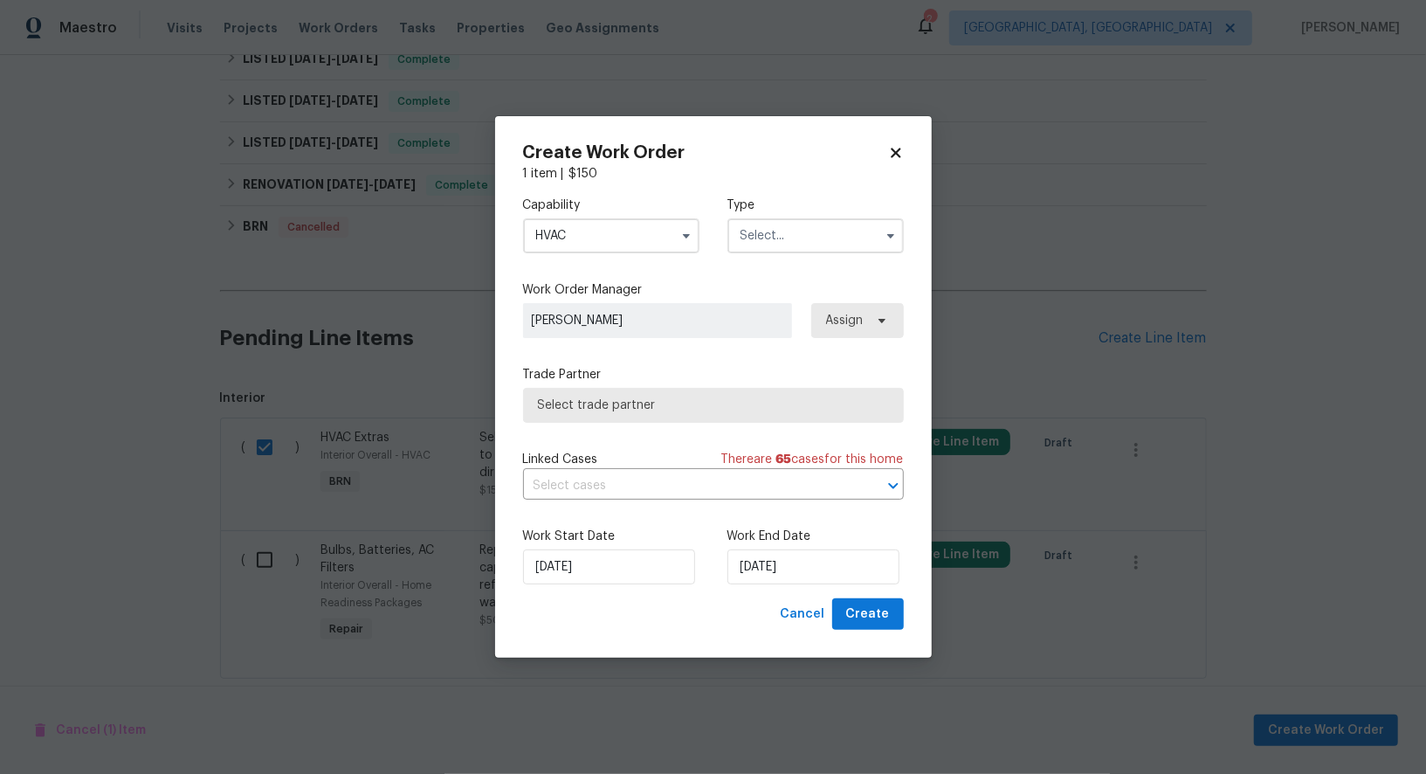
click at [786, 238] on input "text" at bounding box center [815, 235] width 176 height 35
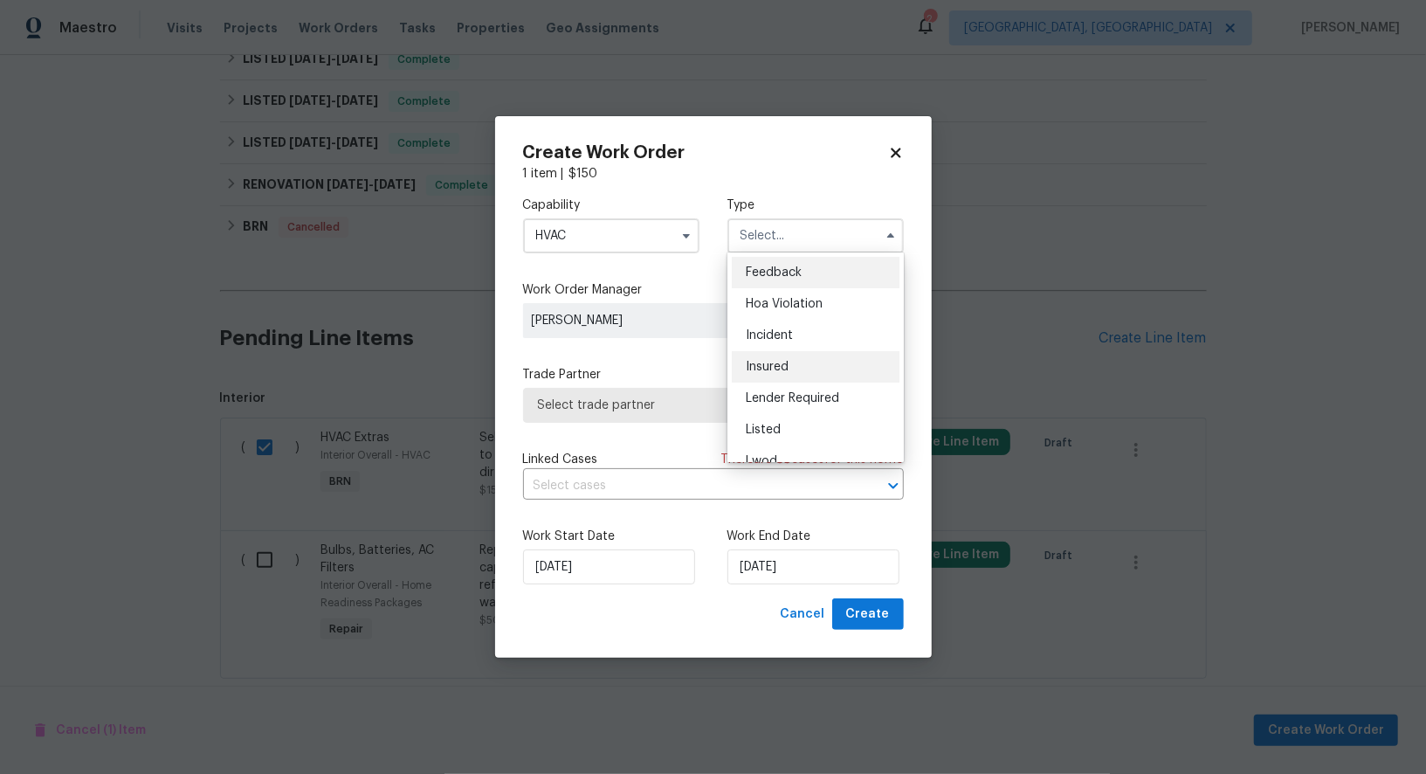
scroll to position [207, 0]
click at [770, 376] on span "Resale" at bounding box center [764, 380] width 37 height 12
type input "Resale"
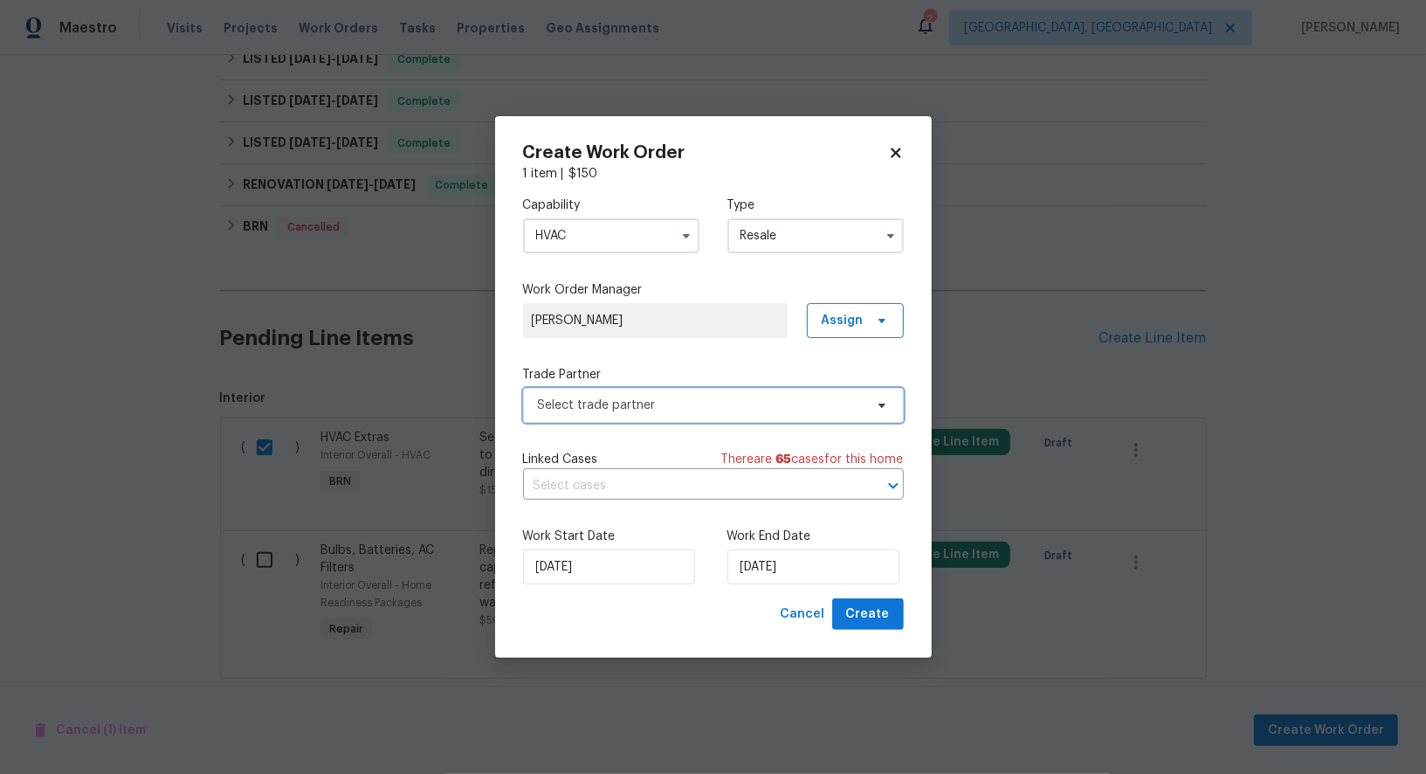
click at [723, 388] on span "Select trade partner" at bounding box center [713, 405] width 381 height 35
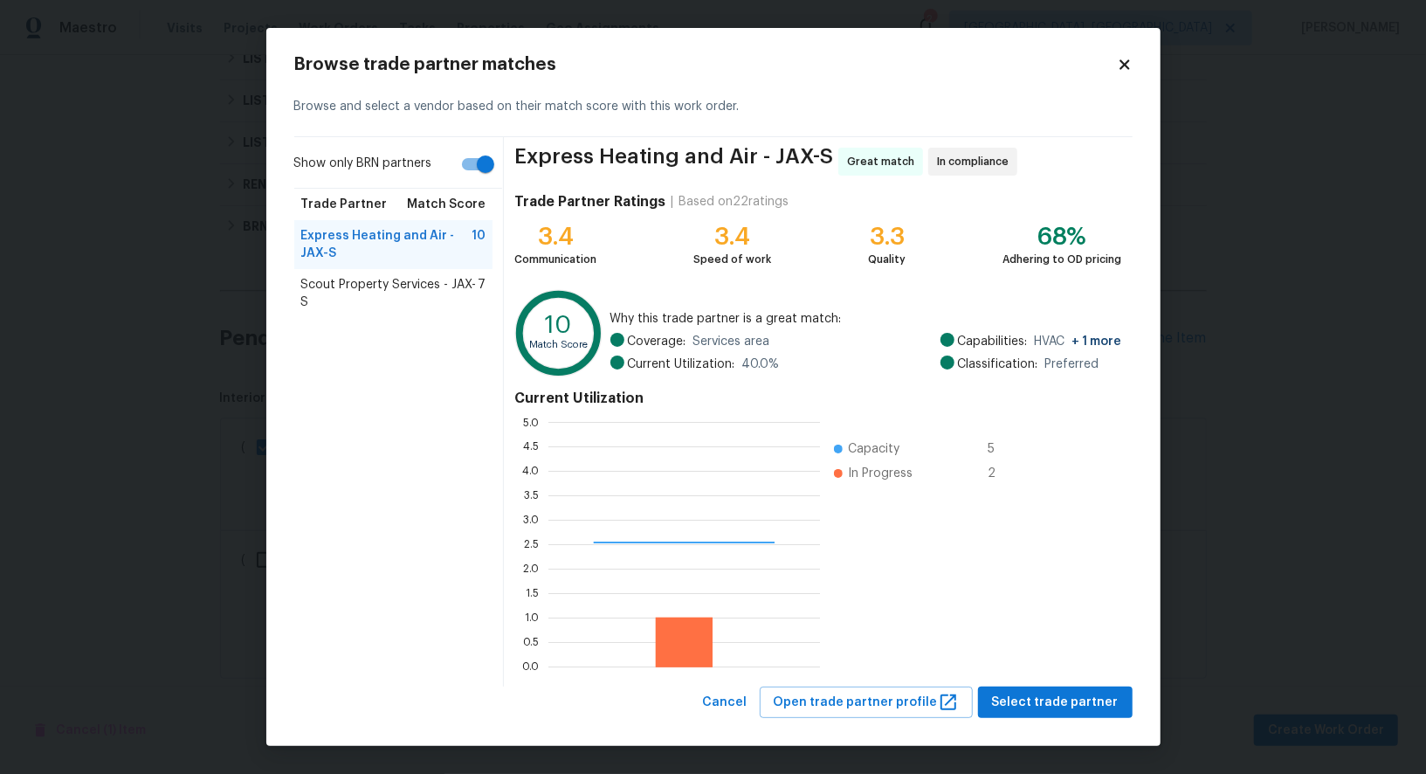
scroll to position [244, 272]
click at [465, 170] on input "Show only BRN partners" at bounding box center [486, 164] width 100 height 33
checkbox input "false"
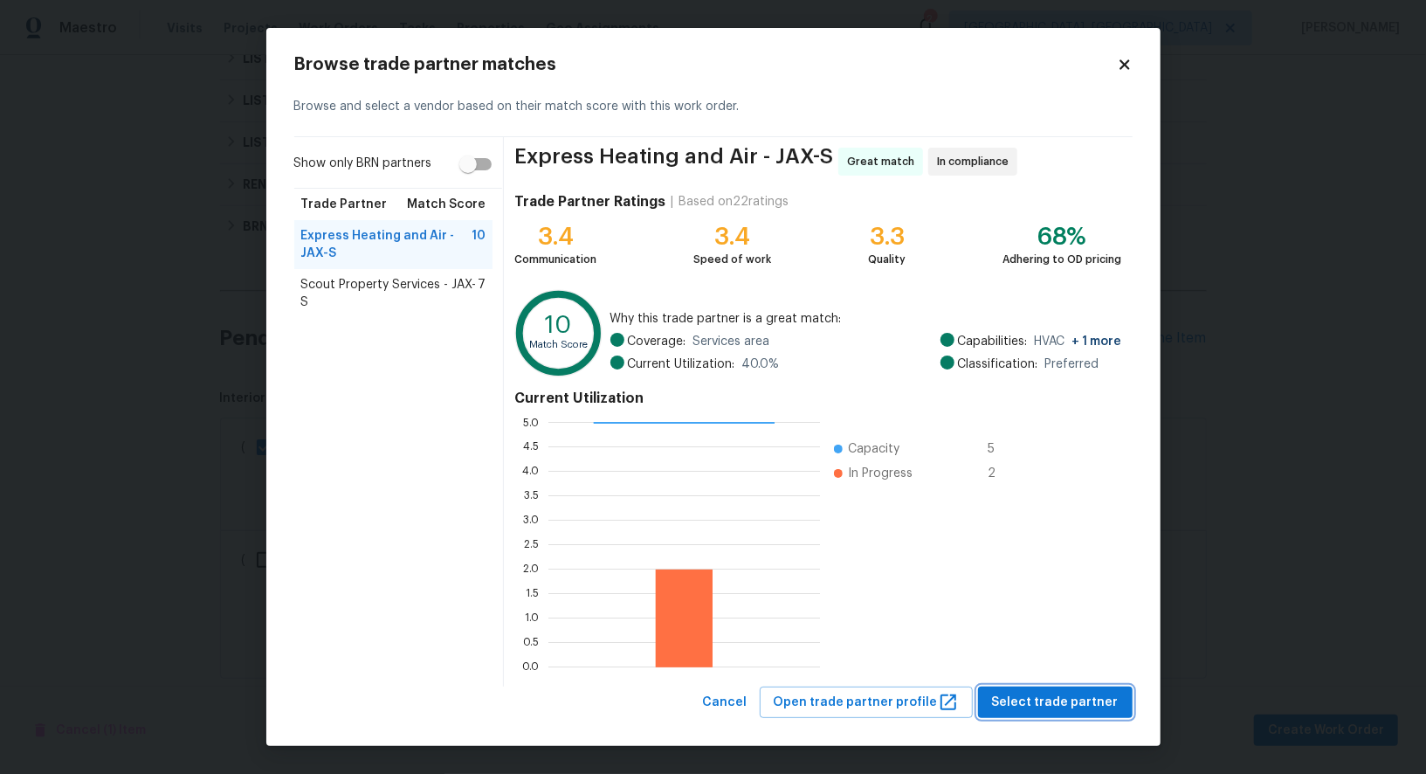
click at [1026, 705] on span "Select trade partner" at bounding box center [1055, 702] width 127 height 22
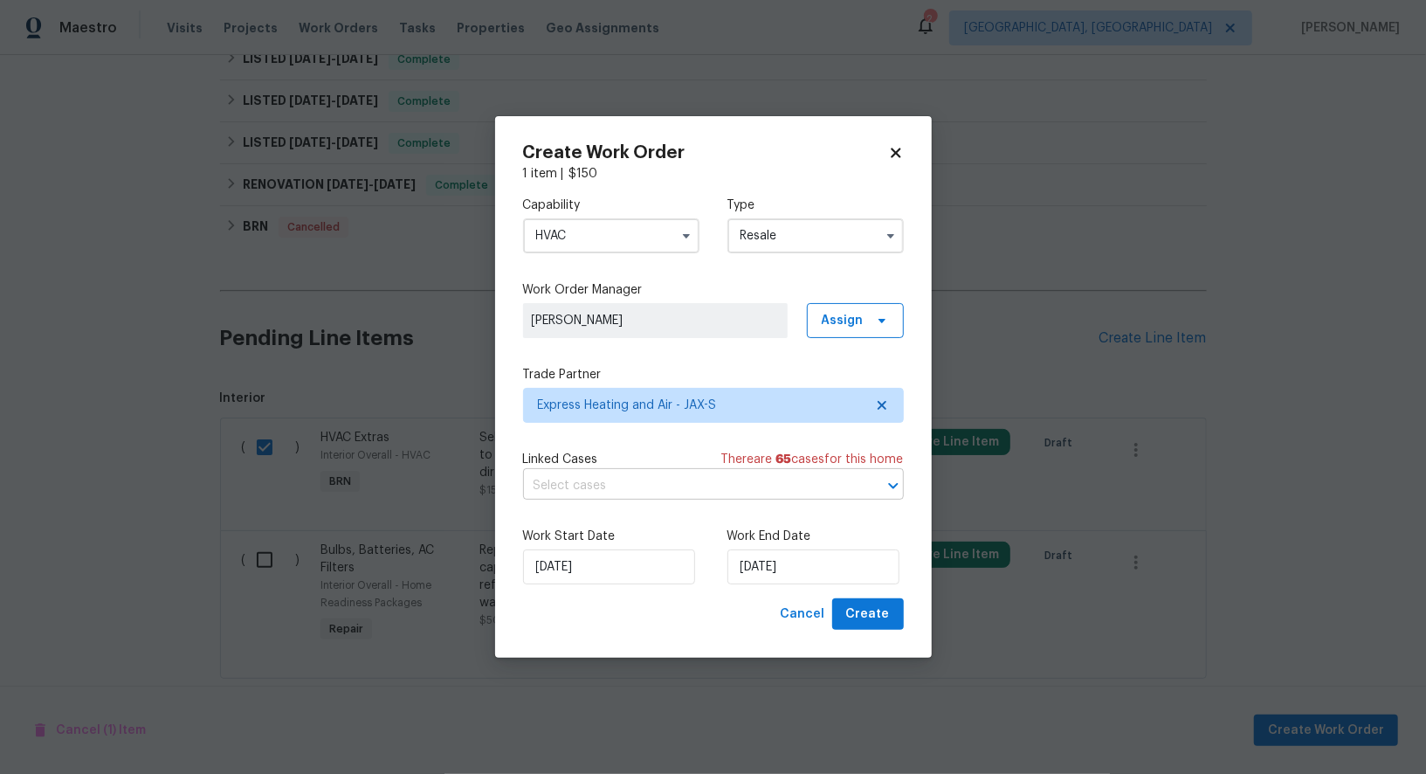
click at [742, 479] on input "text" at bounding box center [689, 485] width 332 height 27
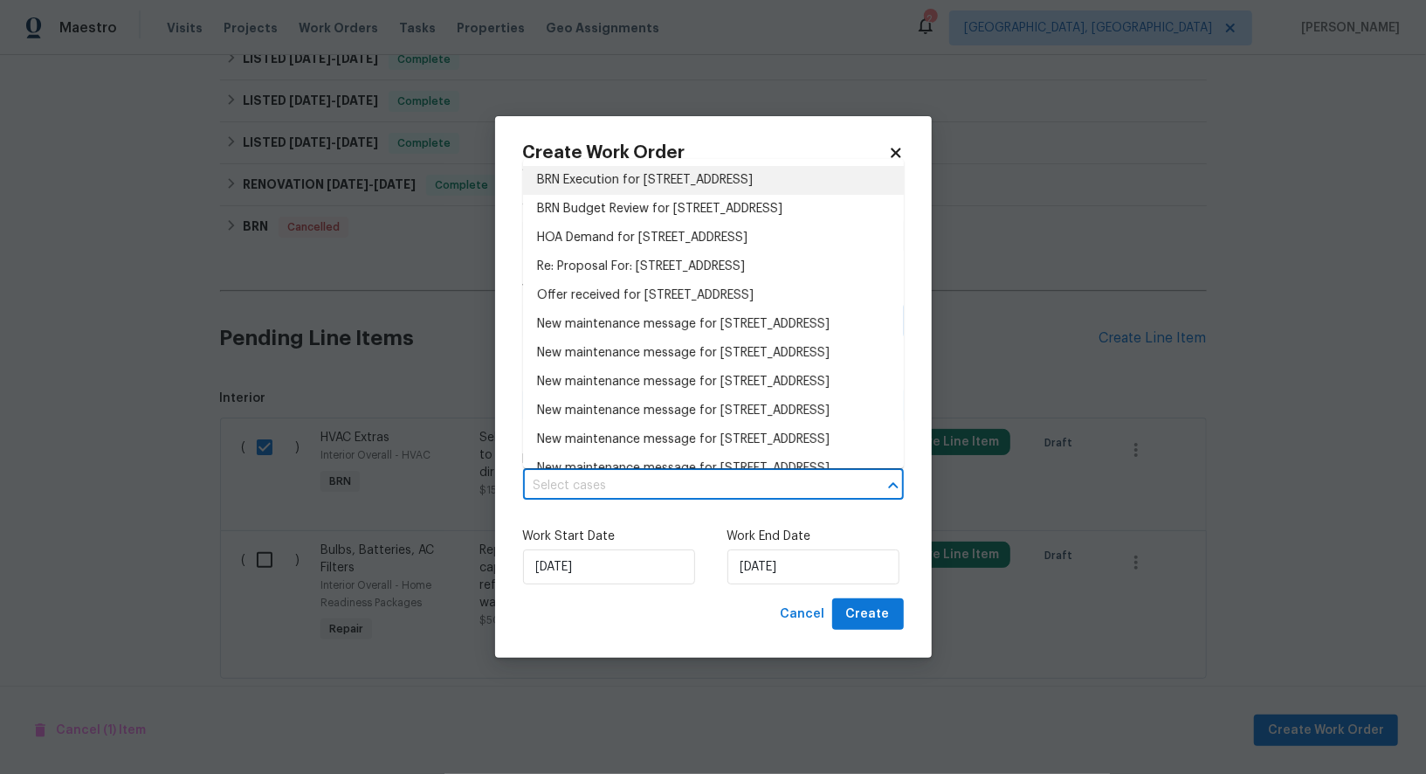
click at [689, 195] on li "BRN Execution for 2613 Americas Cup Cir E, Jacksonville, FL 32233" at bounding box center [713, 180] width 381 height 29
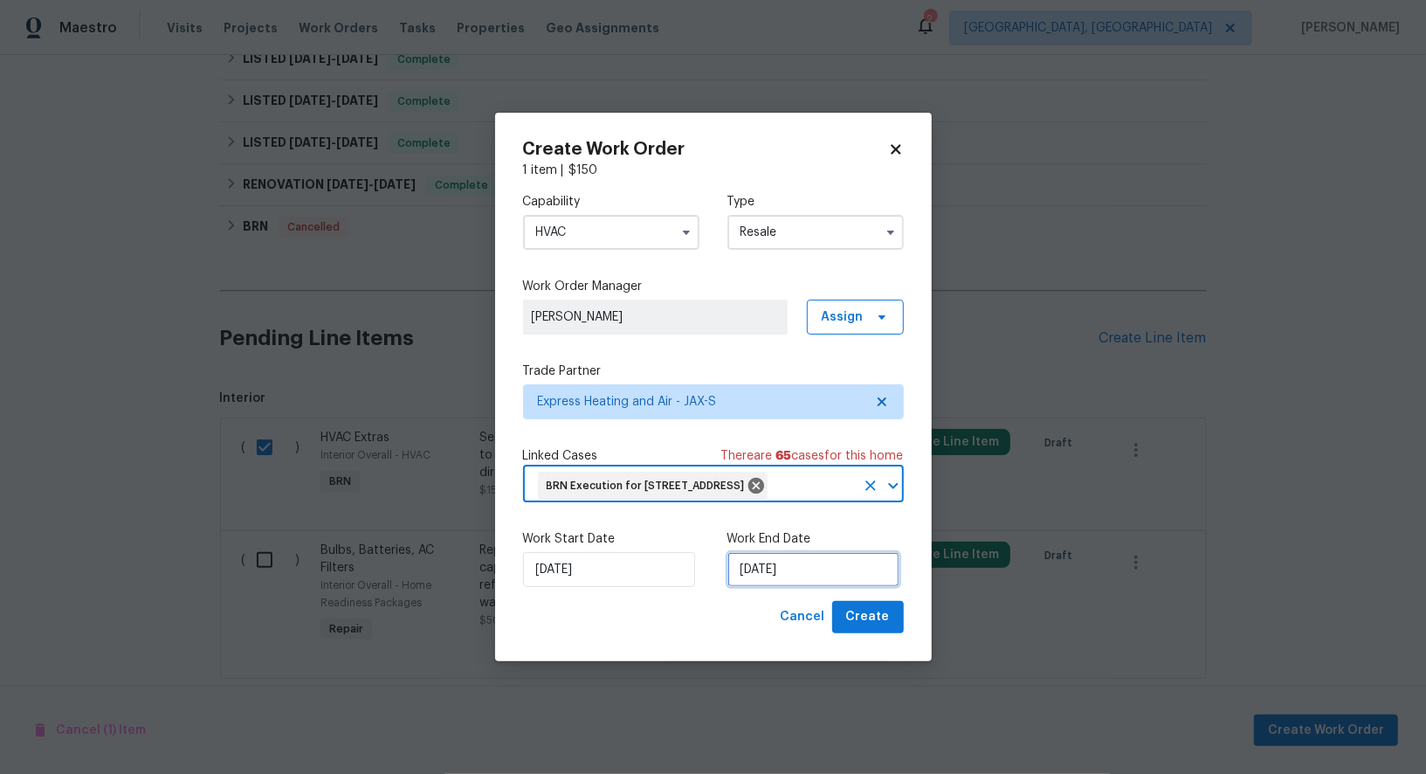
click at [804, 587] on input "10/09/2025" at bounding box center [813, 569] width 172 height 35
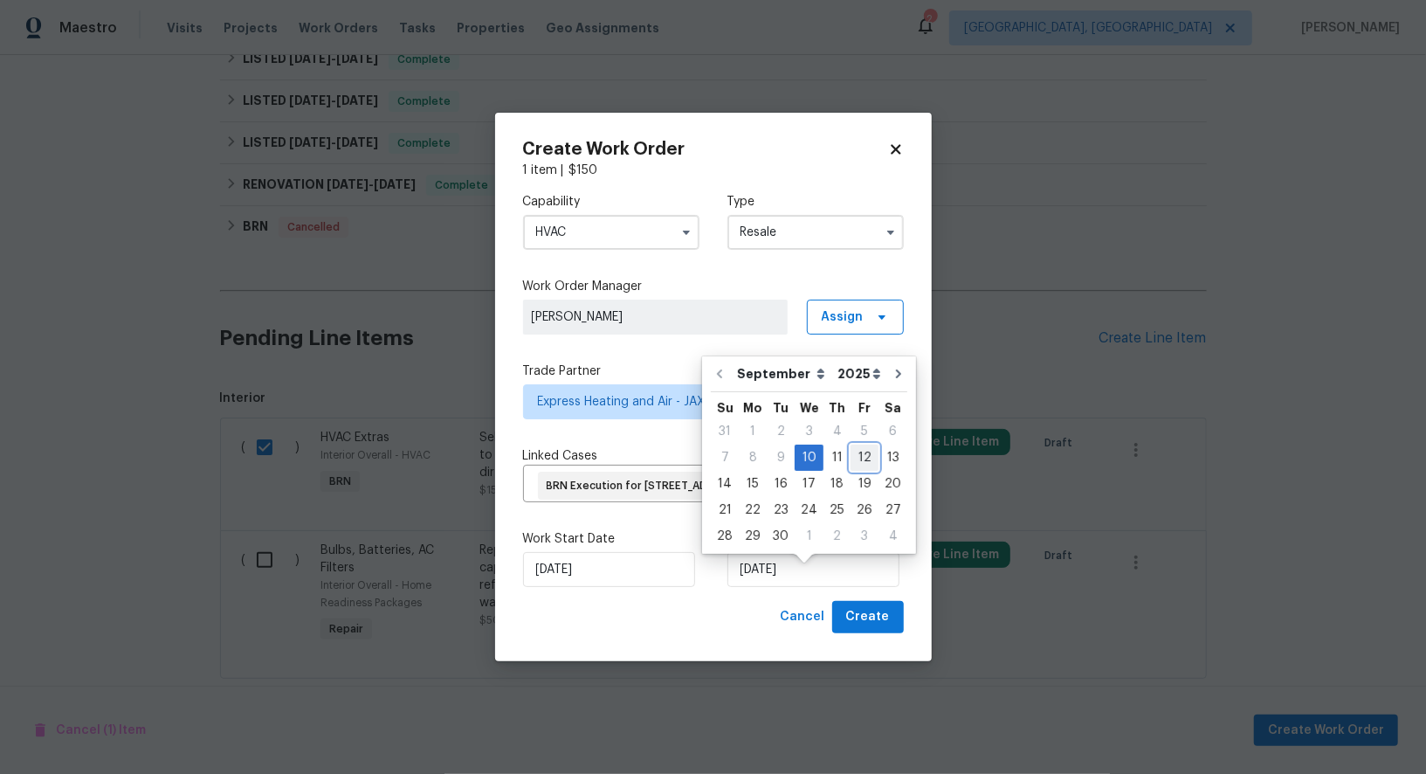
click at [850, 462] on div "12" at bounding box center [864, 457] width 28 height 24
type input "12/09/2025"
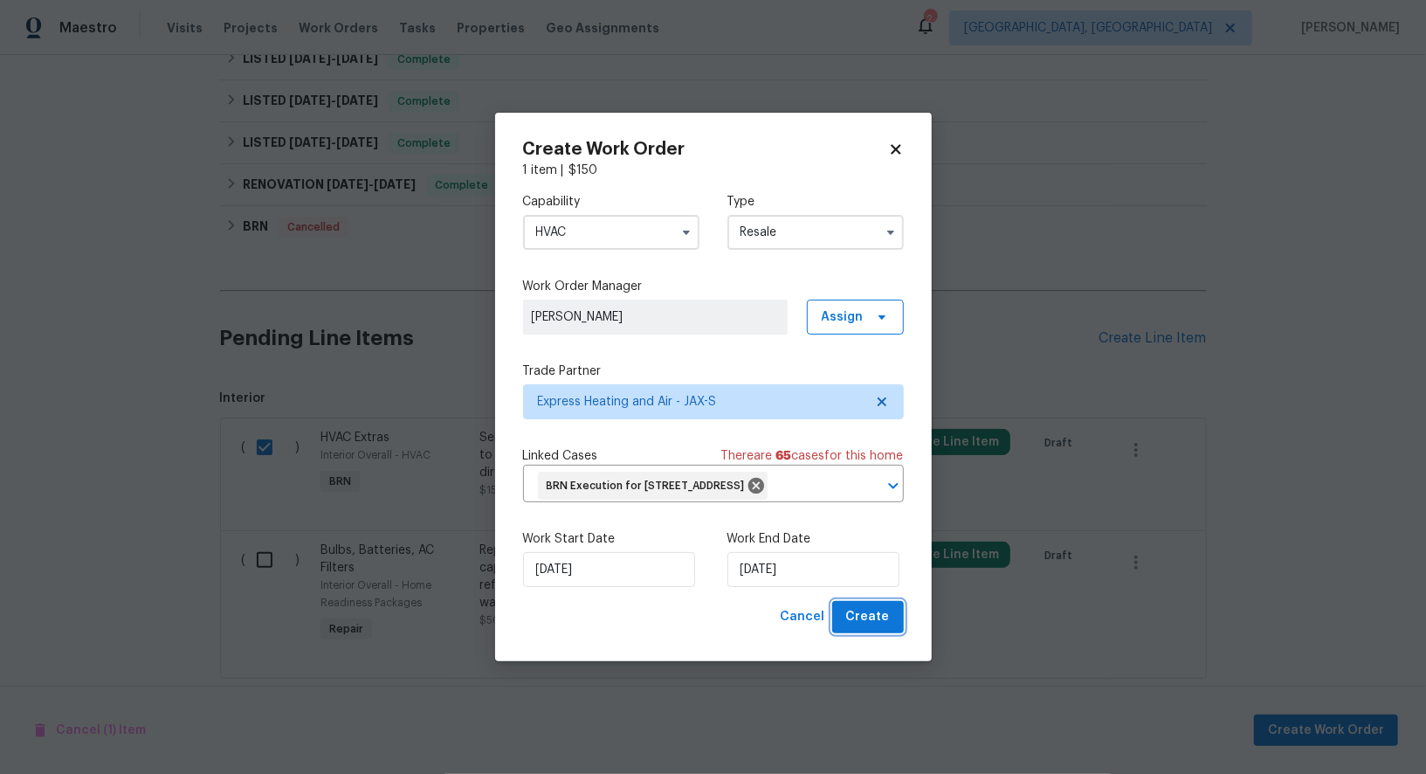
click at [865, 628] on span "Create" at bounding box center [868, 617] width 44 height 22
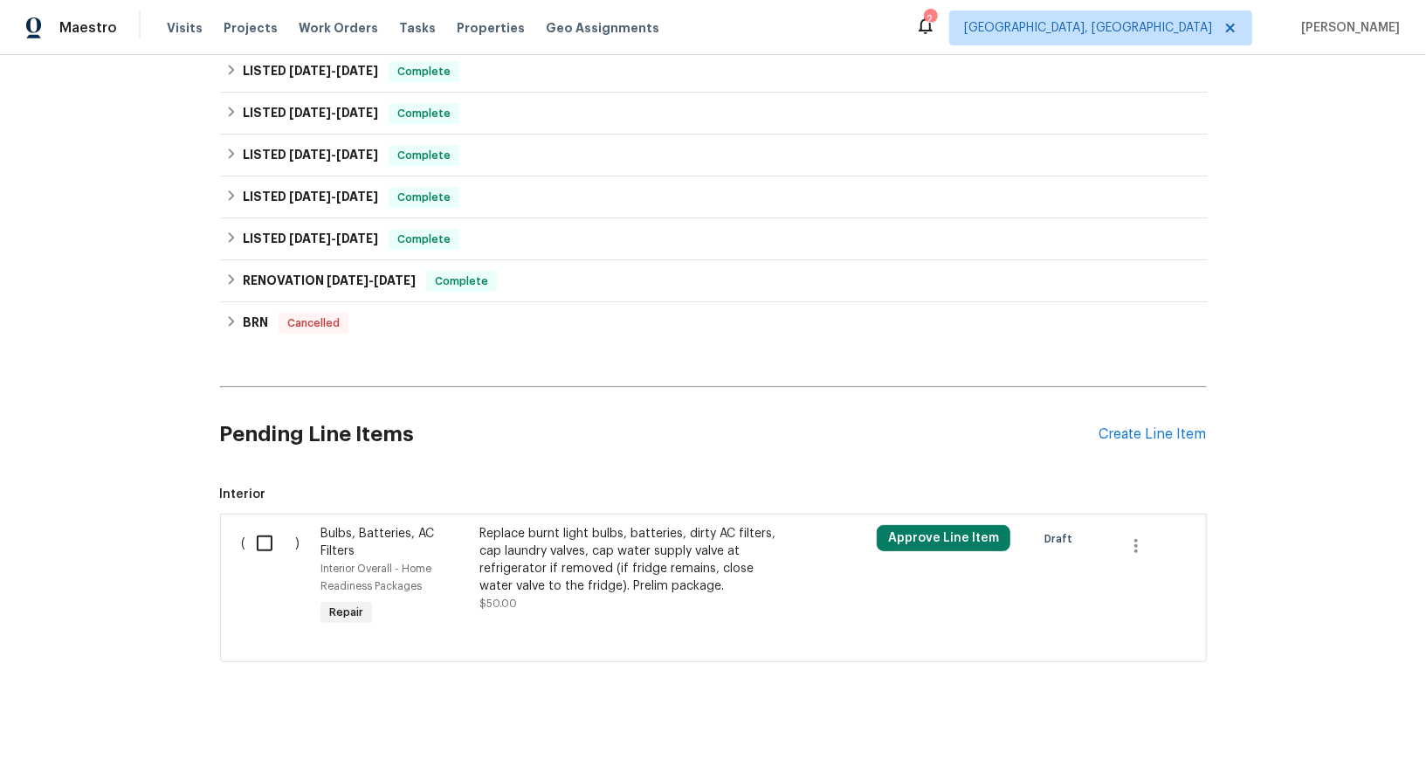
scroll to position [225, 0]
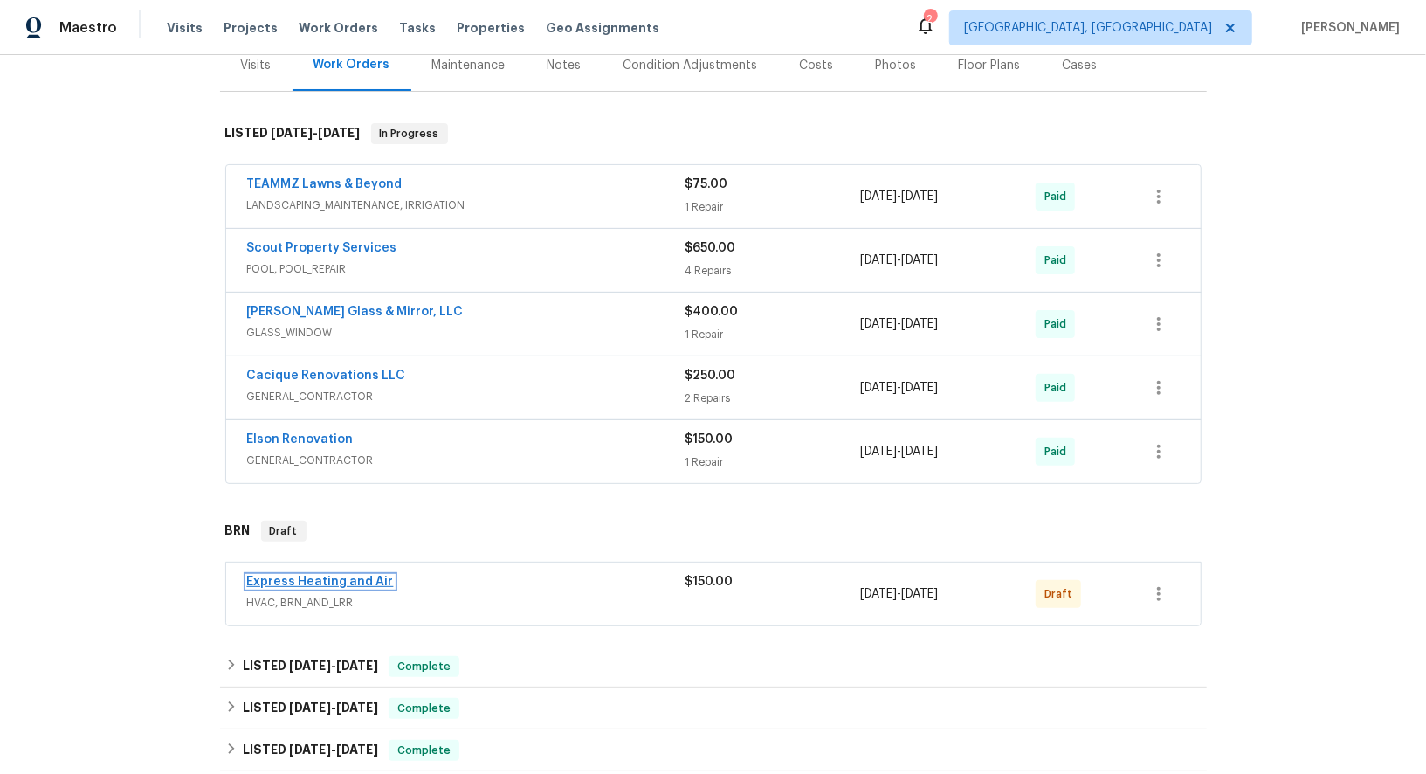
click at [306, 575] on link "Express Heating and Air" at bounding box center [320, 581] width 147 height 12
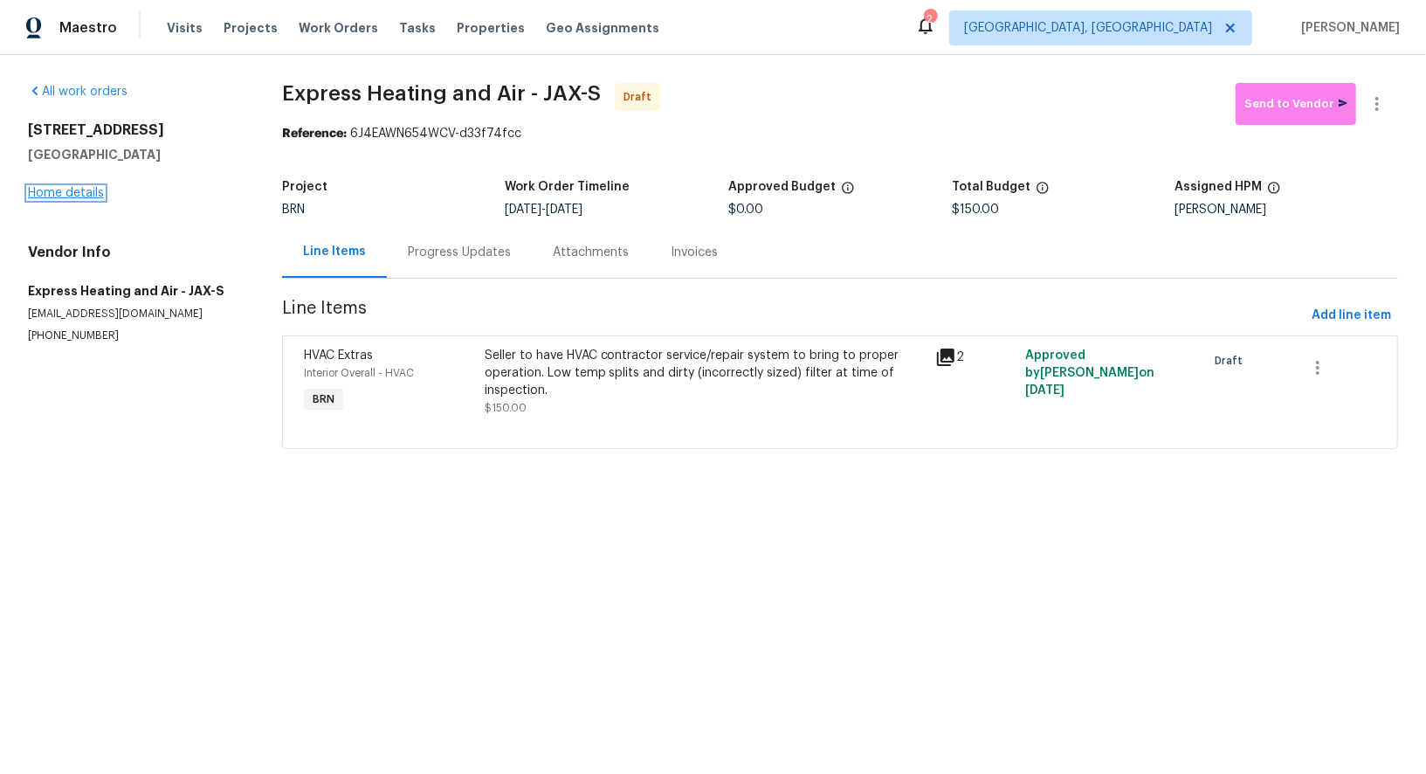
click at [89, 197] on link "Home details" at bounding box center [66, 193] width 76 height 12
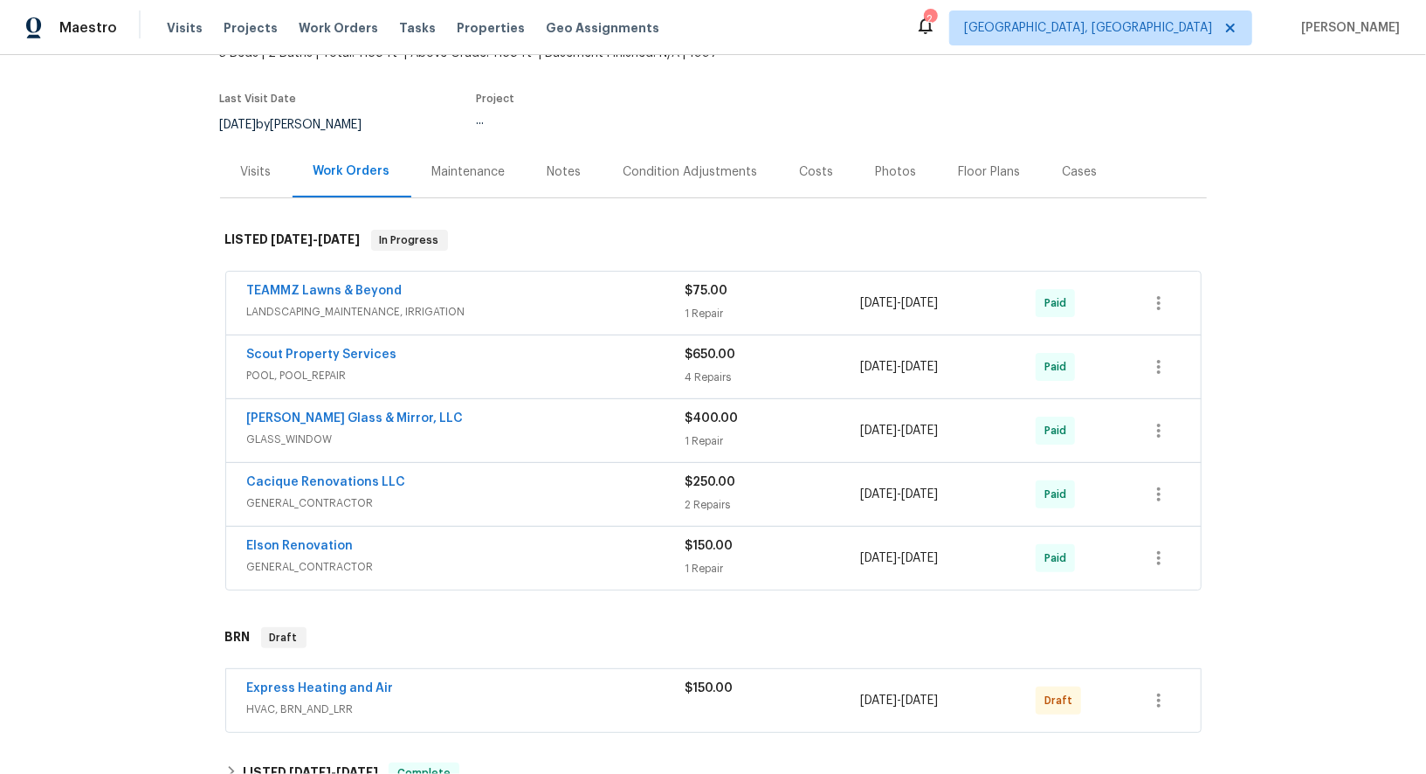
scroll to position [164, 0]
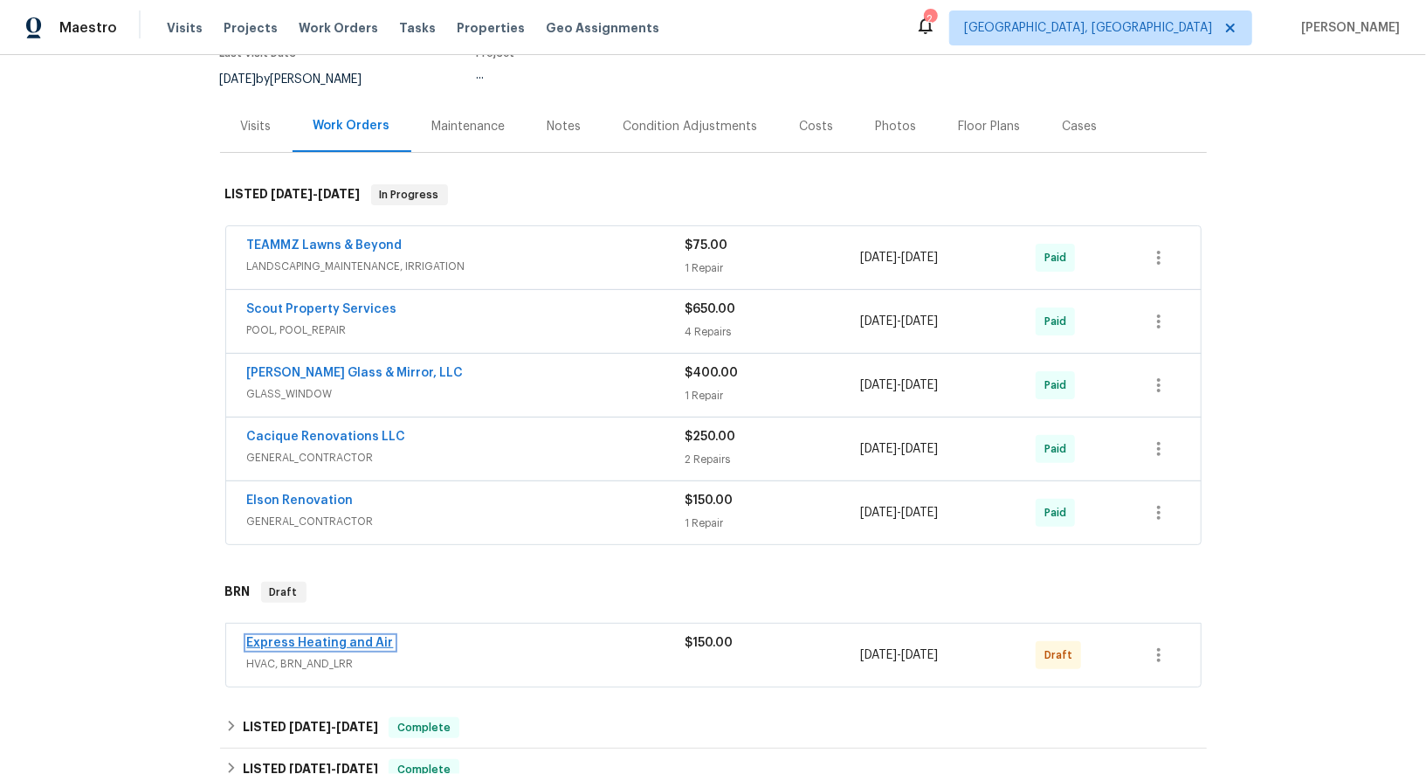
click at [320, 636] on link "Express Heating and Air" at bounding box center [320, 642] width 147 height 12
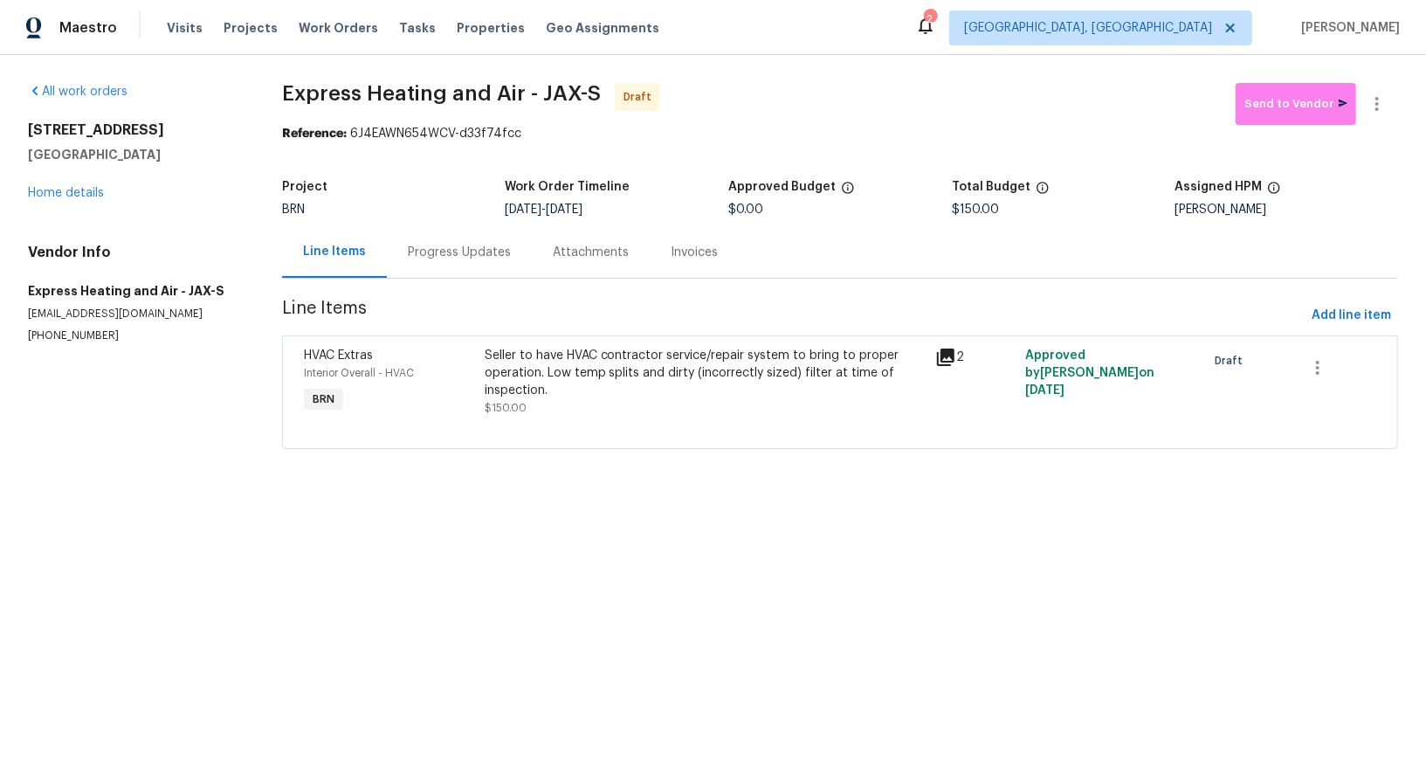
click at [456, 255] on div "Progress Updates" at bounding box center [459, 252] width 103 height 17
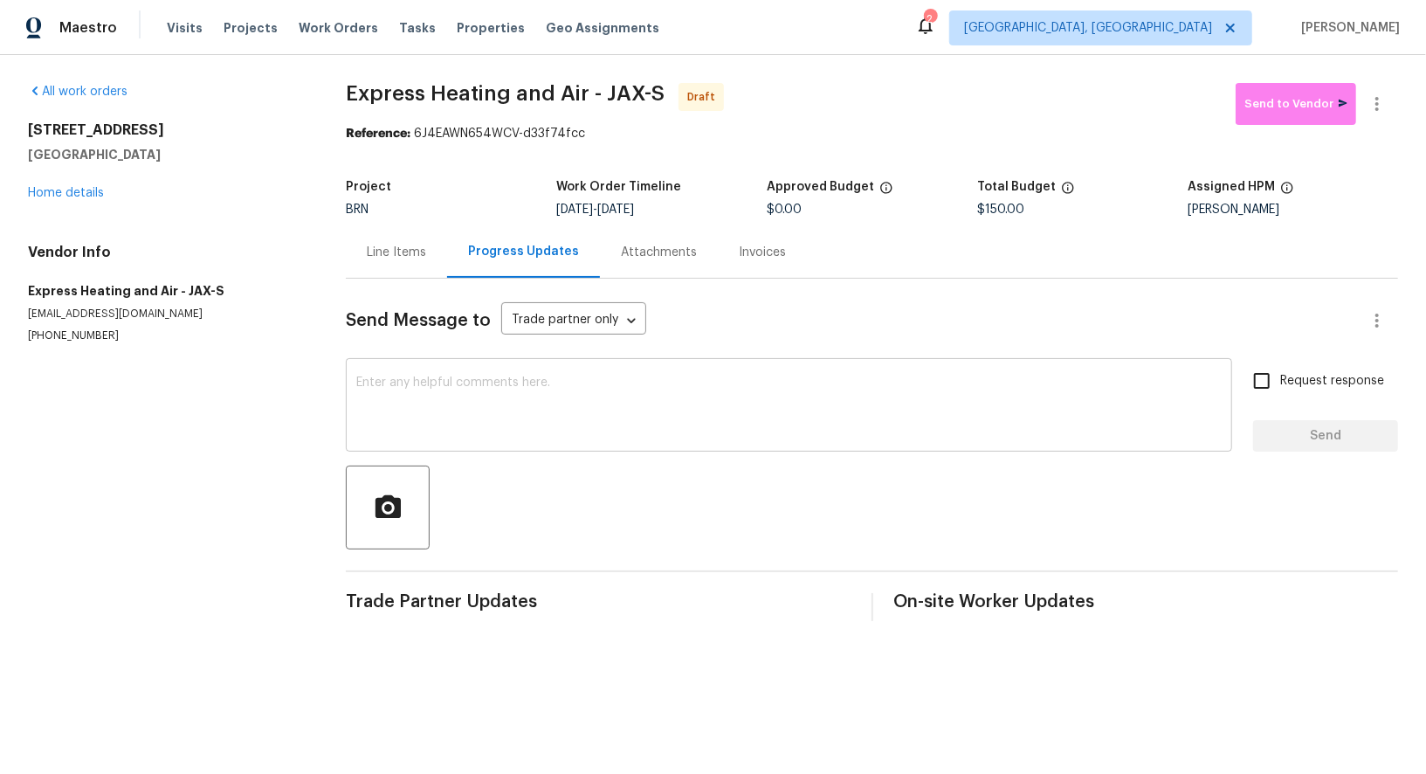
click at [605, 407] on textarea at bounding box center [788, 406] width 865 height 61
paste textarea "Hi, I'm Padmapriya from Opendoor. Just wanted to check if you received the WO f…"
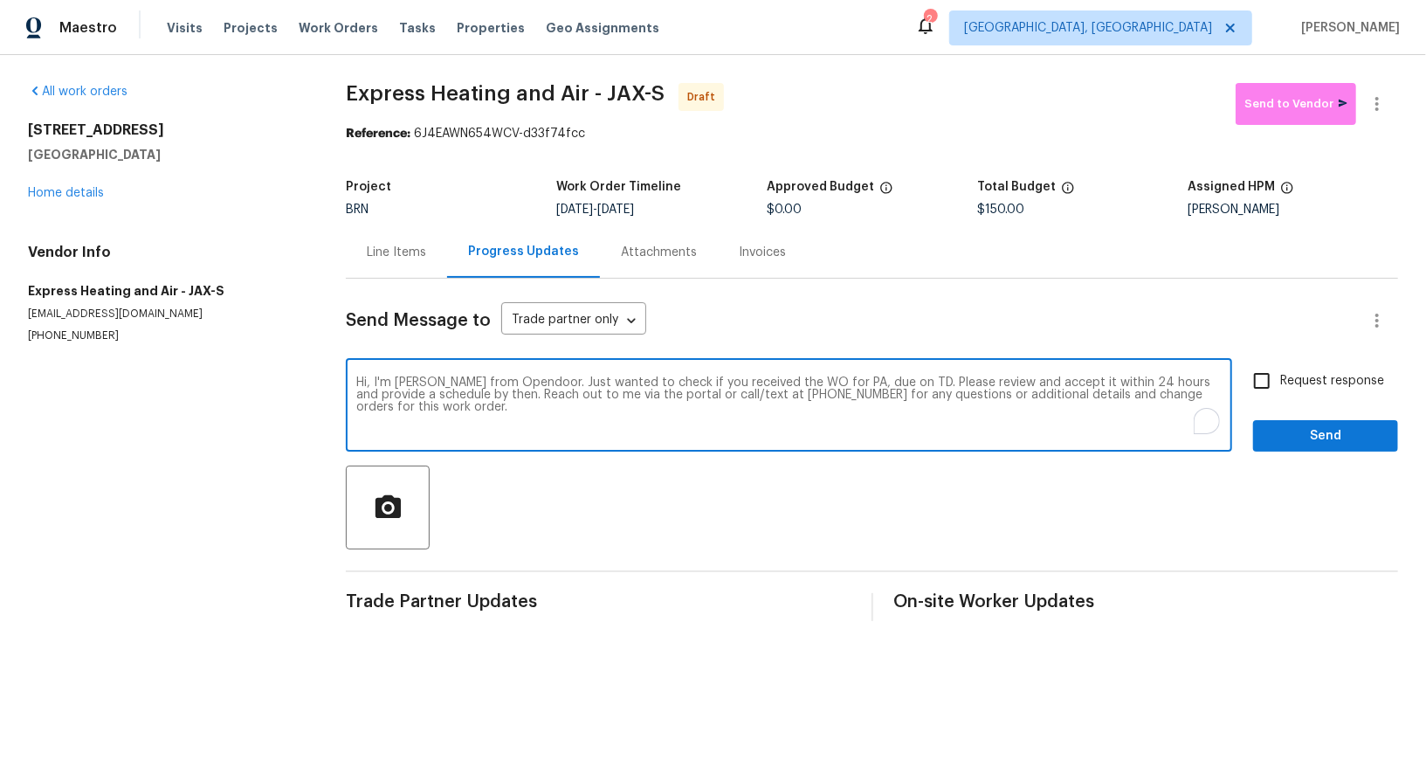
click at [856, 376] on textarea "Hi, I'm Padmapriya from Opendoor. Just wanted to check if you received the WO f…" at bounding box center [788, 406] width 865 height 61
paste textarea "2613 Americas Cup Cir E, Jacksonville, FL 32233"
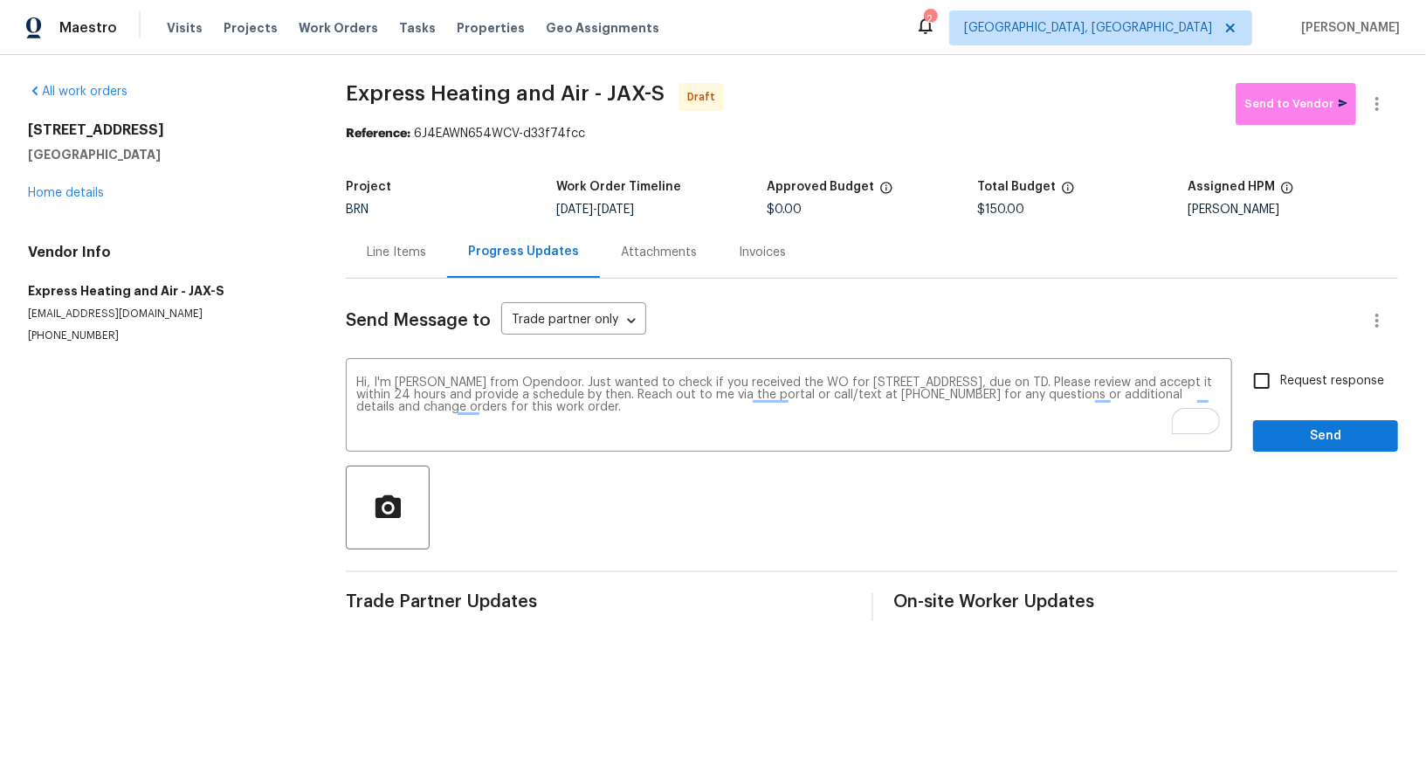
drag, startPoint x: 626, startPoint y: 213, endPoint x: 696, endPoint y: 213, distance: 69.8
click at [696, 213] on div "9/10/2025 - 9/12/2025" at bounding box center [661, 209] width 210 height 12
copy span "9/12/2025"
click at [1174, 379] on textarea "Hi, I'm Padmapriya from Opendoor. Just wanted to check if you received the WO f…" at bounding box center [788, 406] width 865 height 61
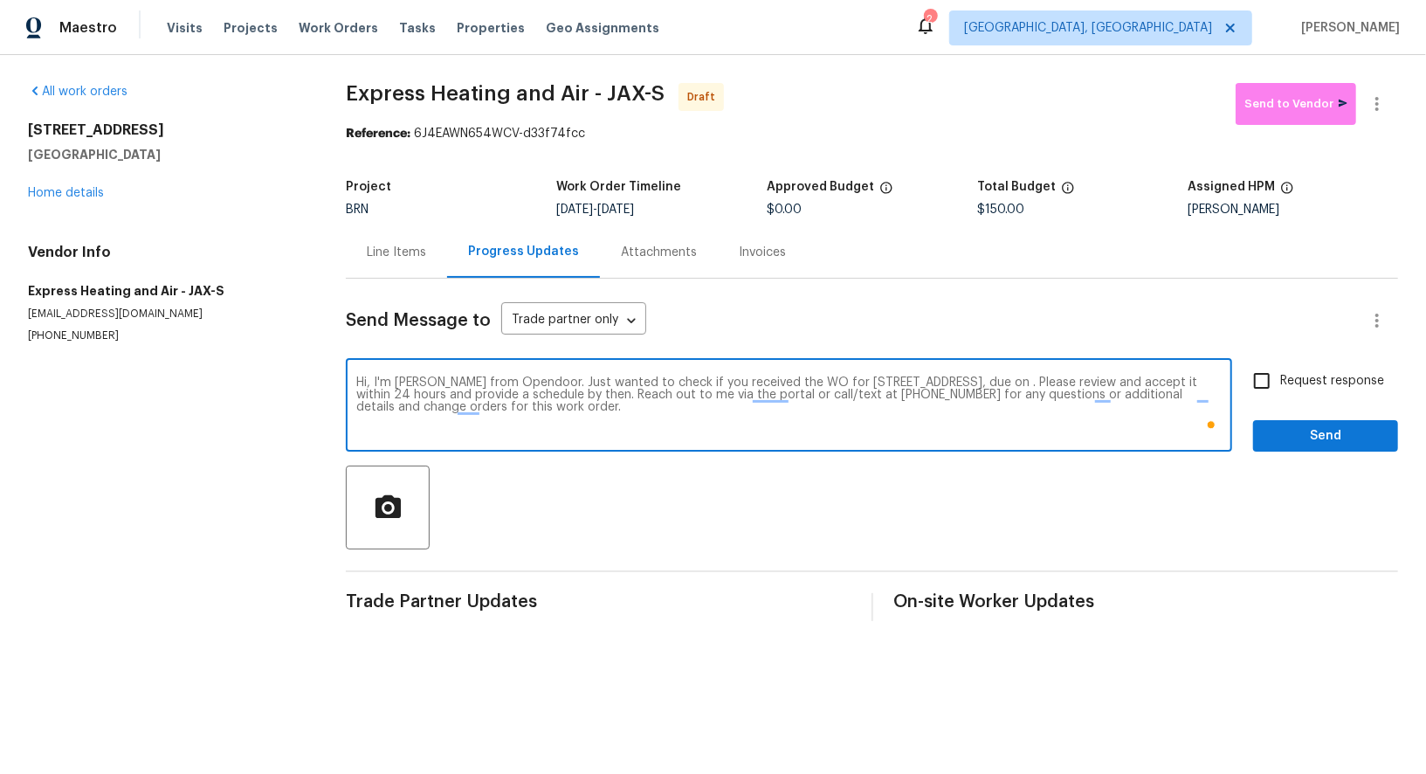
paste textarea "9/12/2025"
type textarea "Hi, I'm Padmapriya from Opendoor. Just wanted to check if you received the WO f…"
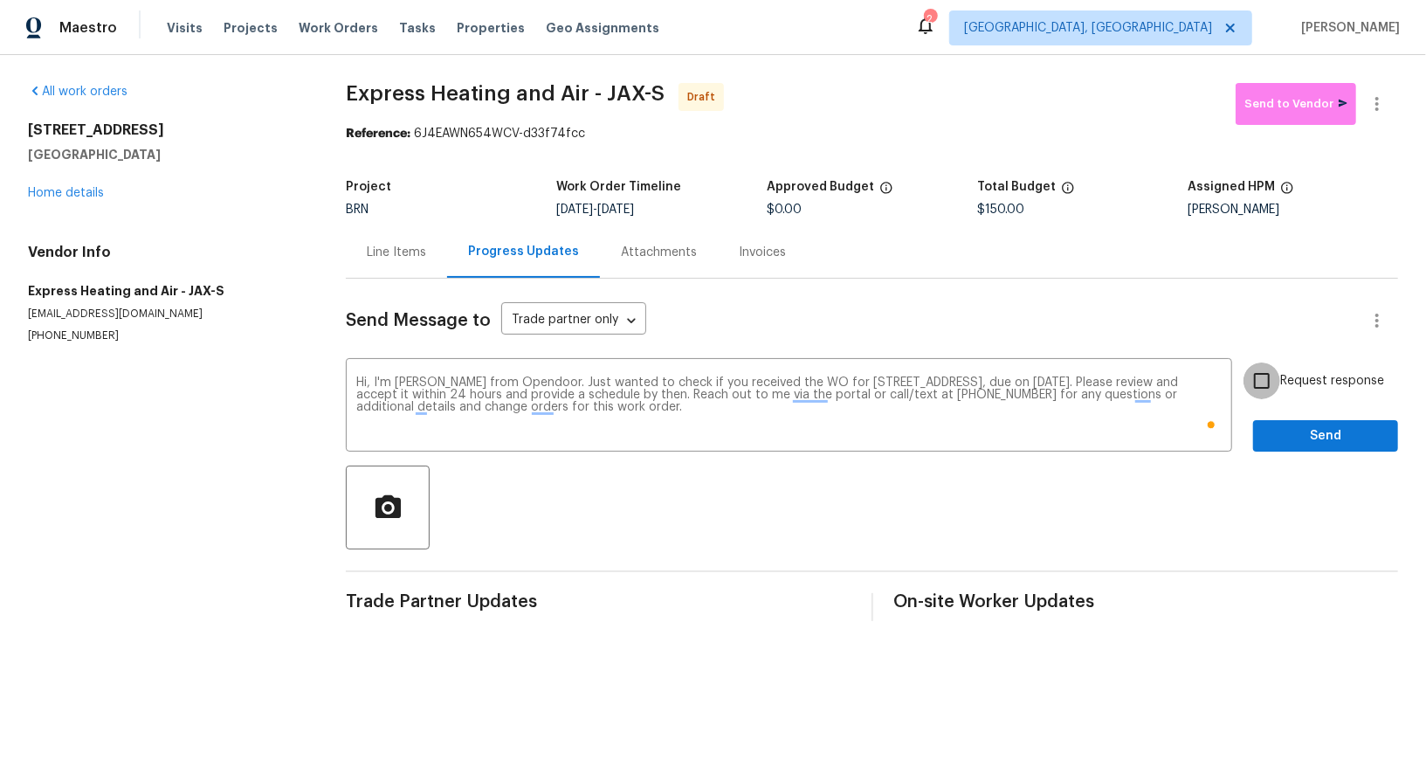
click at [1269, 396] on input "Request response" at bounding box center [1261, 380] width 37 height 37
checkbox input "true"
click at [1304, 445] on span "Send" at bounding box center [1325, 436] width 117 height 22
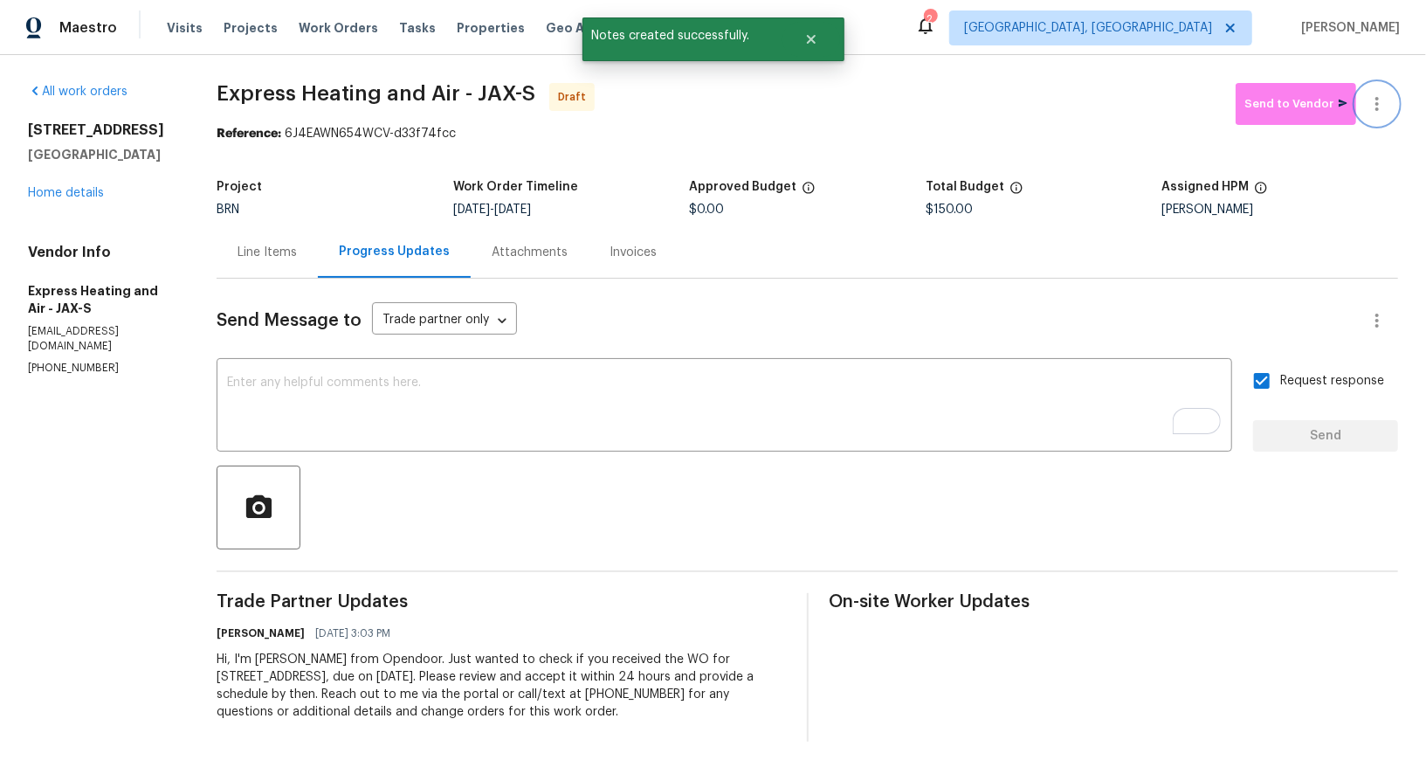
click at [1373, 100] on icon "button" at bounding box center [1376, 103] width 21 height 21
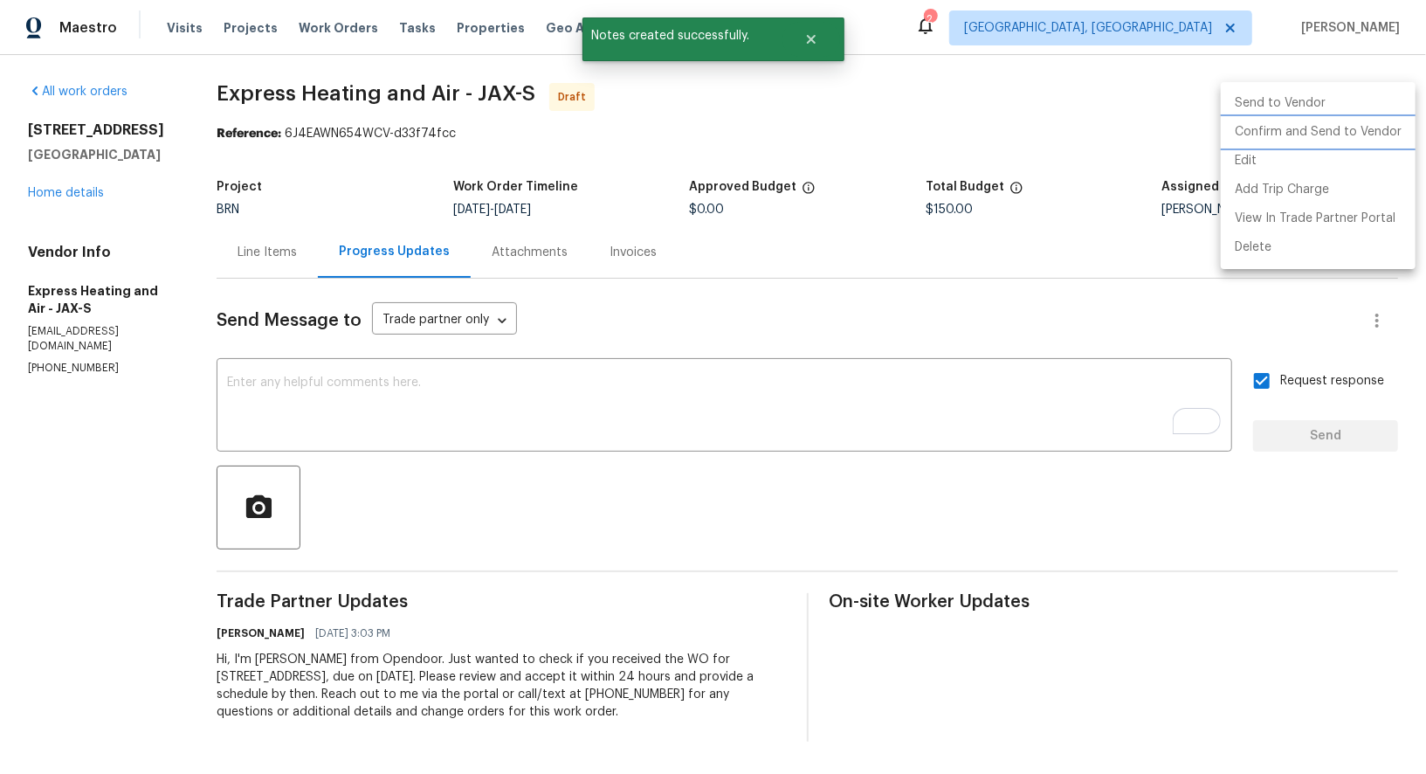
click at [1307, 134] on li "Confirm and Send to Vendor" at bounding box center [1318, 132] width 195 height 29
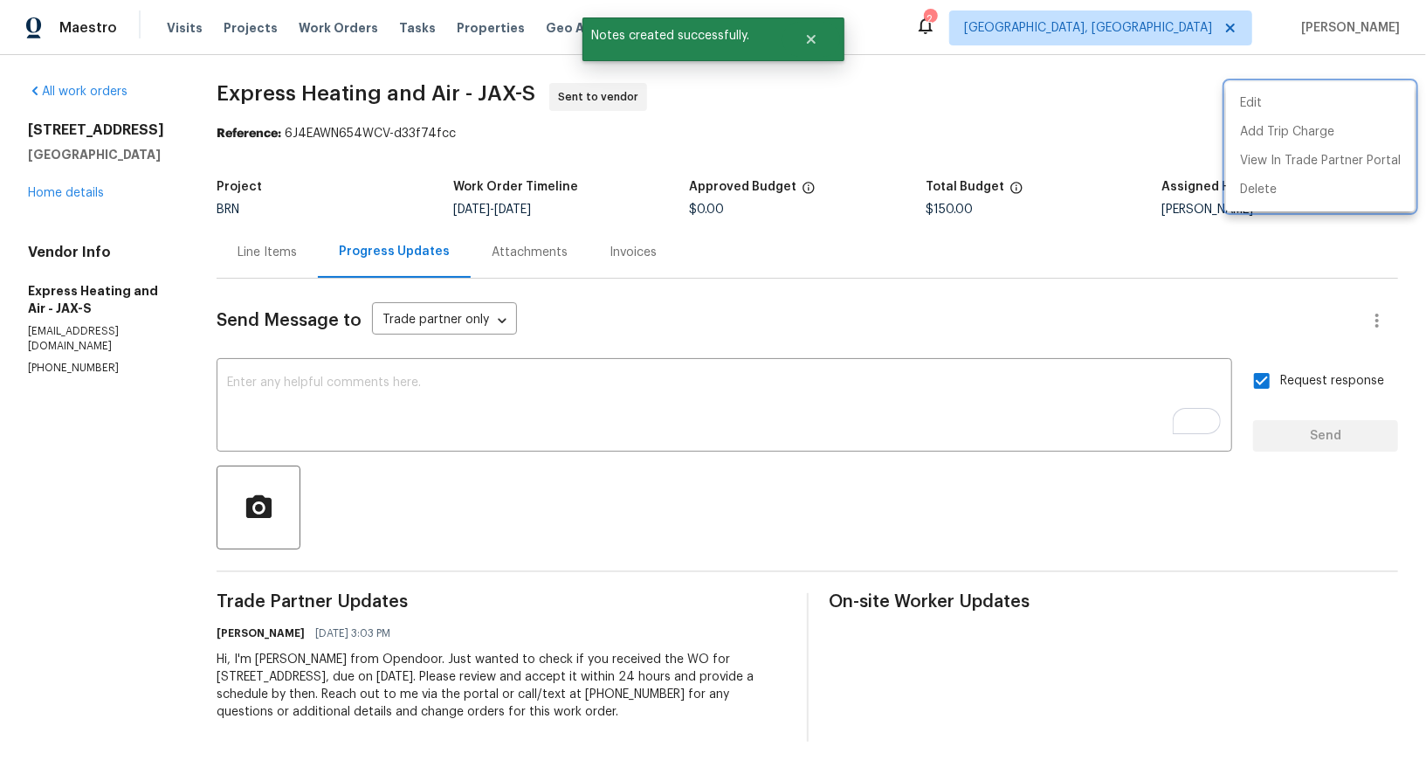
click at [265, 246] on div at bounding box center [713, 387] width 1426 height 774
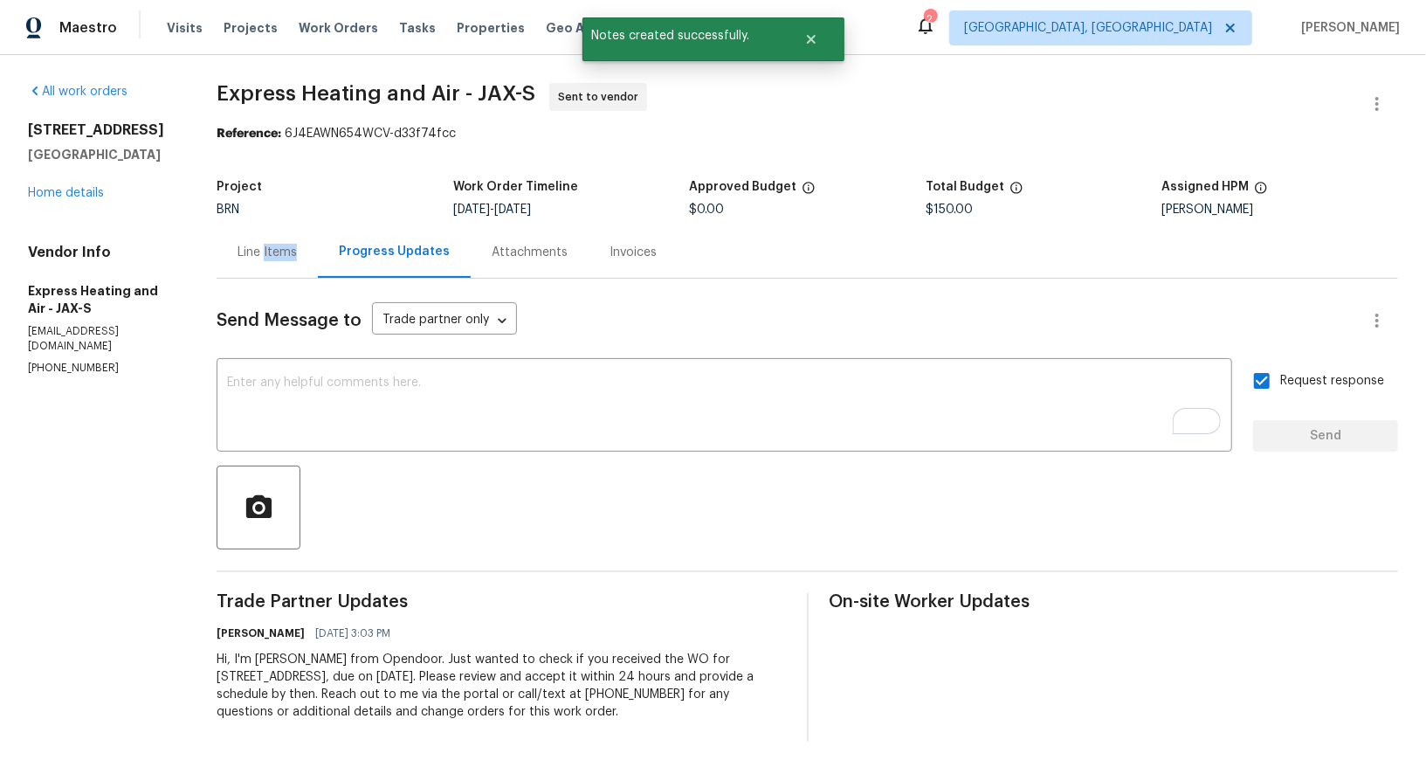
click at [265, 246] on div "Line Items" at bounding box center [266, 252] width 59 height 17
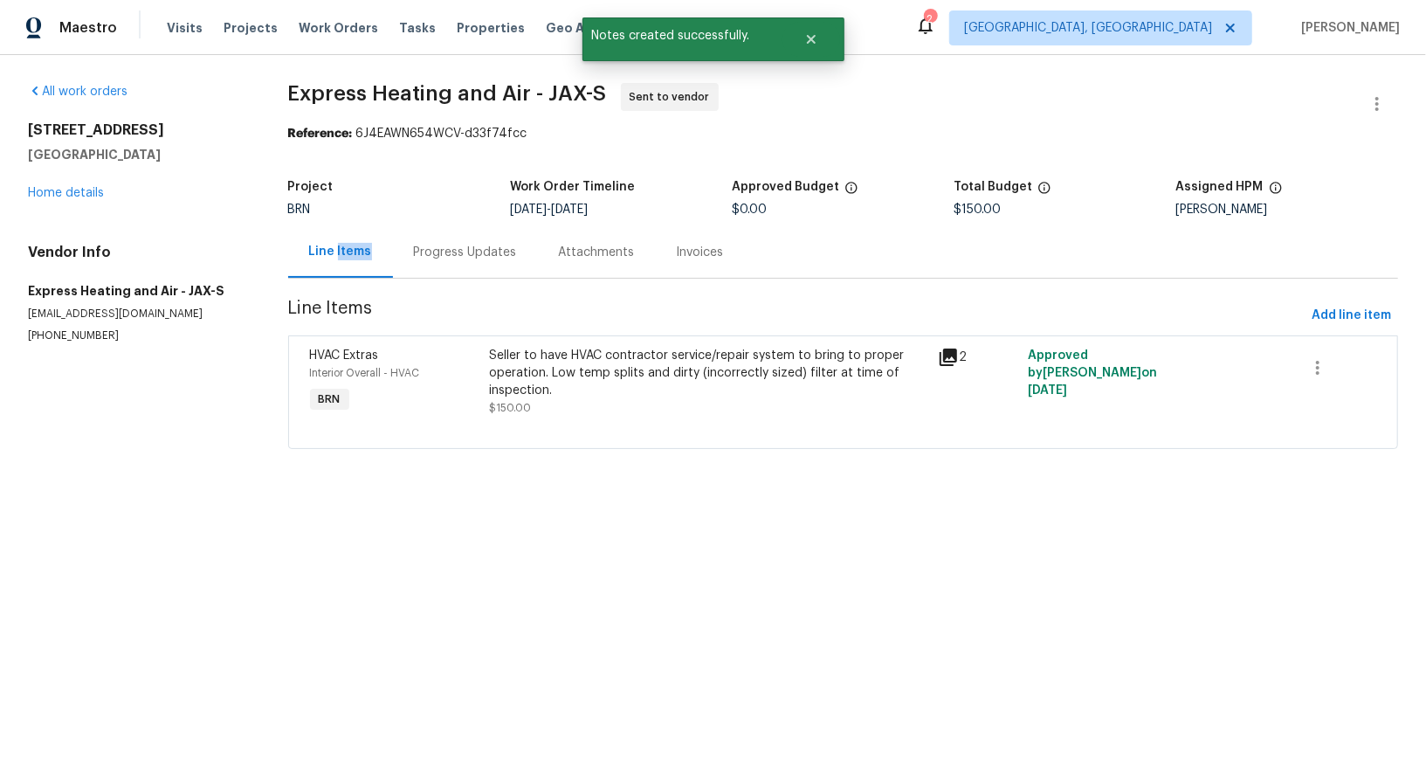
drag, startPoint x: 581, startPoint y: 206, endPoint x: 658, endPoint y: 206, distance: 77.7
click at [658, 206] on div "9/10/2025 - 9/12/2025" at bounding box center [621, 209] width 222 height 12
copy span "9/12/2025"
drag, startPoint x: 14, startPoint y: 292, endPoint x: 169, endPoint y: 292, distance: 155.4
click at [169, 292] on div "All work orders 2613 Americas Cup Cir E Jacksonville, FL 32233 Home details Ven…" at bounding box center [713, 276] width 1426 height 443
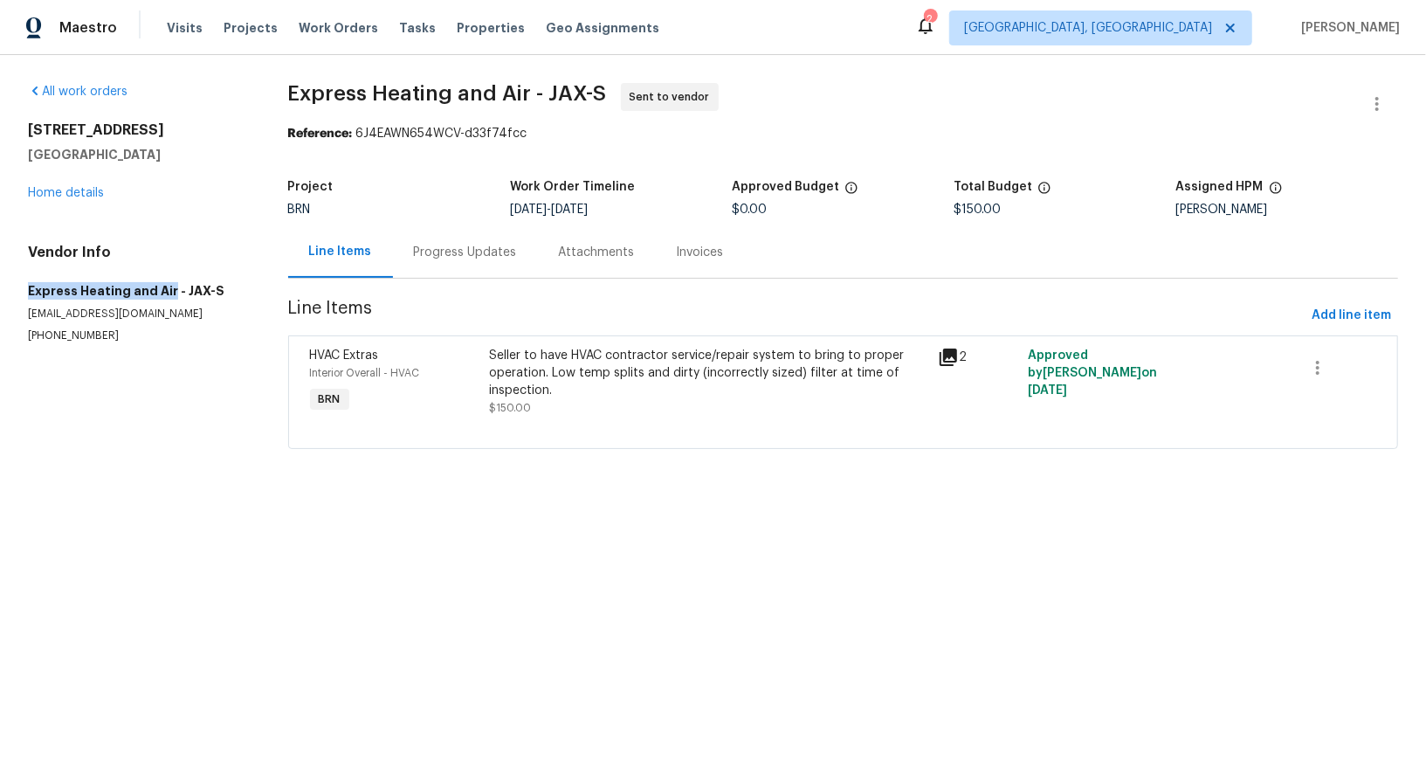
copy h5 "Express Heating and Air"
drag, startPoint x: 582, startPoint y: 209, endPoint x: 656, endPoint y: 209, distance: 73.3
click at [656, 209] on div "9/10/2025 - 9/12/2025" at bounding box center [621, 209] width 222 height 12
copy span "9/12/2025"
click at [71, 194] on link "Home details" at bounding box center [66, 193] width 76 height 12
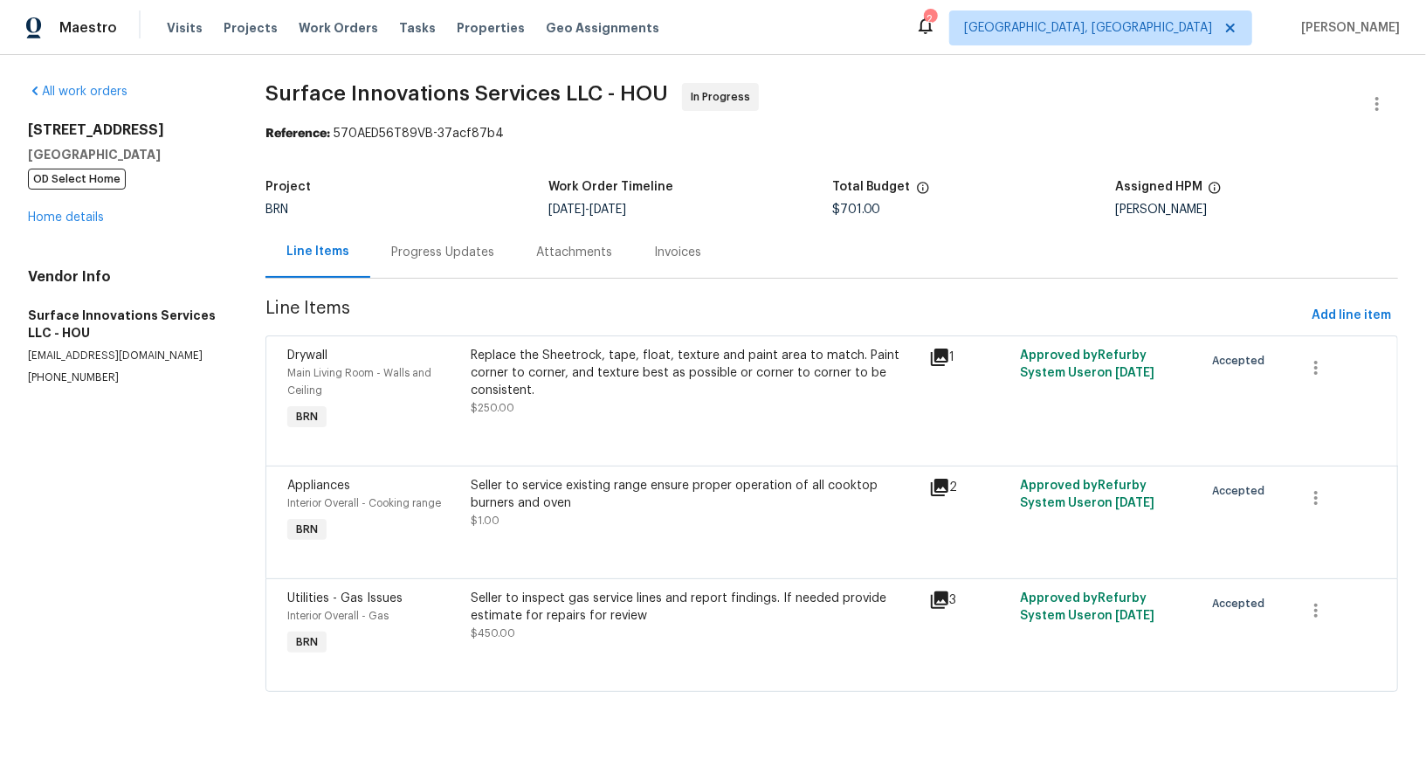
click at [553, 361] on div "Replace the Sheetrock, tape, float, texture and paint area to match. Paint corn…" at bounding box center [694, 373] width 447 height 52
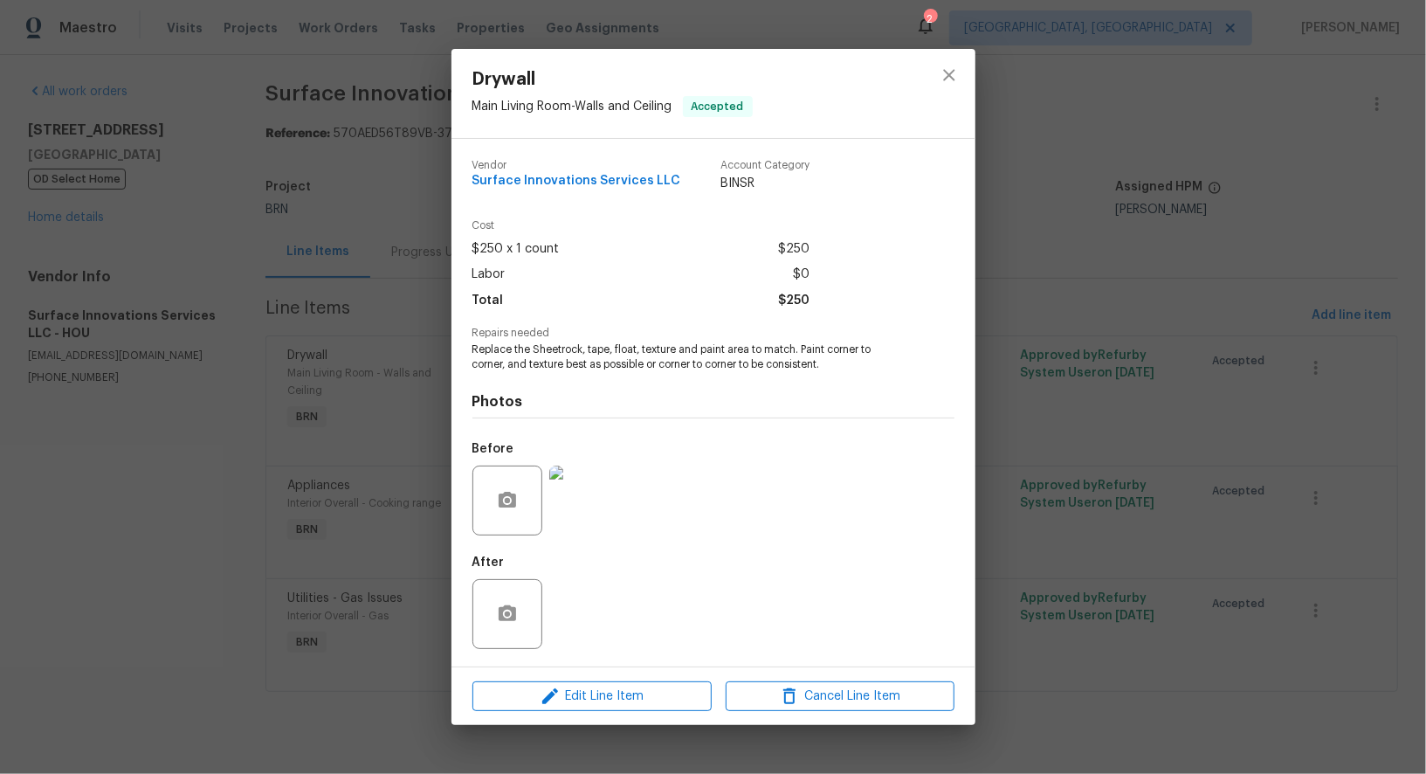
click at [399, 472] on div "Drywall Main Living Room - Walls and Ceiling Accepted Vendor Surface Innovation…" at bounding box center [713, 387] width 1426 height 774
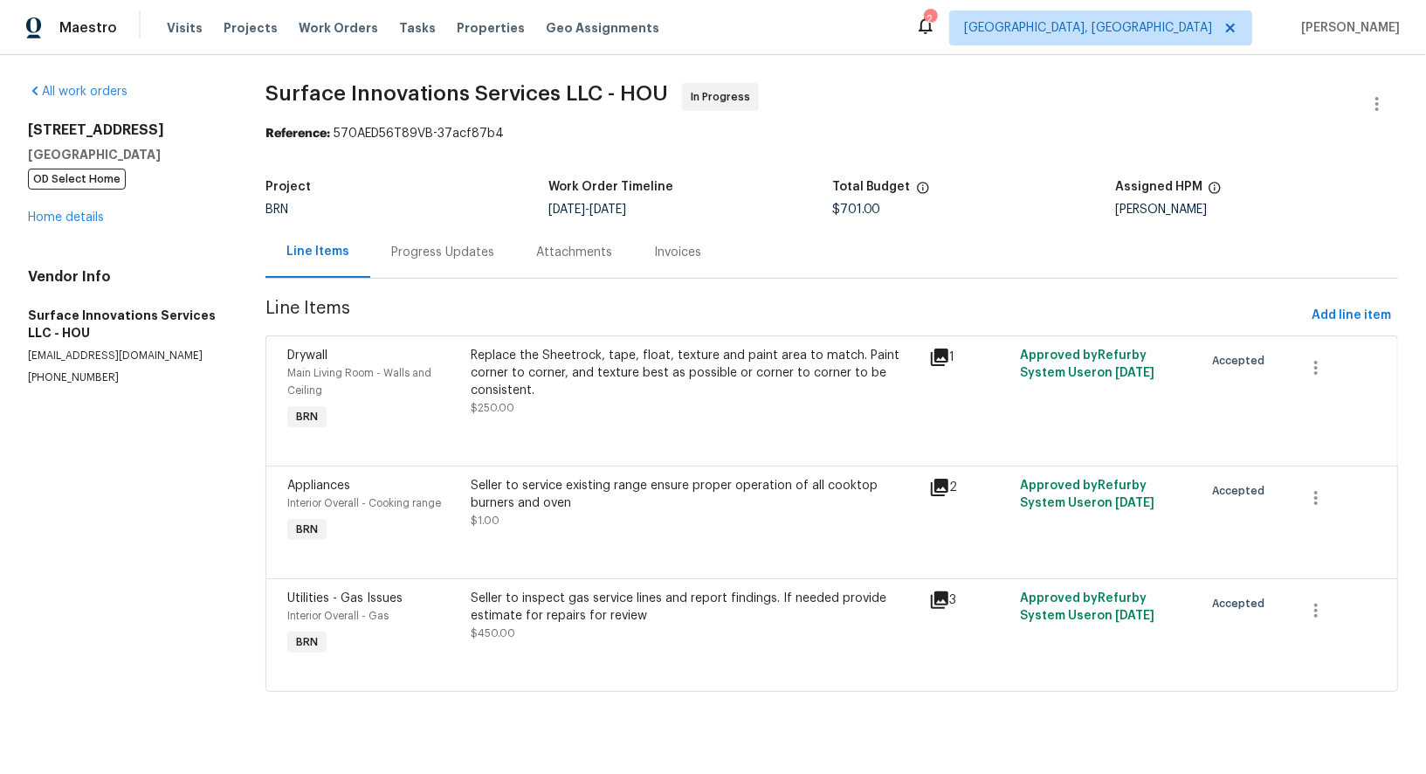
click at [566, 386] on div "Replace the Sheetrock, tape, float, texture and paint area to match. Paint corn…" at bounding box center [694, 373] width 447 height 52
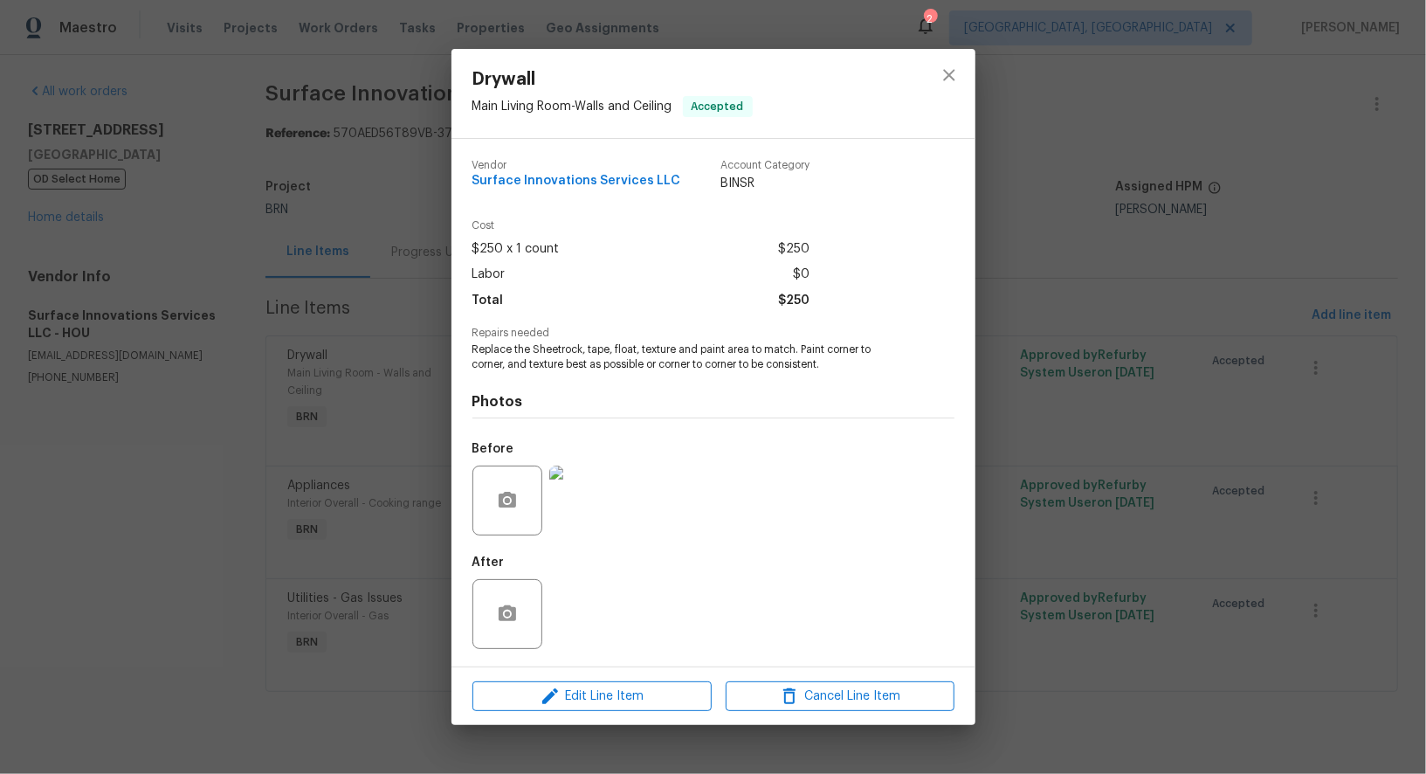
click at [591, 507] on img at bounding box center [584, 500] width 70 height 70
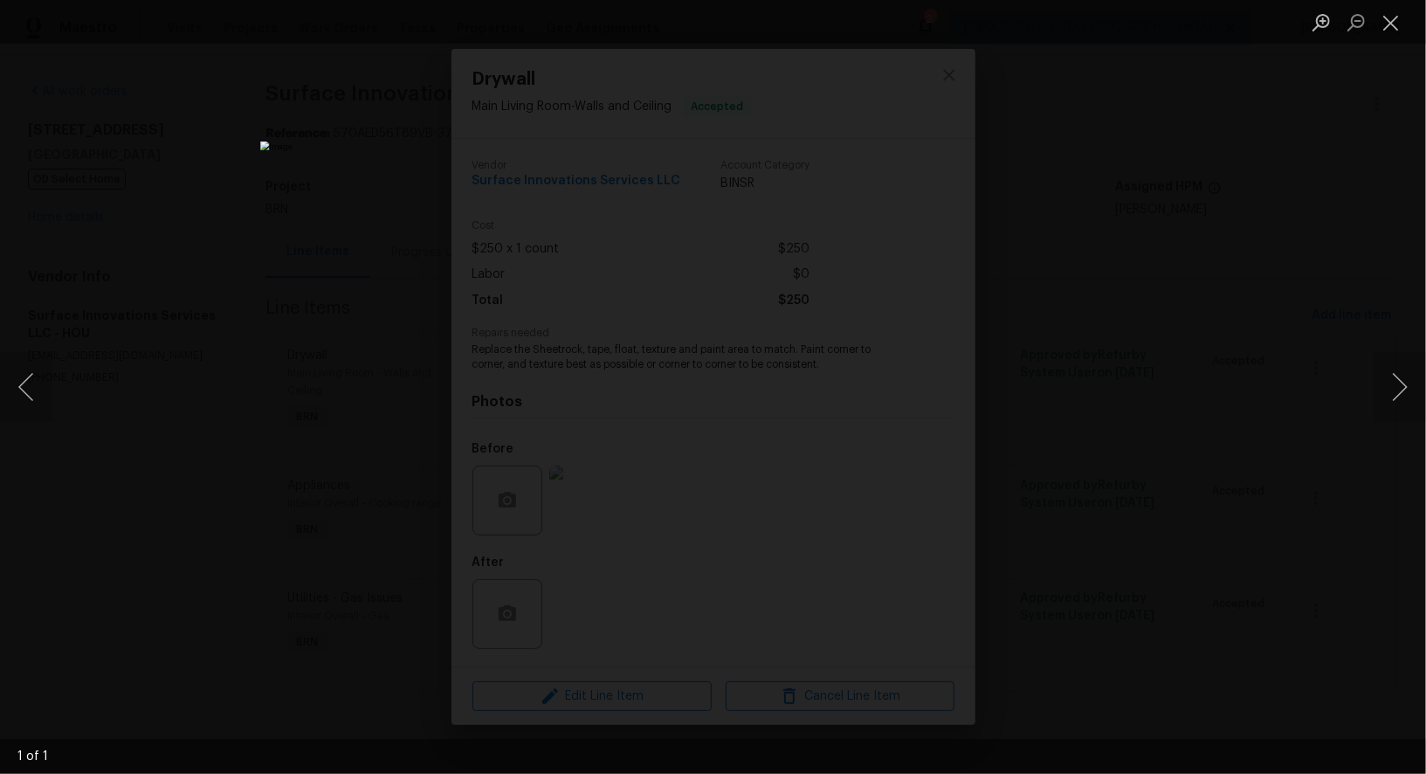
click at [1080, 617] on div "Lightbox" at bounding box center [713, 387] width 1426 height 774
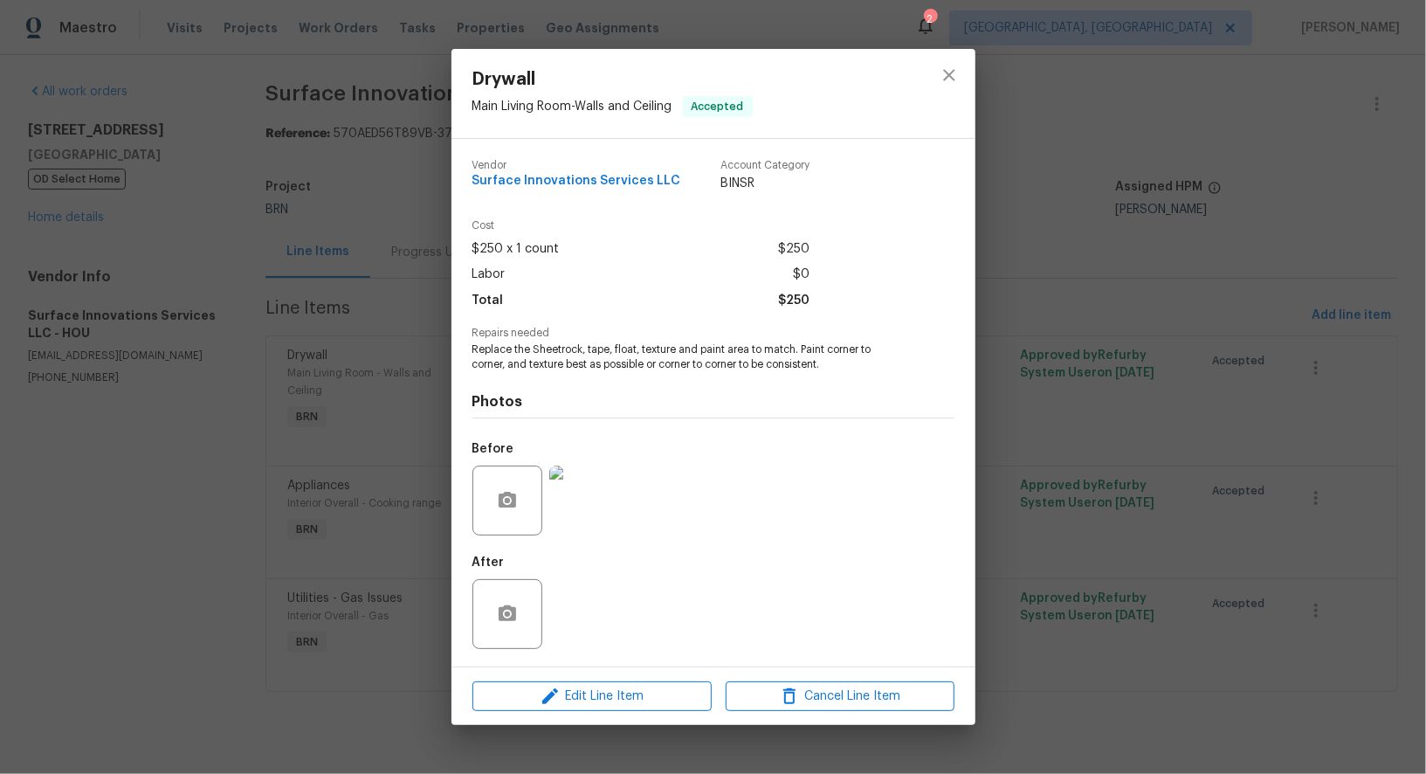
click at [1080, 617] on div "Drywall Main Living Room - Walls and Ceiling Accepted Vendor Surface Innovation…" at bounding box center [713, 387] width 1426 height 774
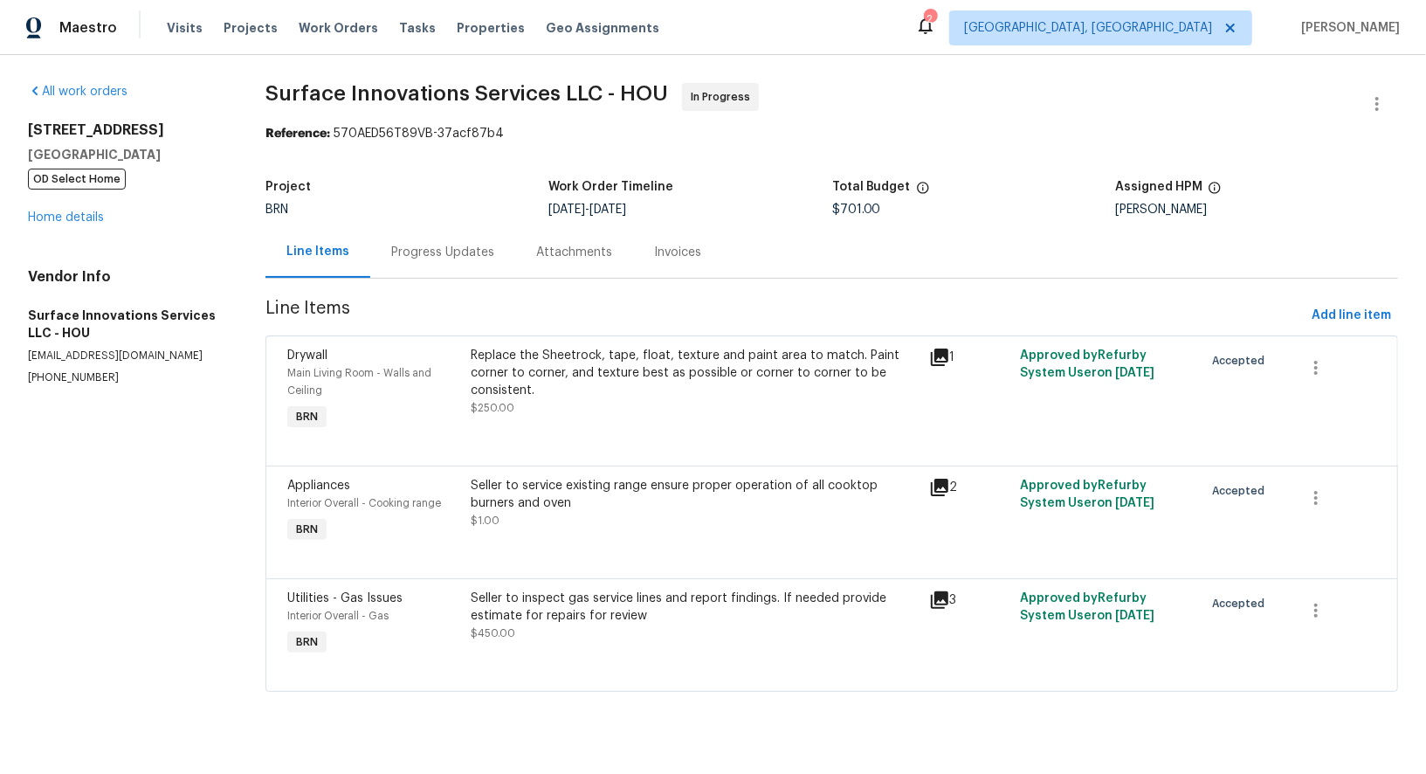
click at [622, 511] on div "Seller to service existing range ensure proper operation of all cooktop burners…" at bounding box center [694, 503] width 447 height 52
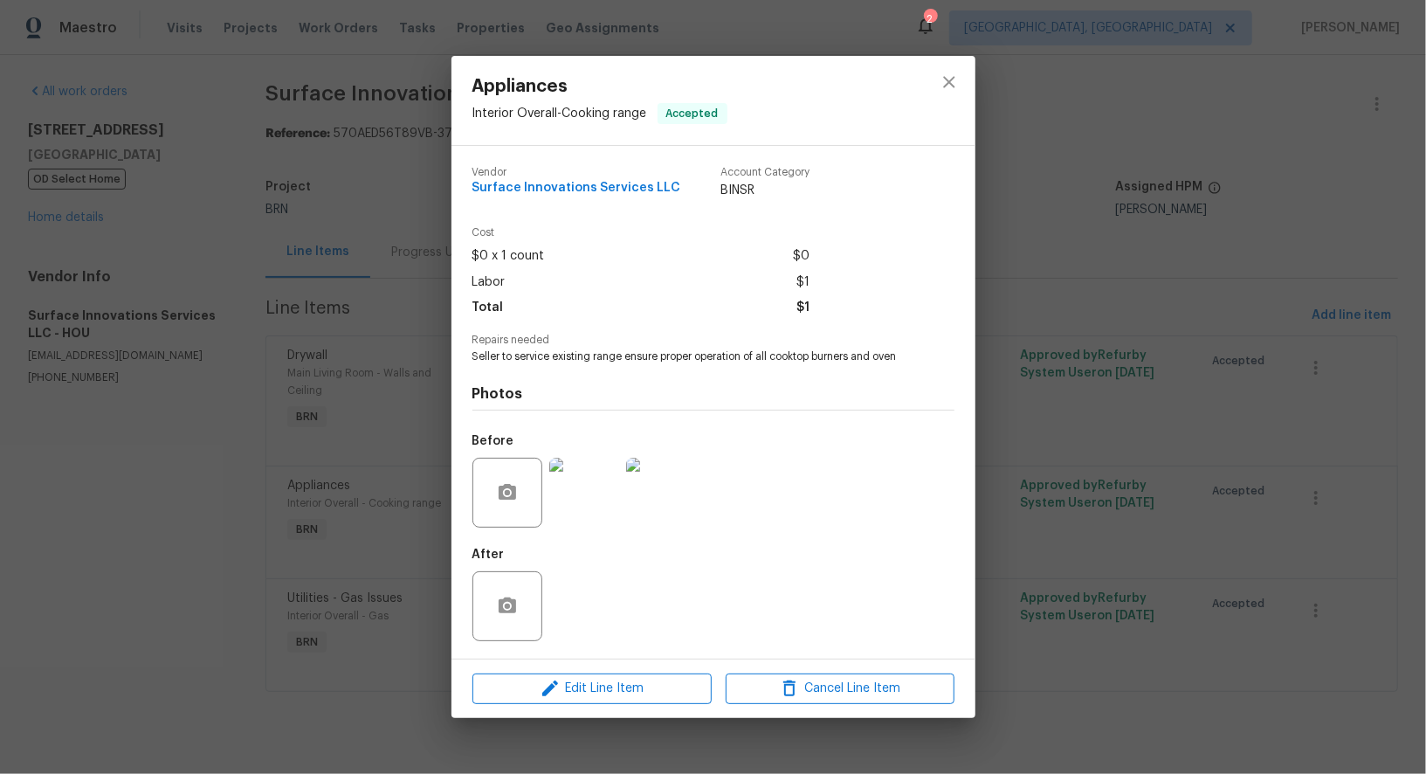
click at [395, 623] on div "Appliances Interior Overall - Cooking range Accepted Vendor Surface Innovations…" at bounding box center [713, 387] width 1426 height 774
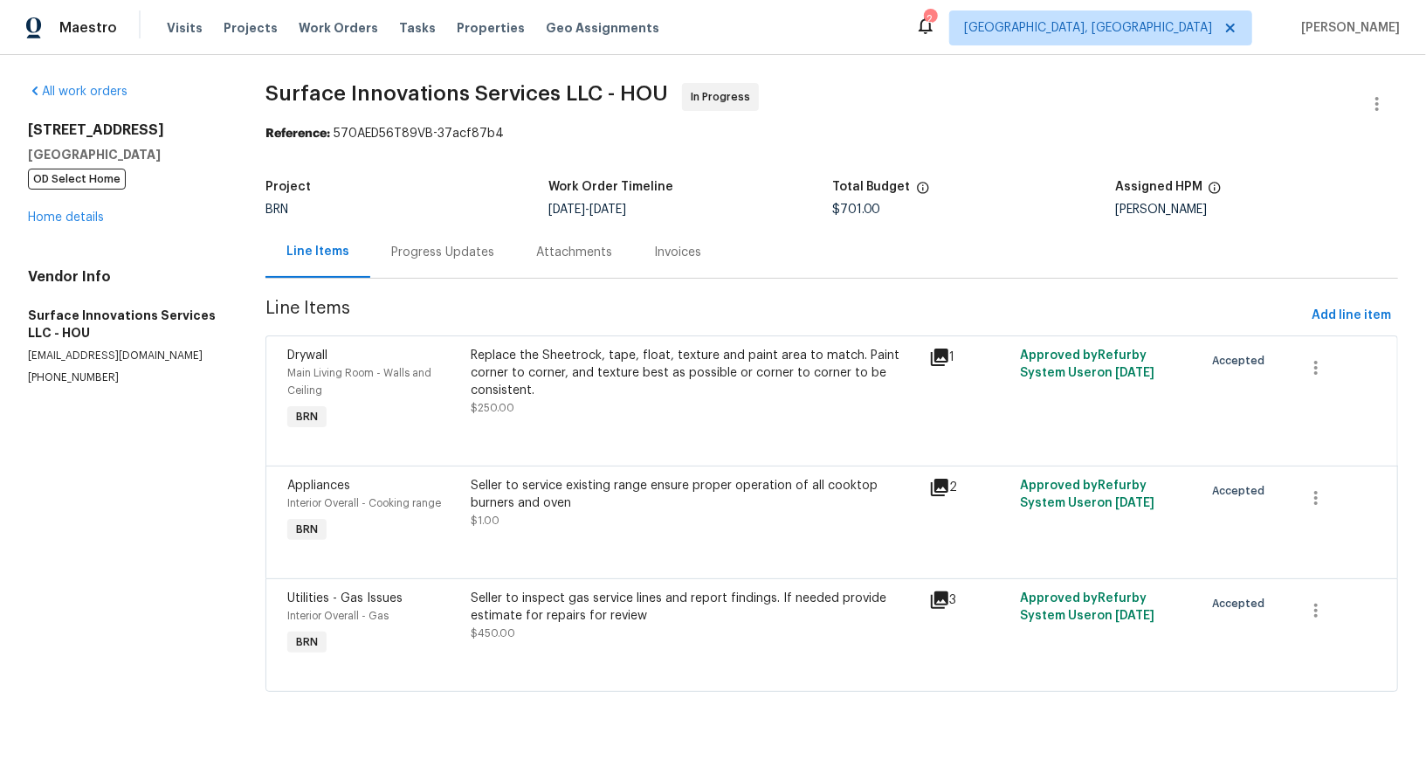
click at [575, 613] on div "Seller to inspect gas service lines and report findings. If needed provide esti…" at bounding box center [694, 606] width 447 height 35
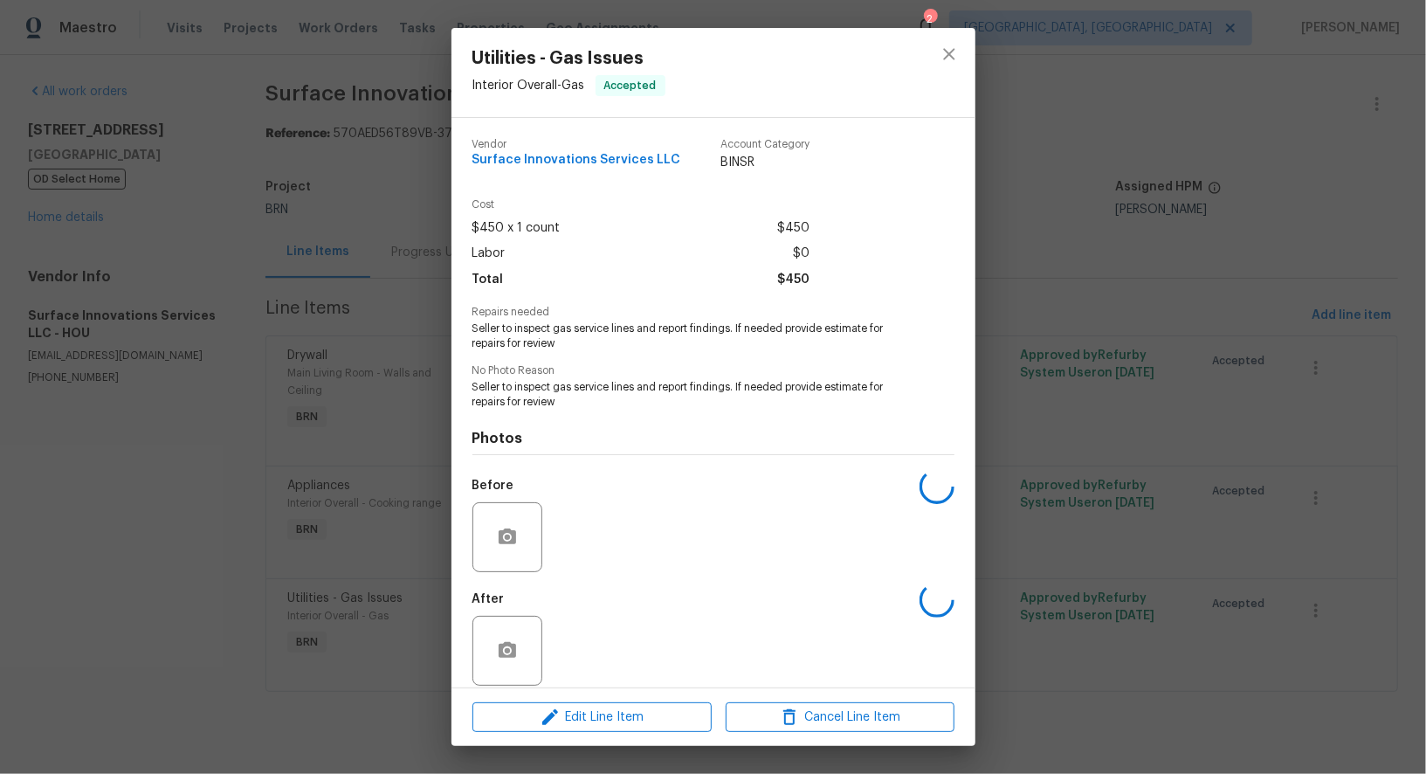
scroll to position [16, 0]
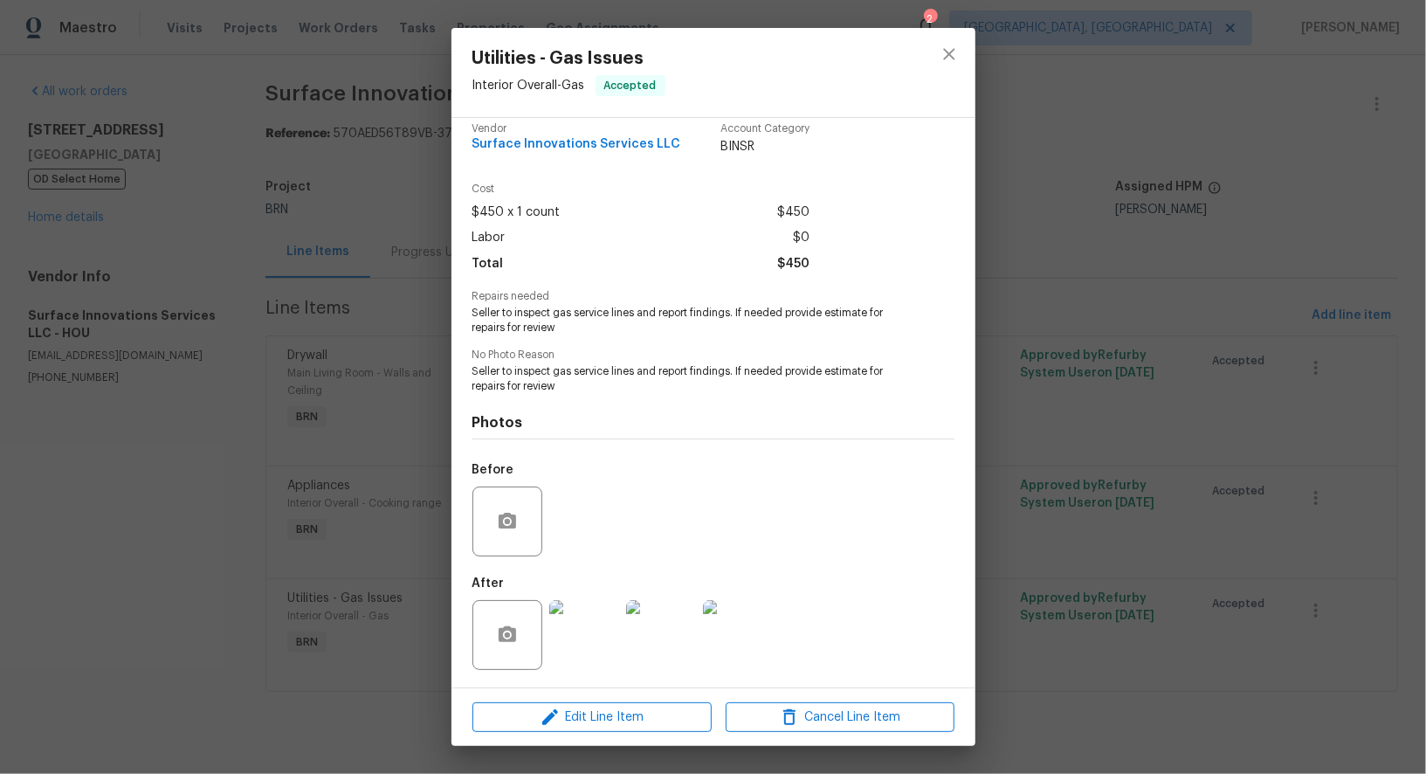
click at [564, 643] on img at bounding box center [584, 635] width 70 height 70
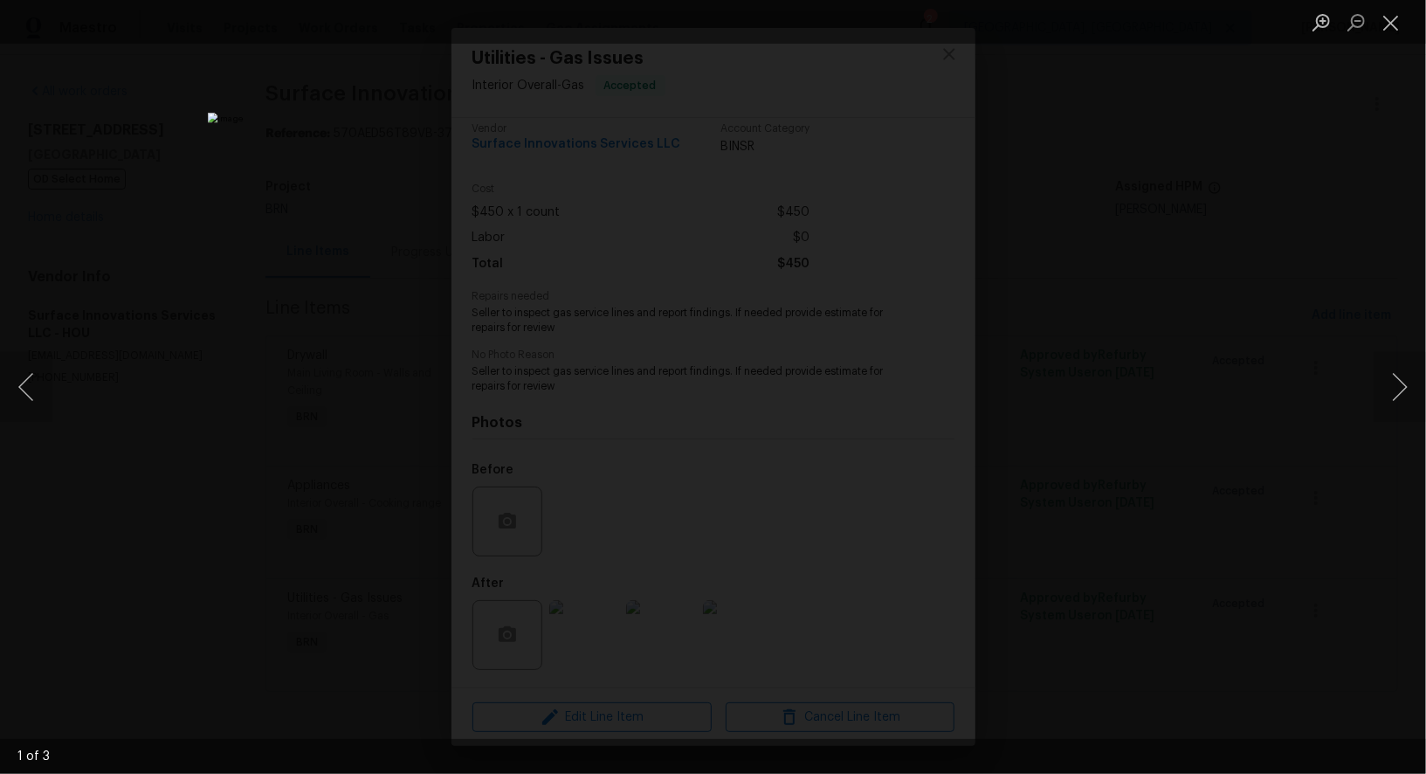
click at [1119, 580] on div "Lightbox" at bounding box center [713, 387] width 1426 height 774
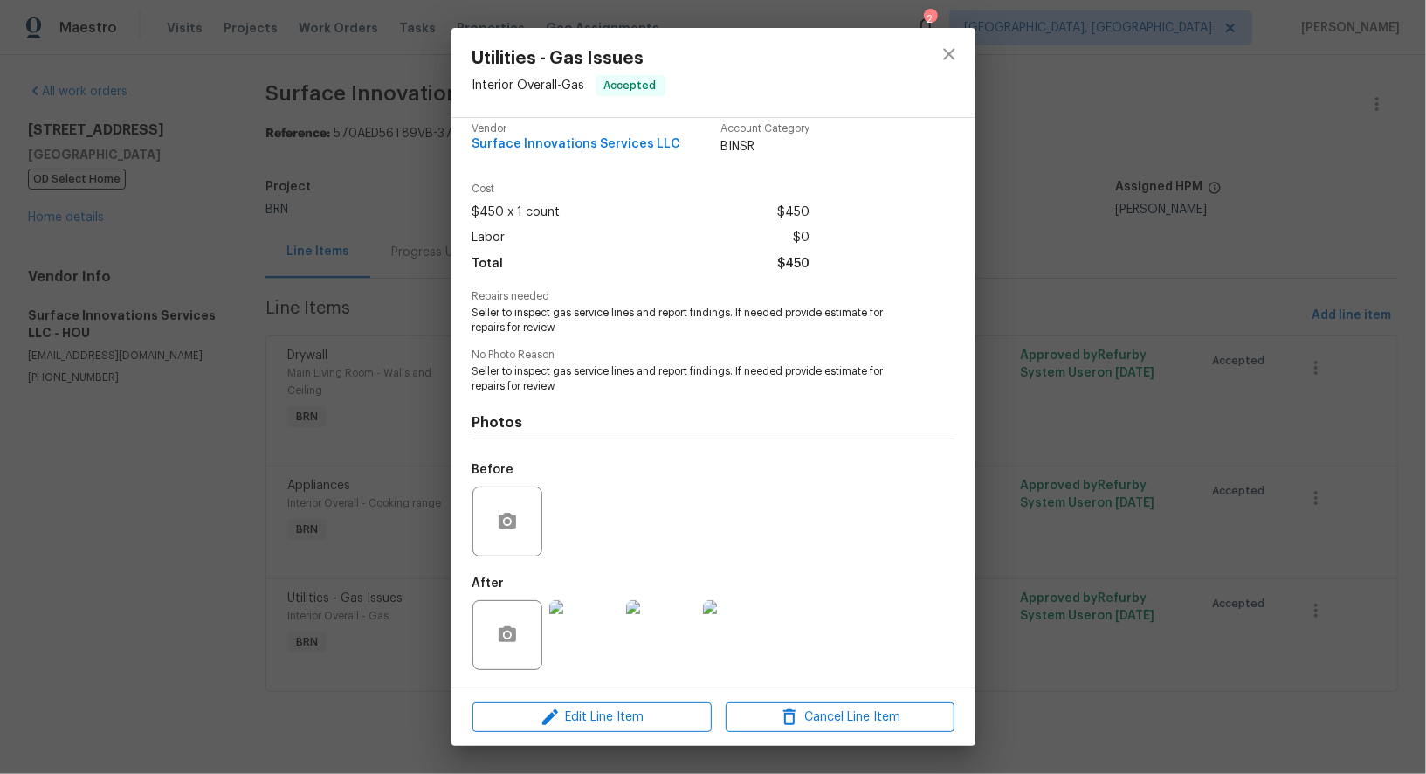
click at [1119, 580] on div "Utilities - Gas Issues Interior Overall - Gas Accepted Vendor Surface Innovatio…" at bounding box center [713, 387] width 1426 height 774
